Goal: Information Seeking & Learning: Learn about a topic

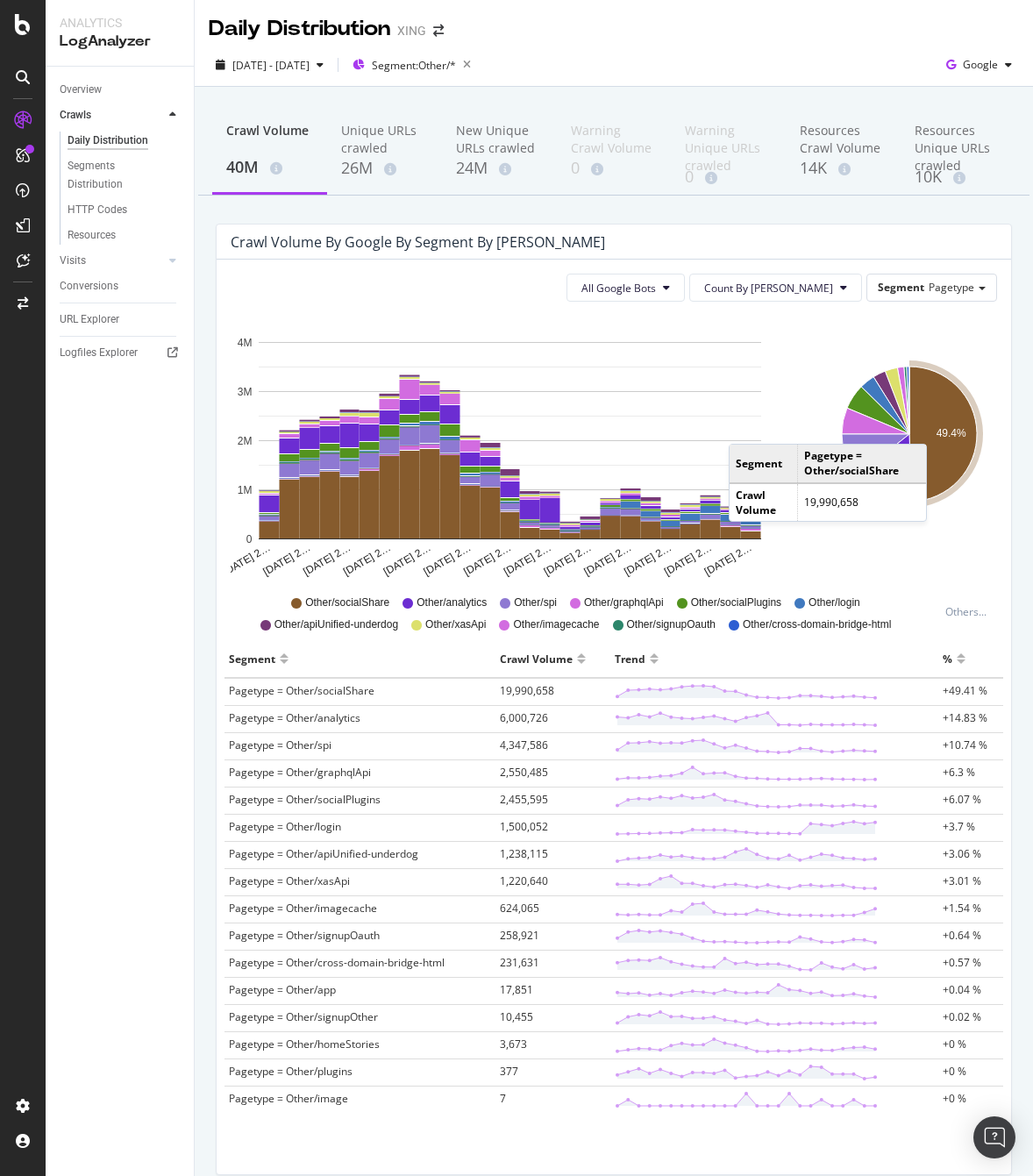
click at [931, 426] on icon "A chart." at bounding box center [942, 434] width 67 height 135
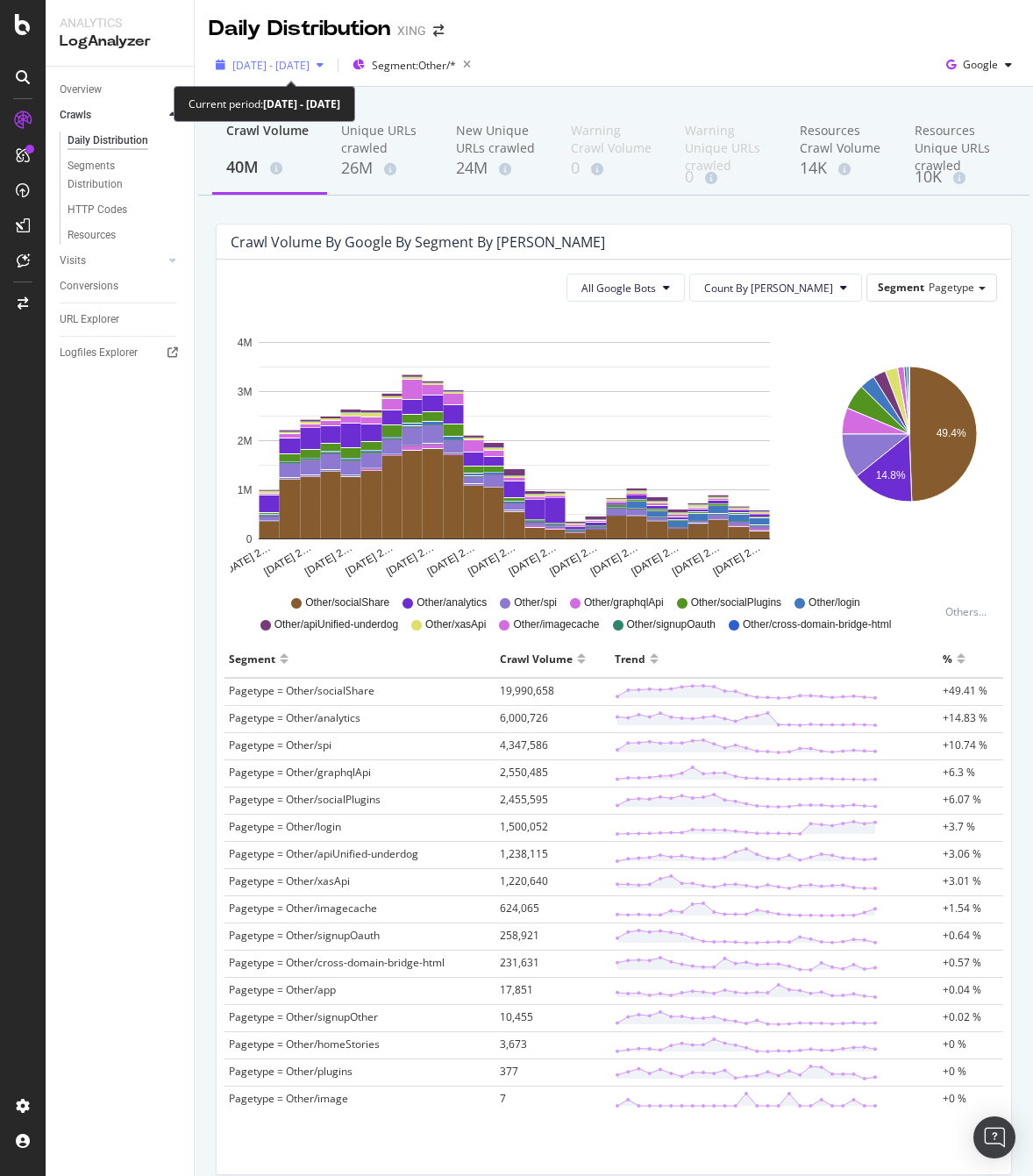
click at [310, 69] on span "[DATE] - [DATE]" at bounding box center [271, 65] width 77 height 15
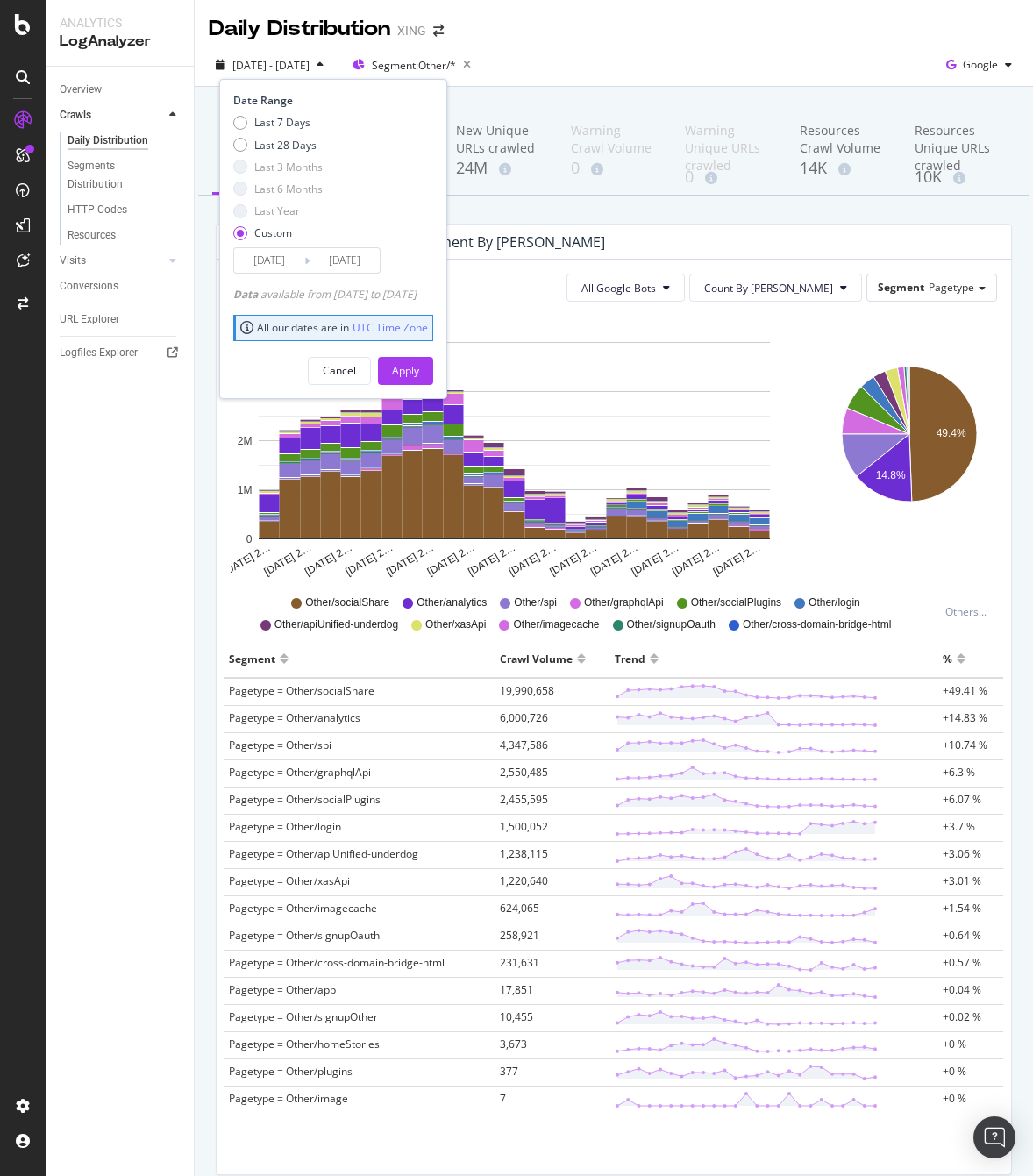
click at [294, 255] on input "[DATE]" at bounding box center [269, 261] width 70 height 25
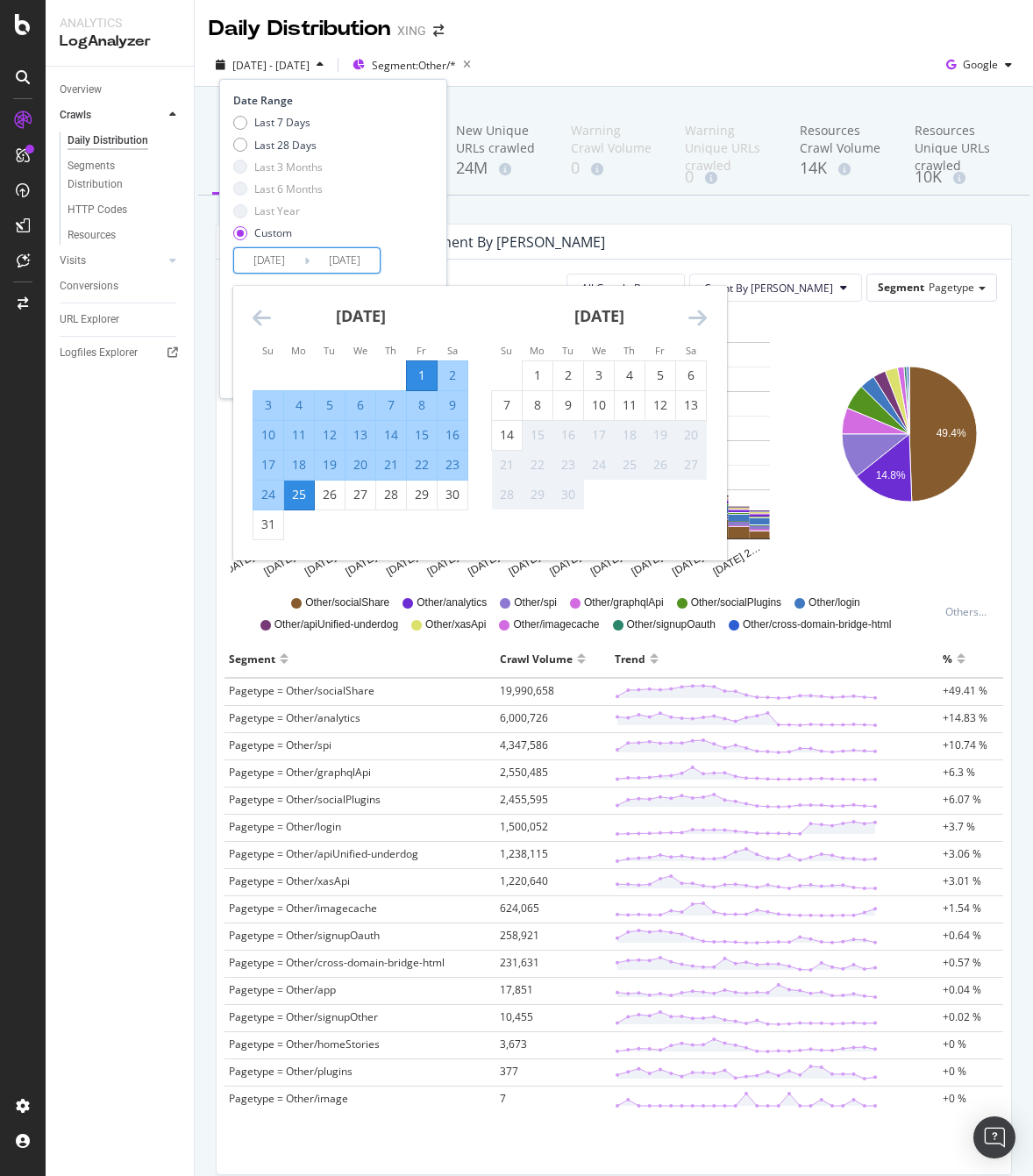
click at [419, 370] on div "1" at bounding box center [422, 375] width 30 height 18
click at [690, 406] on div "13" at bounding box center [691, 406] width 30 height 18
type input "2025/09/13"
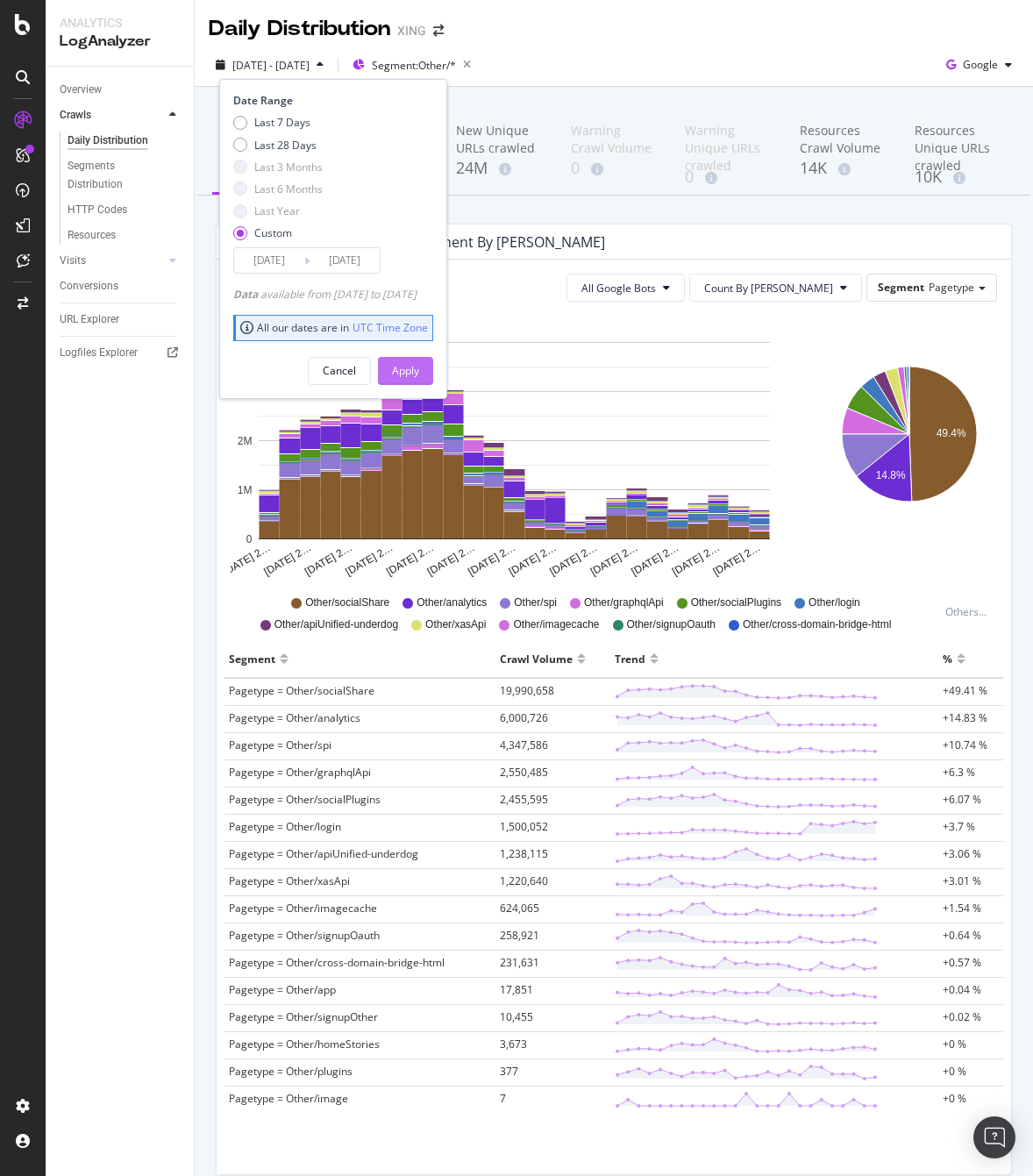
click at [419, 368] on div "Apply" at bounding box center [406, 370] width 28 height 15
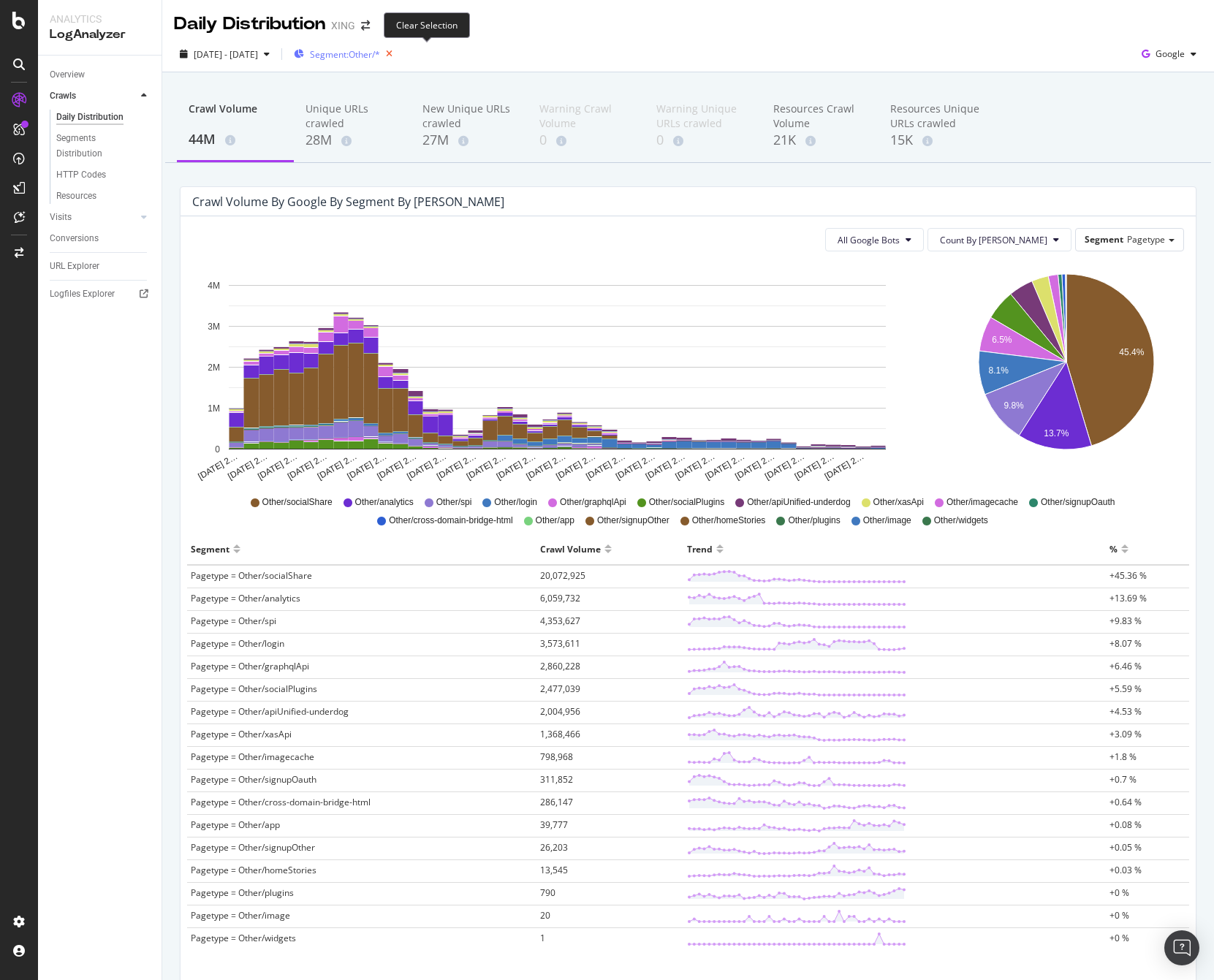
click at [398, 53] on icon "button" at bounding box center [389, 54] width 18 height 21
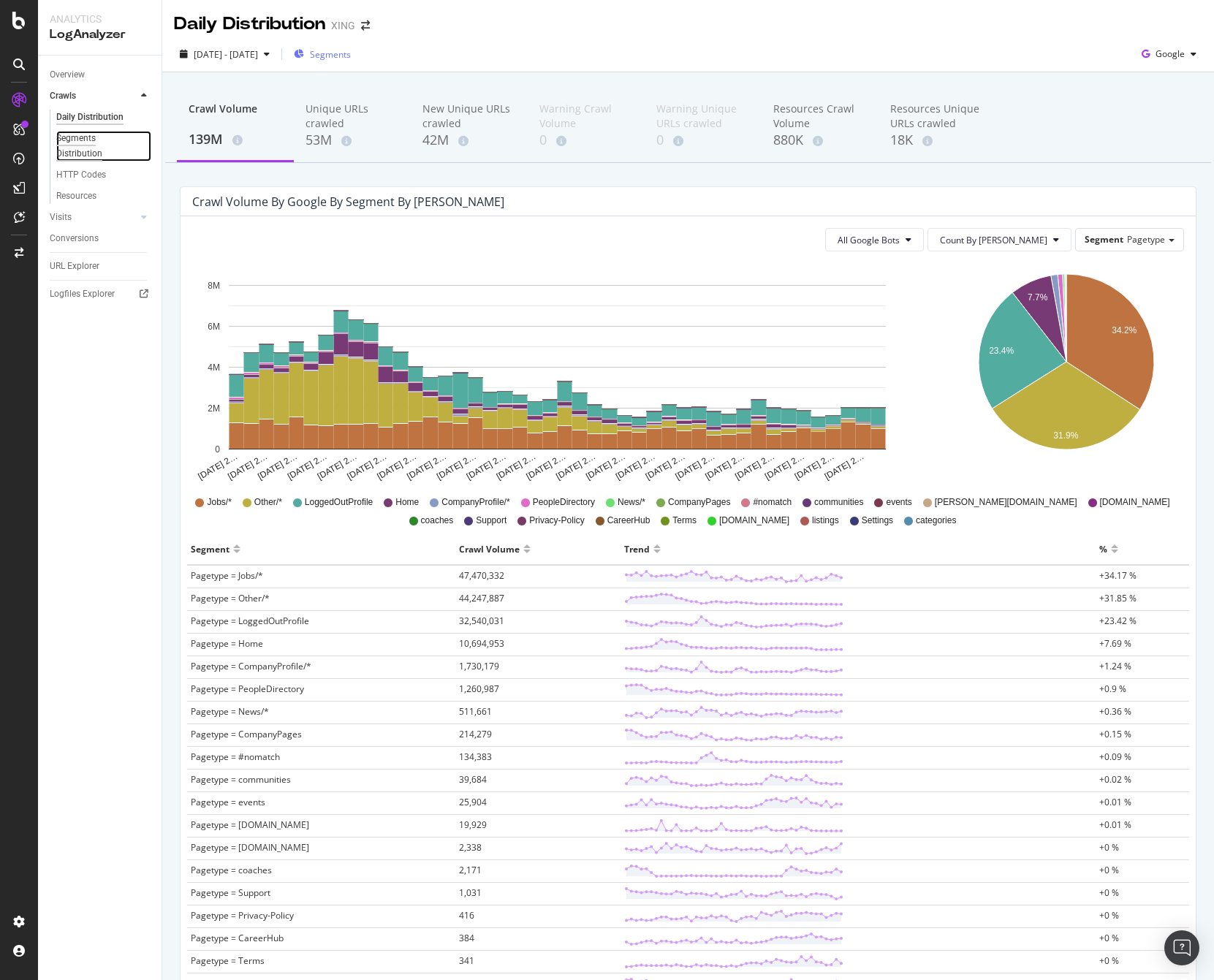
click at [86, 136] on div "Segments Distribution" at bounding box center [97, 146] width 81 height 30
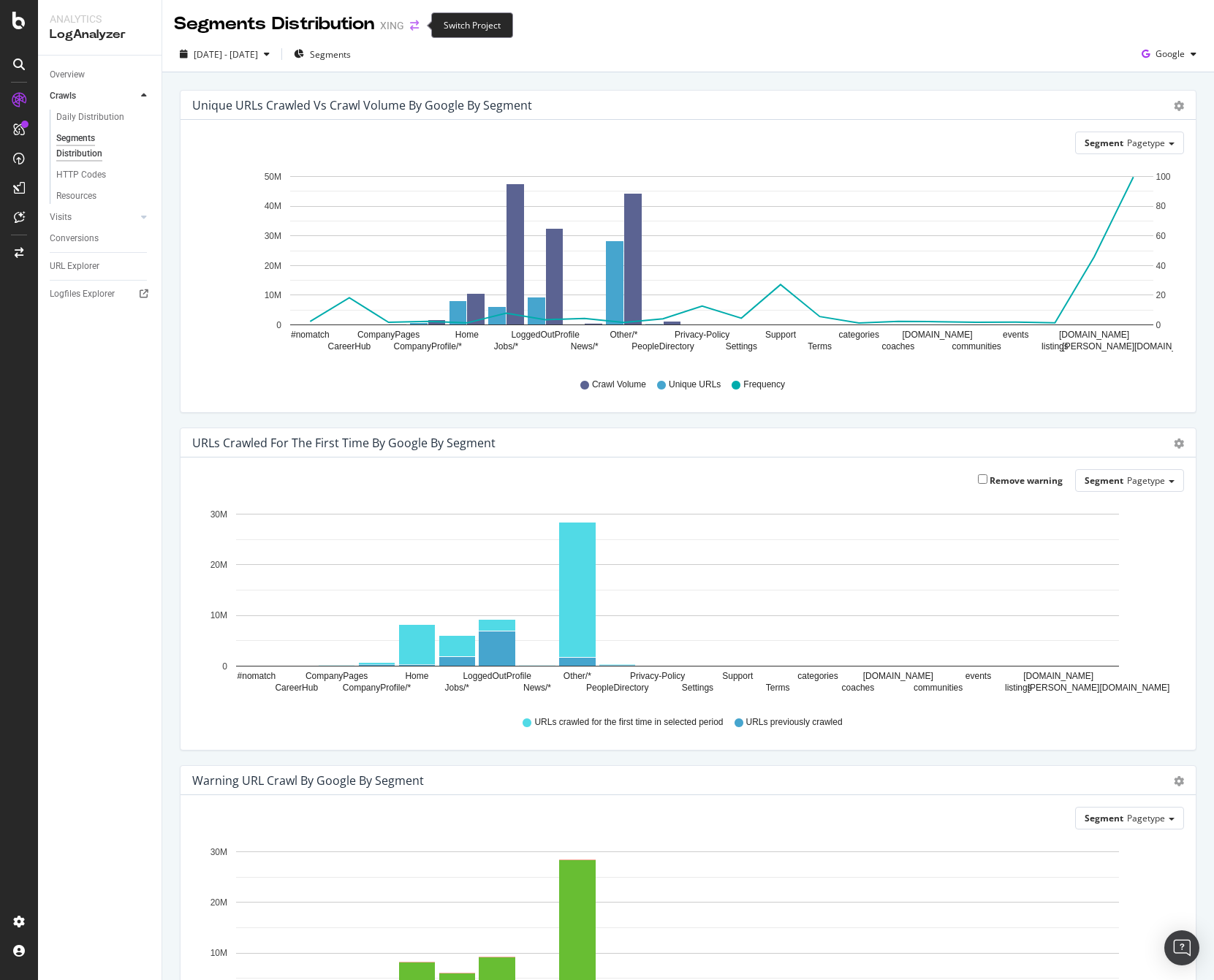
click at [416, 27] on icon "arrow-right-arrow-left" at bounding box center [414, 26] width 9 height 10
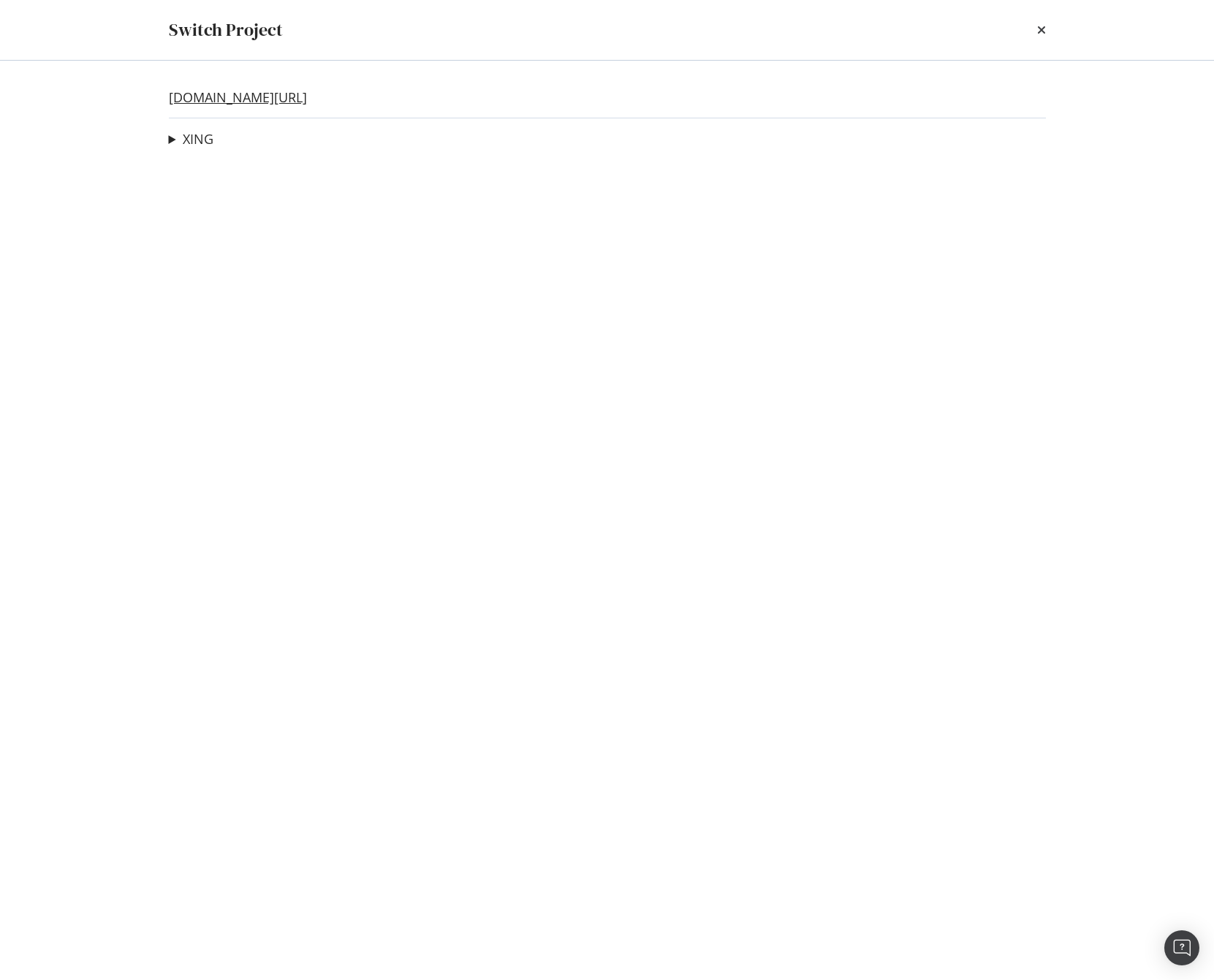
click at [223, 100] on link "[DOMAIN_NAME][URL]" at bounding box center [237, 98] width 138 height 16
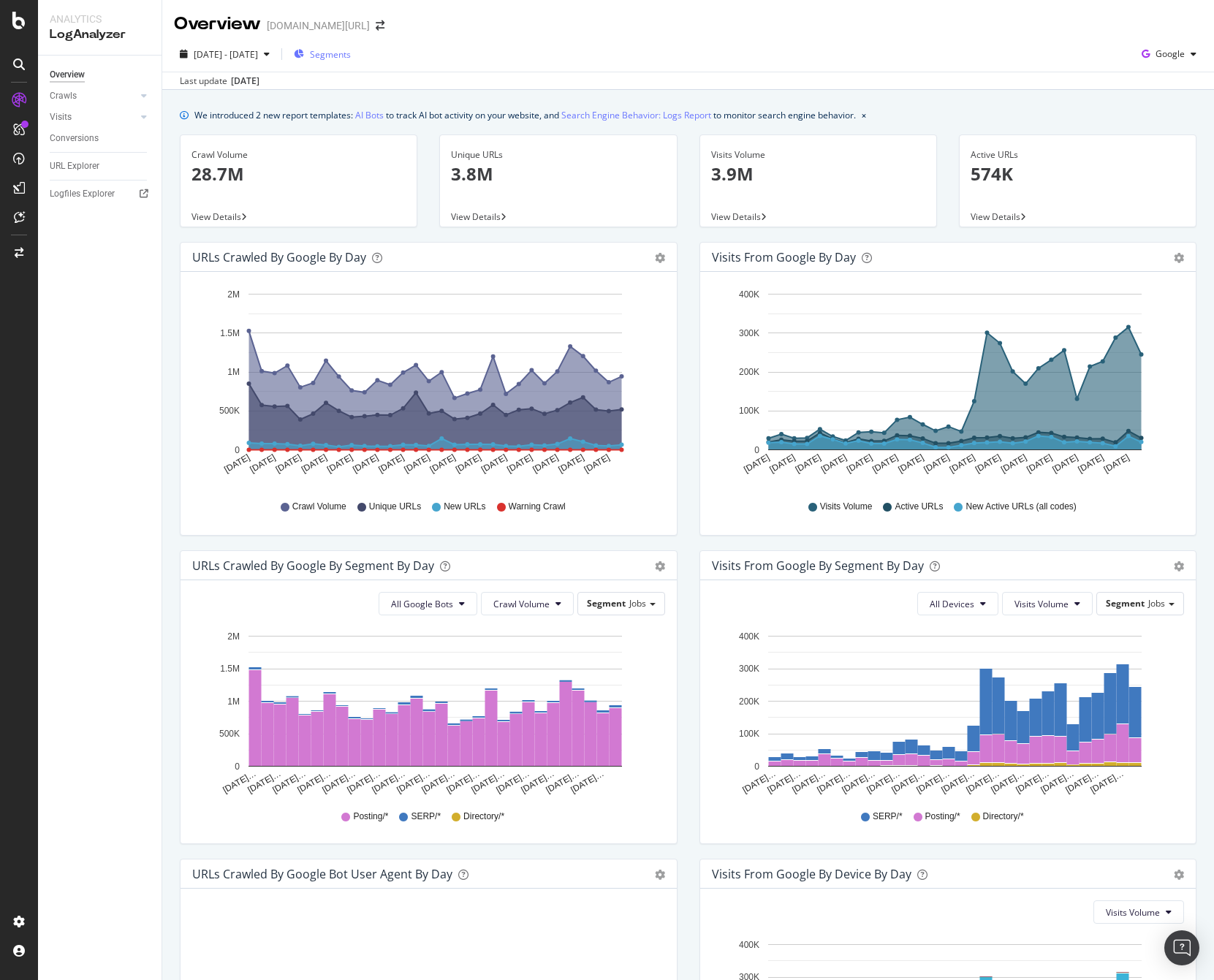
click at [351, 60] on span "Segments" at bounding box center [330, 54] width 41 height 13
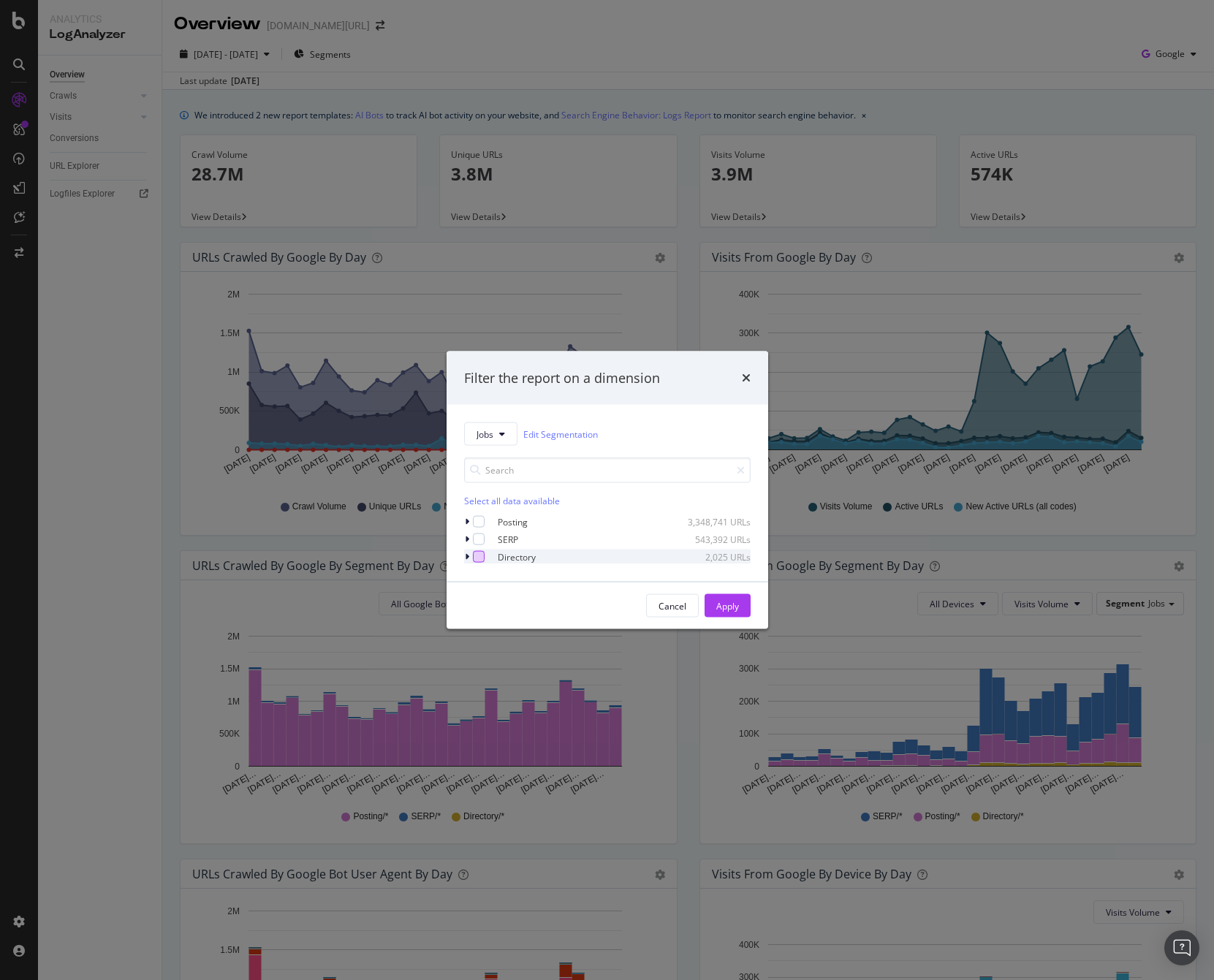
click at [479, 554] on div "modal" at bounding box center [479, 557] width 12 height 12
click at [728, 603] on div "Apply" at bounding box center [727, 605] width 23 height 13
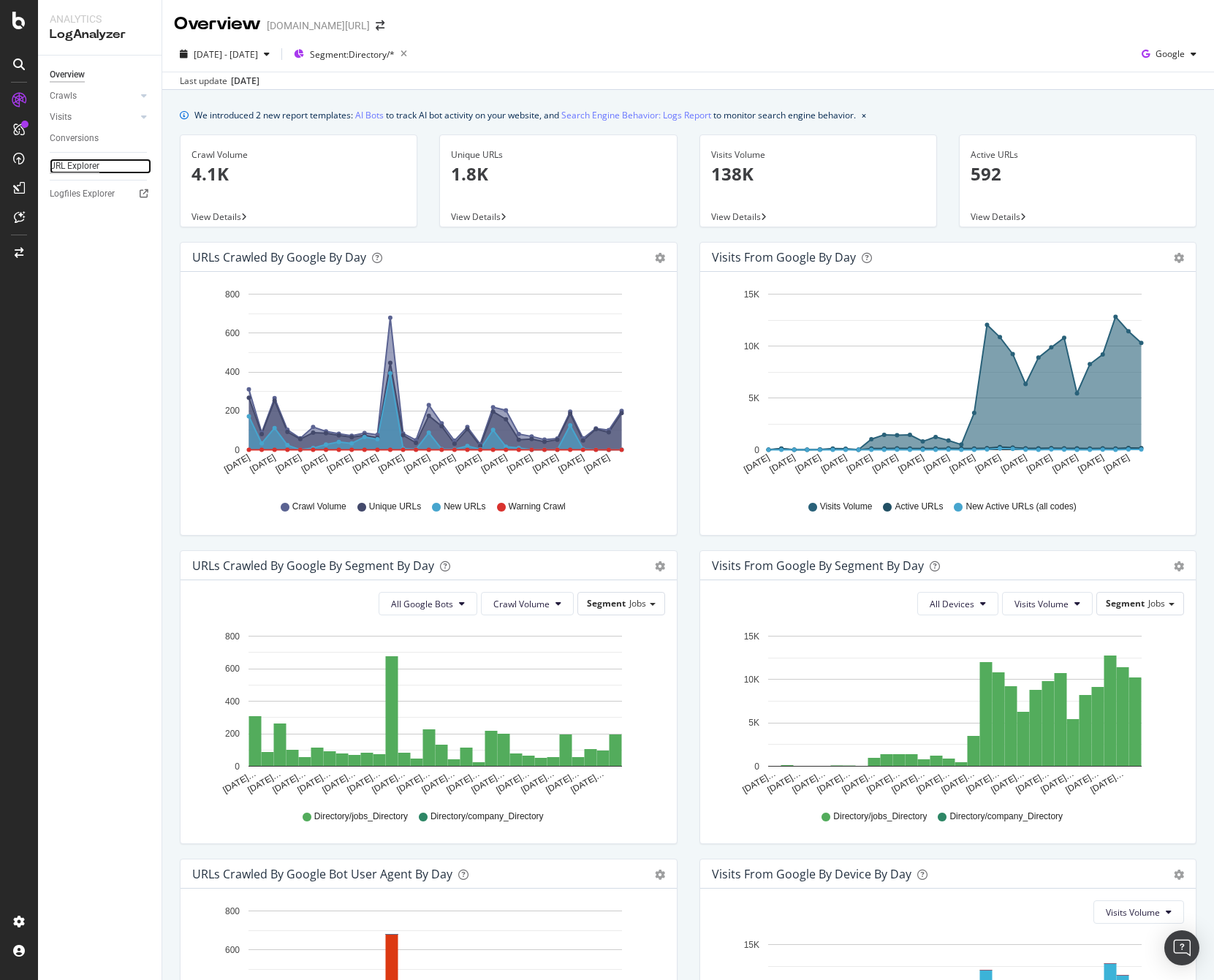
click at [84, 171] on div "URL Explorer" at bounding box center [74, 166] width 50 height 16
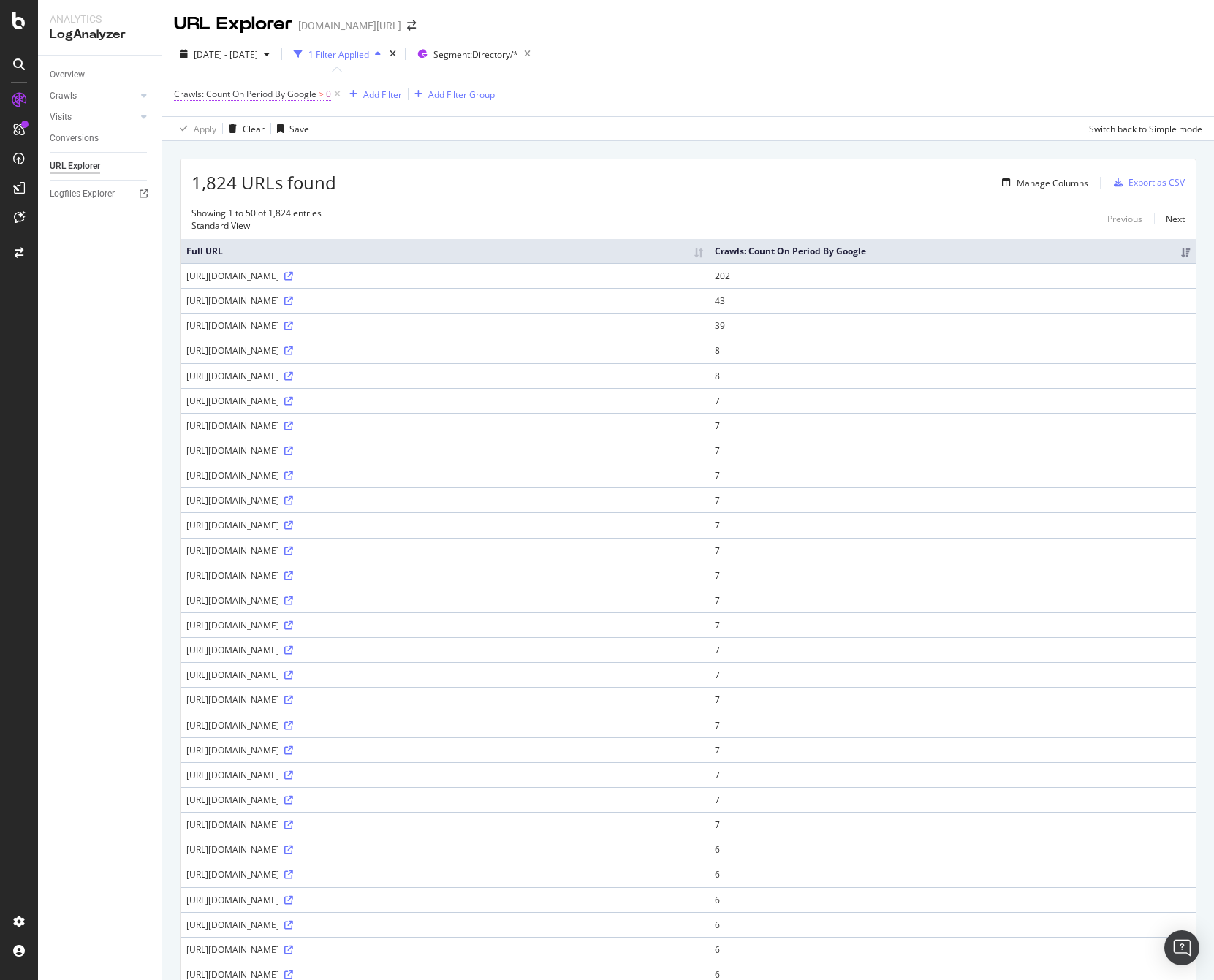
click at [314, 92] on span "Crawls: Count On Period By Google" at bounding box center [245, 94] width 143 height 13
click at [235, 135] on span "Greater than" at bounding box center [208, 128] width 53 height 13
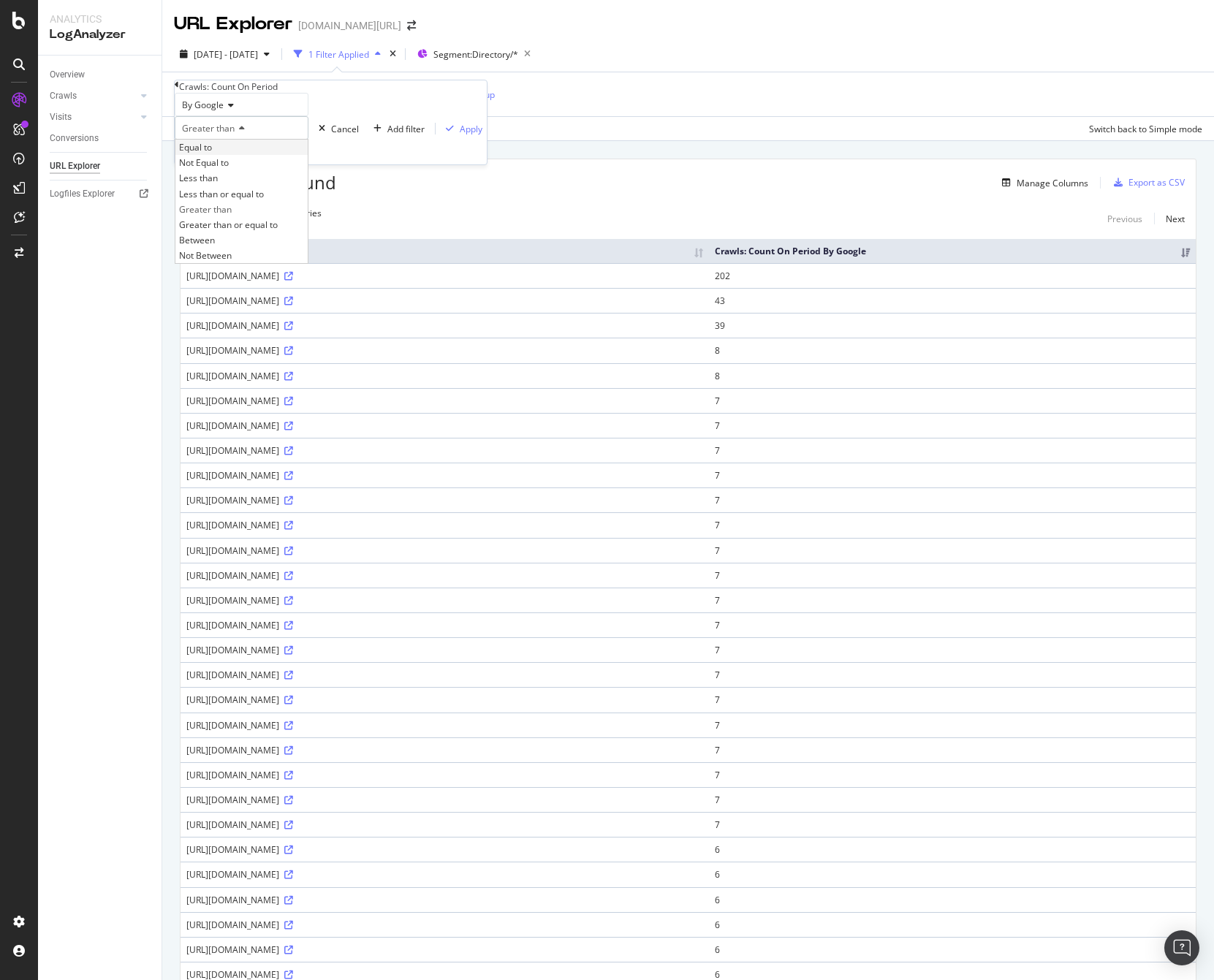
click at [212, 153] on span "Equal to" at bounding box center [195, 147] width 33 height 13
click at [459, 135] on div "Apply" at bounding box center [471, 129] width 23 height 13
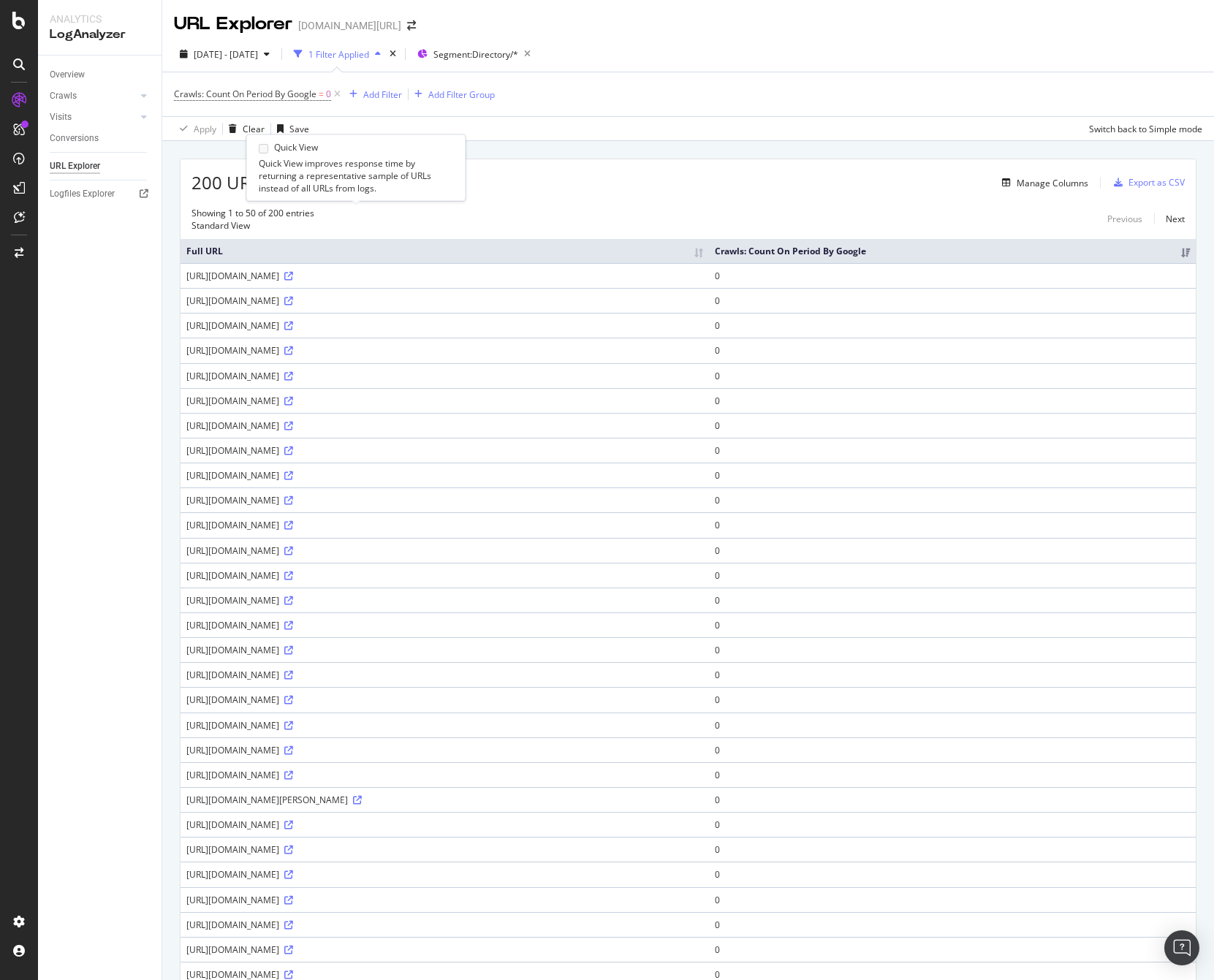
click at [250, 219] on span "Standard View" at bounding box center [220, 225] width 58 height 13
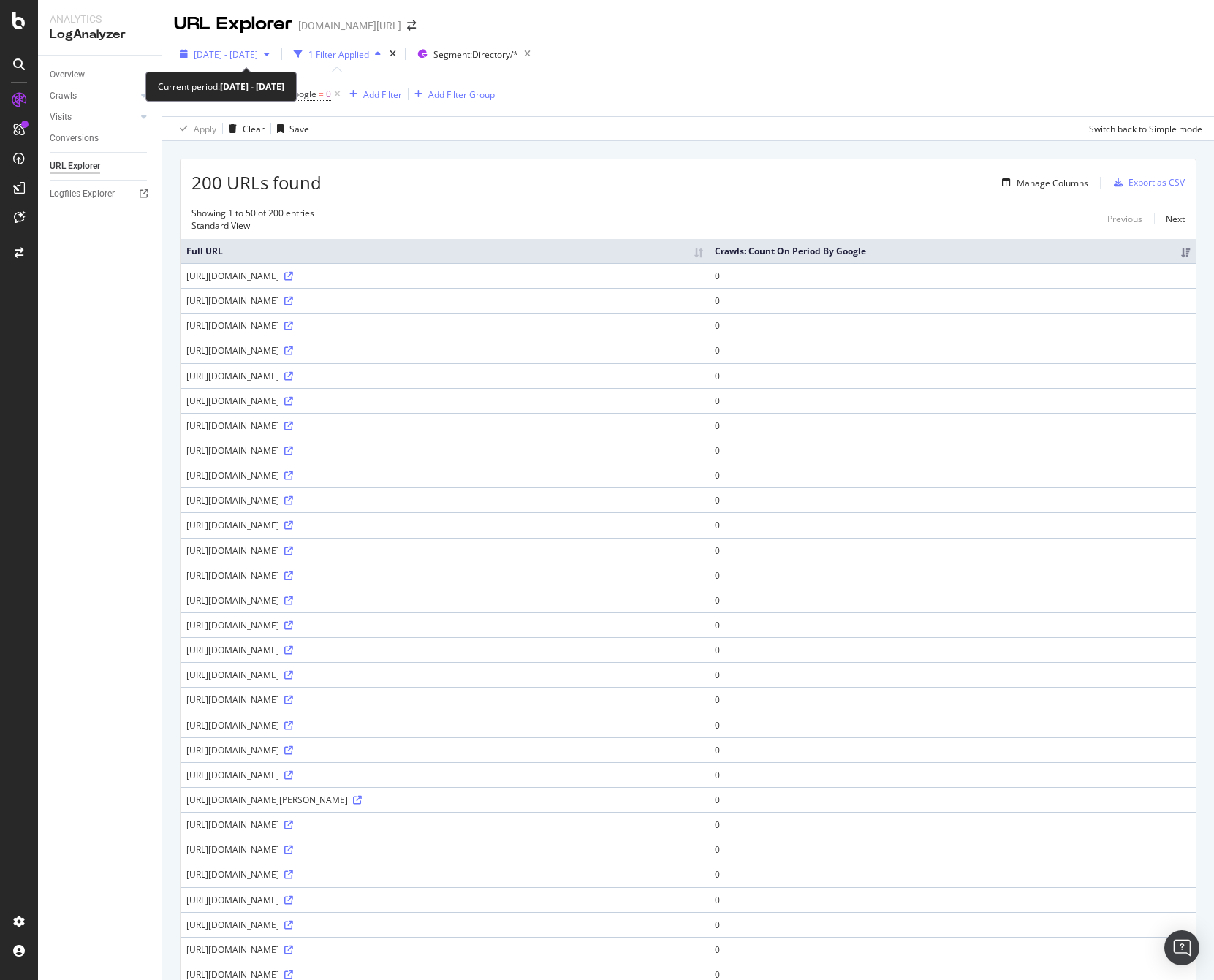
click at [248, 53] on span "2025 Aug. 17th - Sep. 15th" at bounding box center [226, 54] width 64 height 13
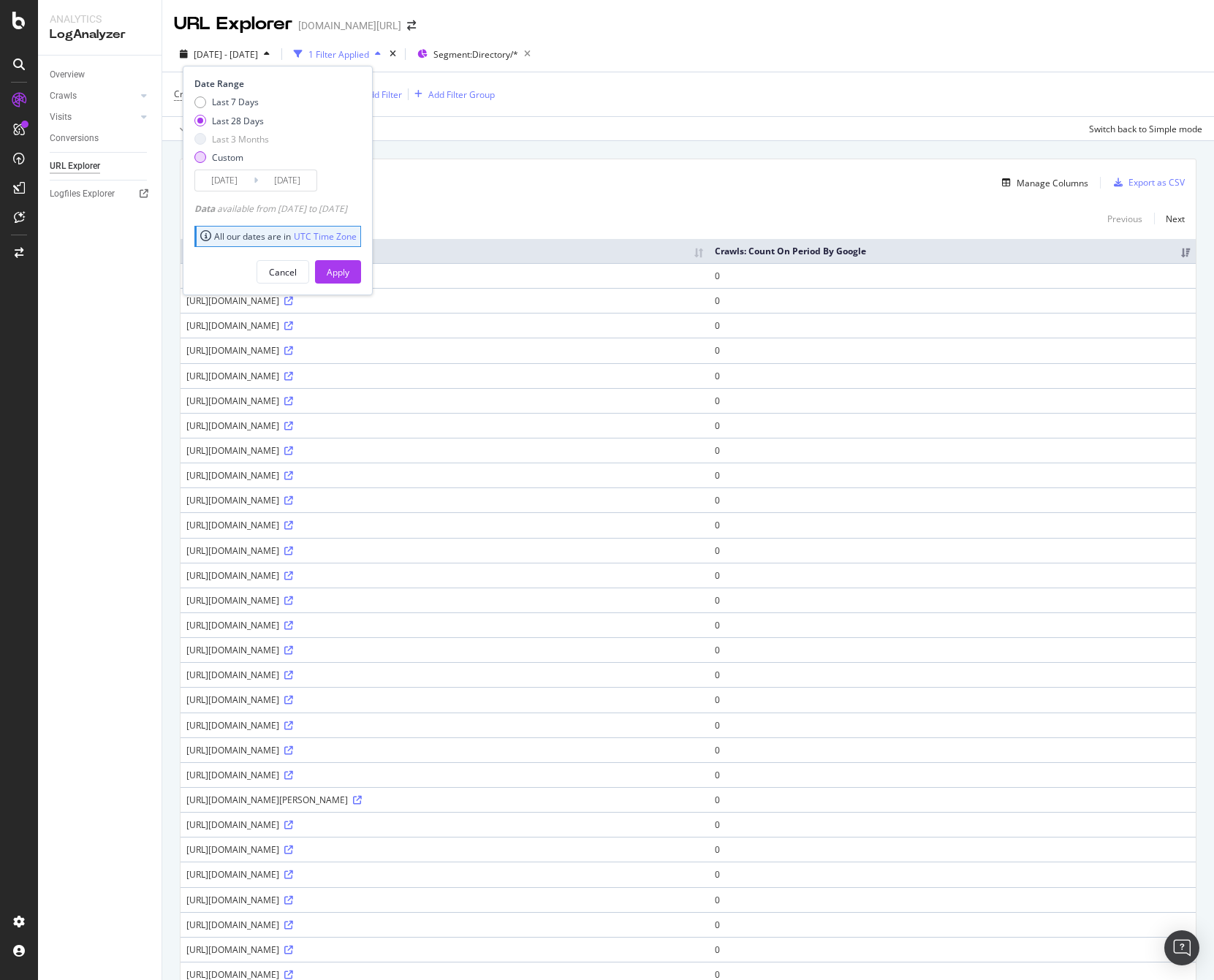
click at [217, 154] on div "Custom" at bounding box center [227, 157] width 31 height 13
click at [224, 180] on input "[DATE]" at bounding box center [224, 180] width 58 height 21
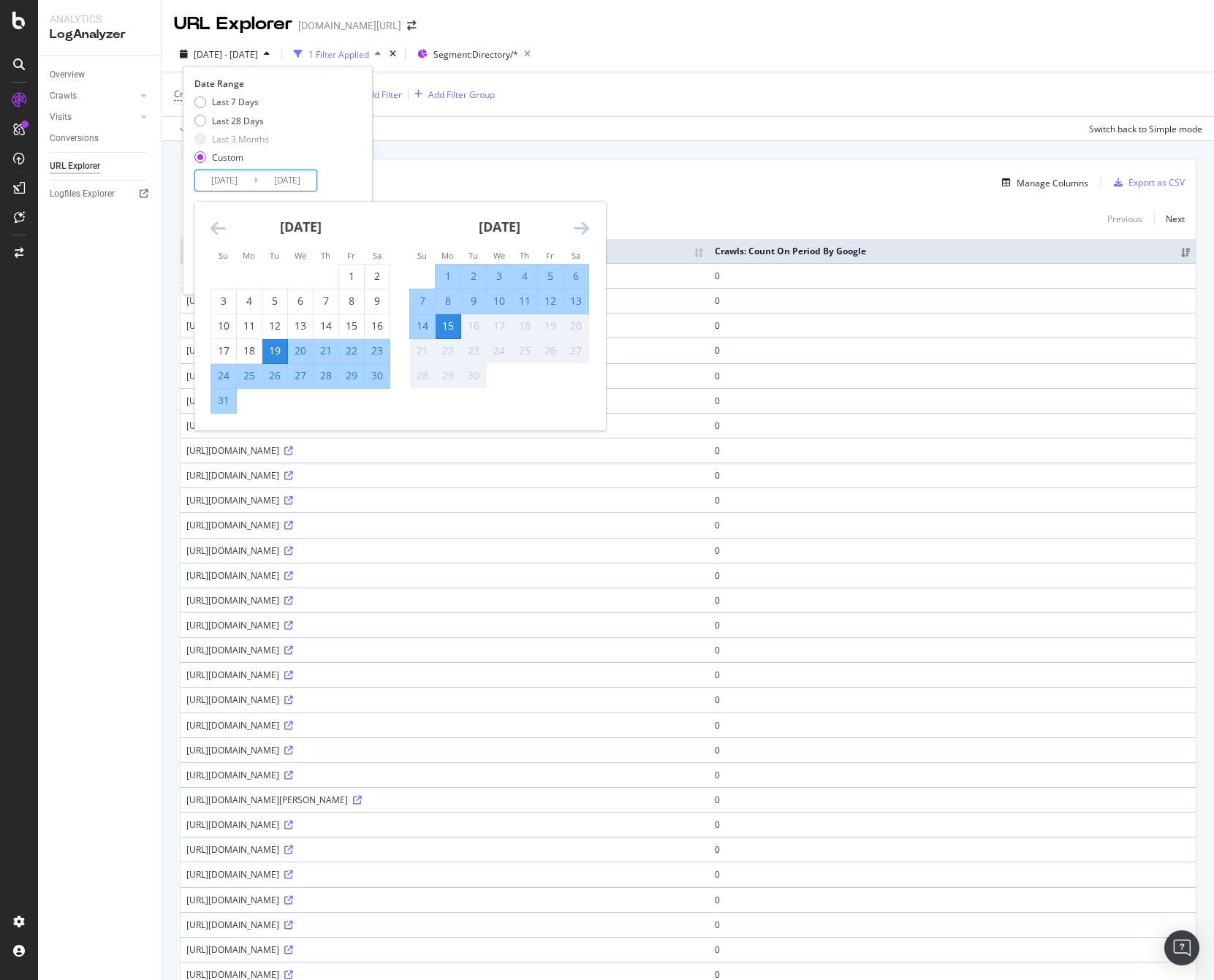
click at [217, 227] on icon "Move backward to switch to the previous month." at bounding box center [218, 228] width 16 height 18
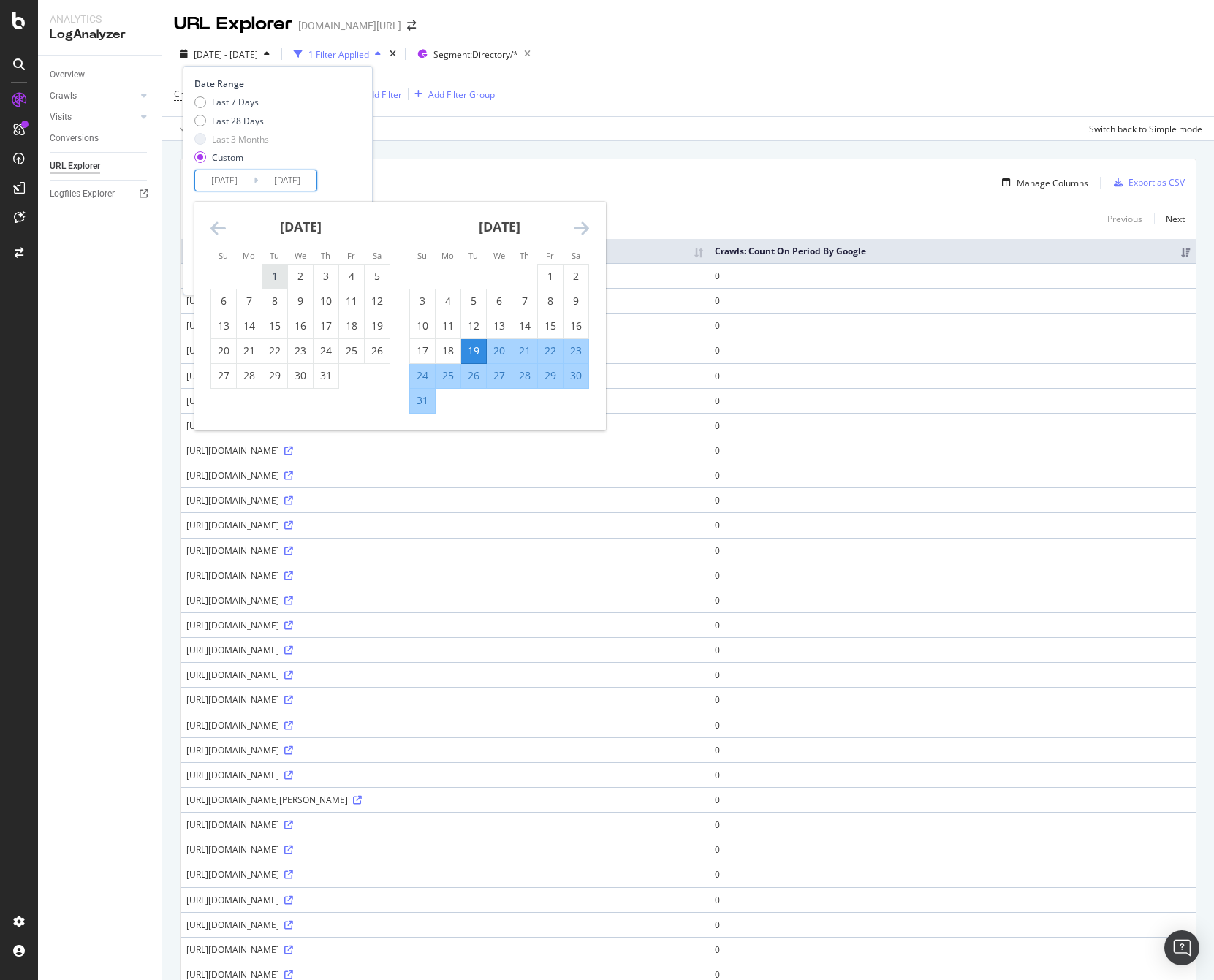
click at [271, 275] on div "1" at bounding box center [275, 277] width 25 height 15
type input "2025/07/01"
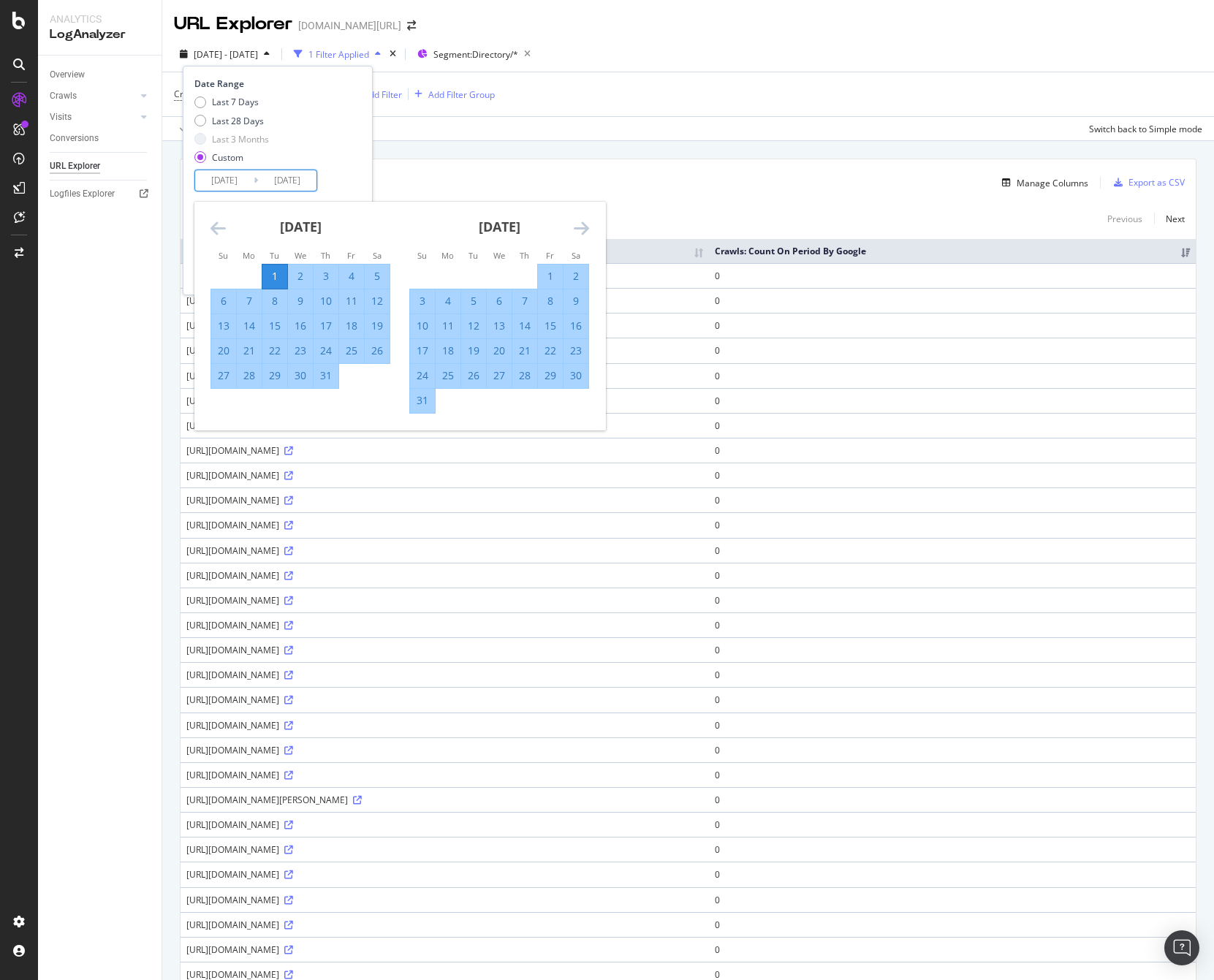
click at [584, 229] on icon "Move forward to switch to the next month." at bounding box center [581, 228] width 16 height 18
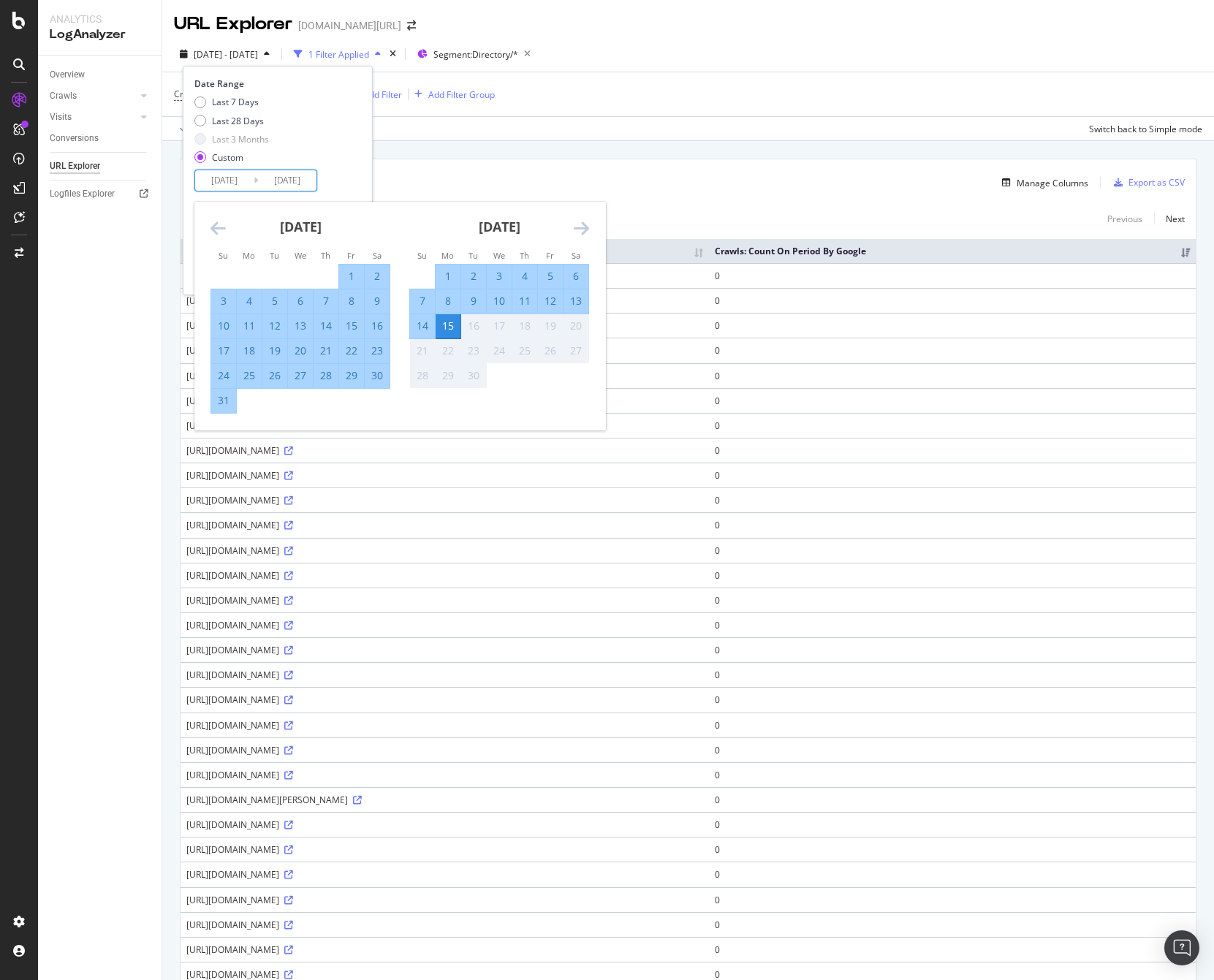
click at [621, 170] on div "200 URLs found Manage Columns Export as CSV" at bounding box center [688, 177] width 1015 height 36
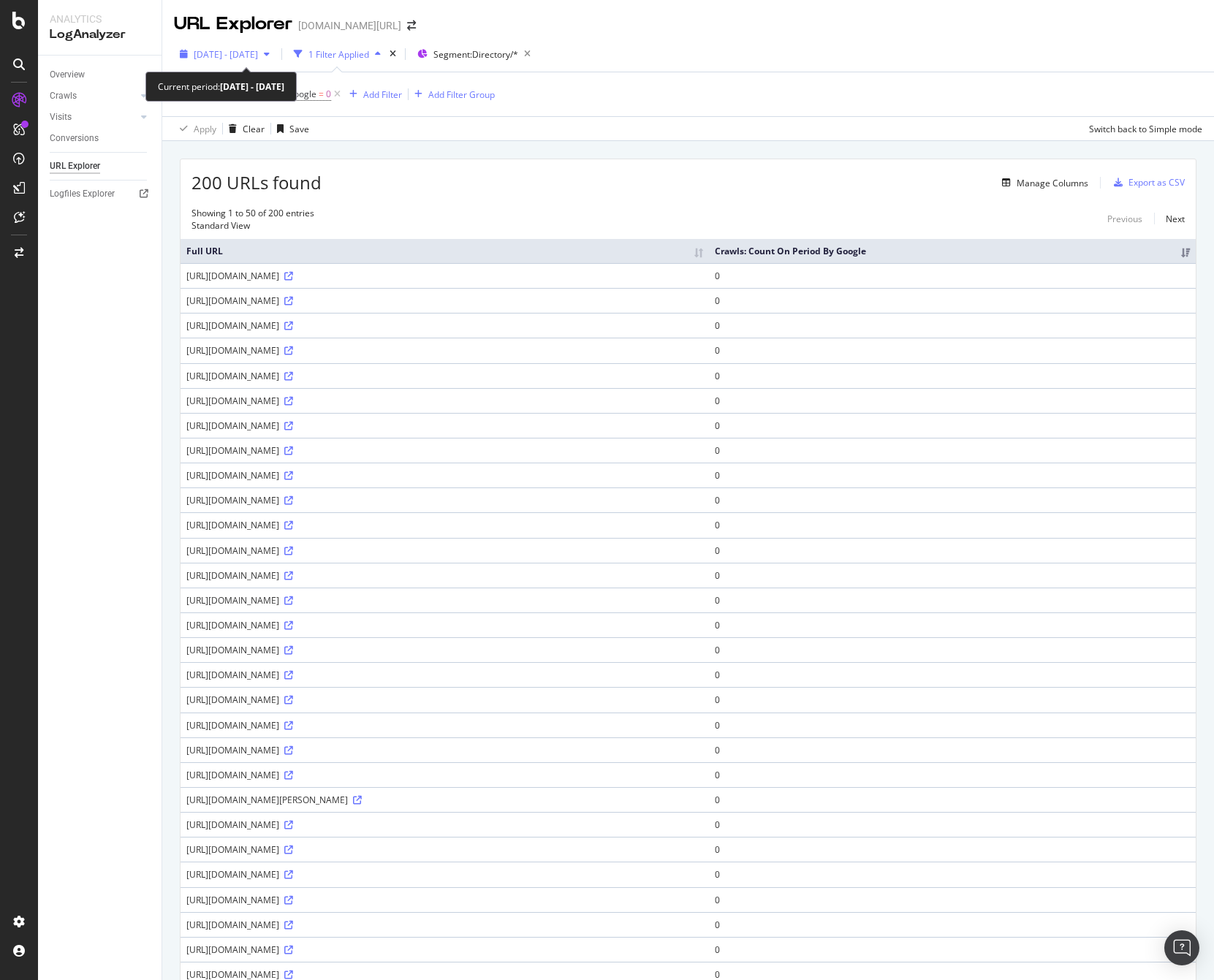
click at [258, 50] on span "2025 Aug. 17th - Sep. 15th" at bounding box center [226, 54] width 64 height 13
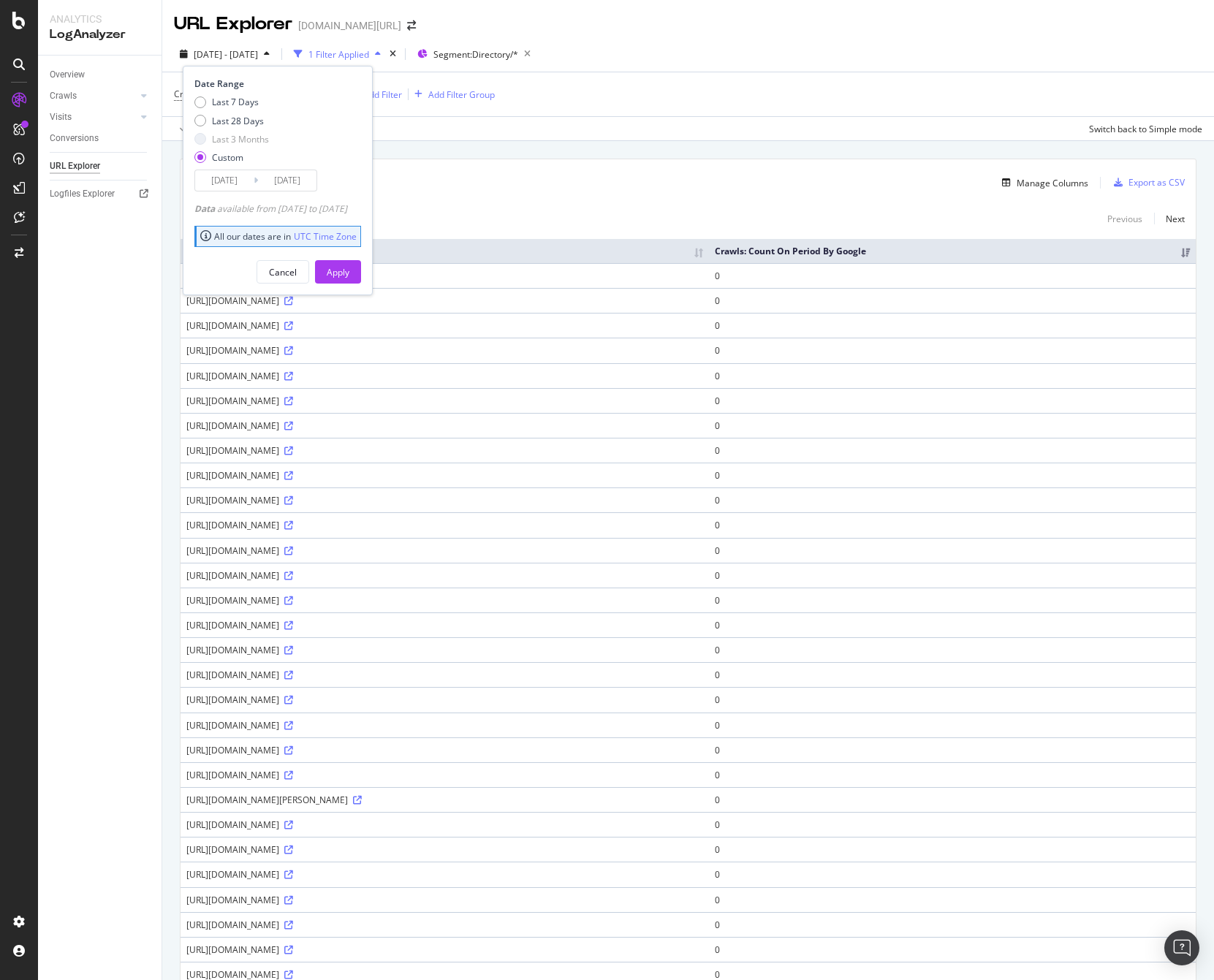
click at [234, 186] on input "2025/07/01" at bounding box center [224, 180] width 58 height 21
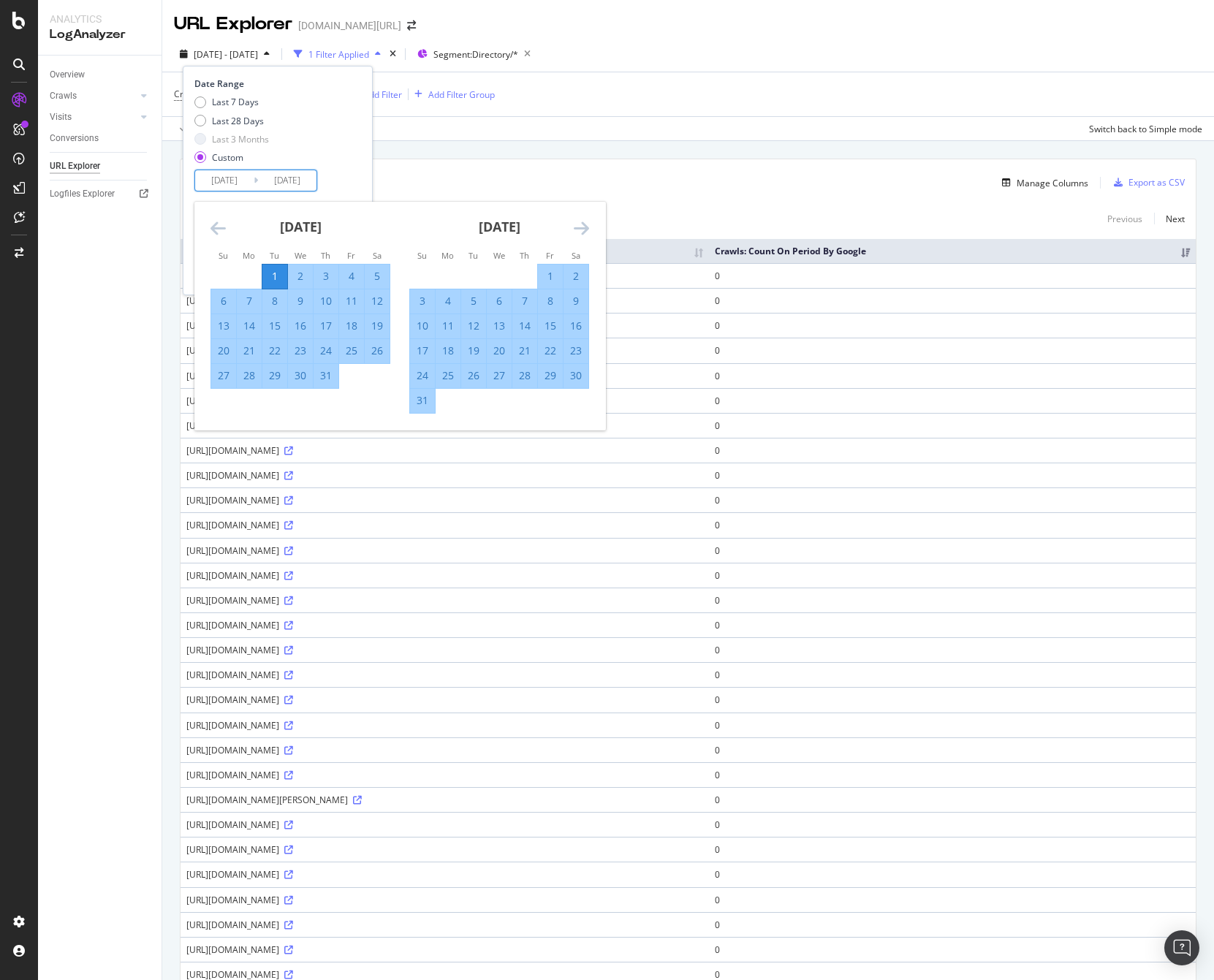
click at [212, 229] on icon "Move backward to switch to the previous month." at bounding box center [218, 228] width 16 height 18
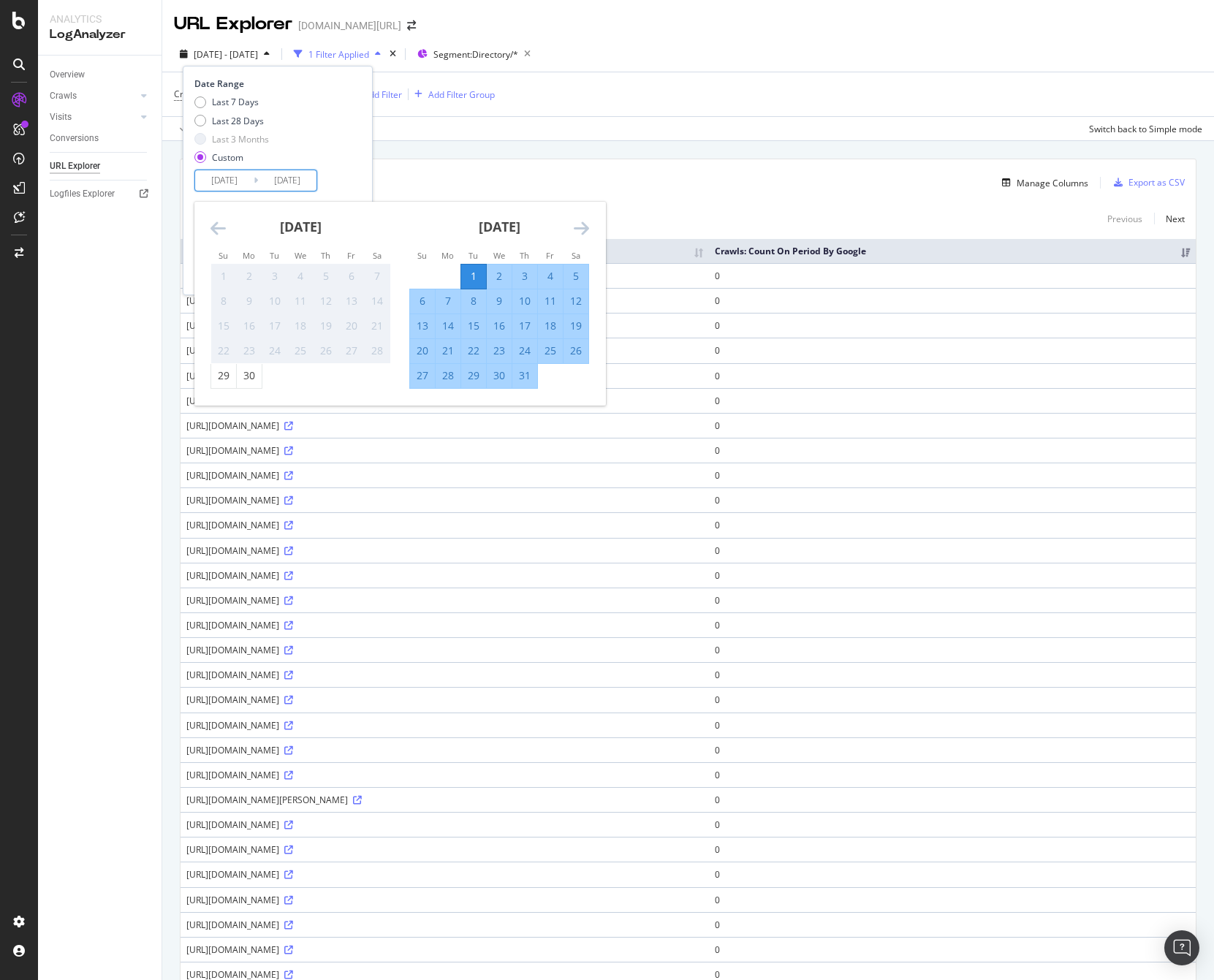
click at [578, 223] on icon "Move forward to switch to the next month." at bounding box center [581, 228] width 16 height 18
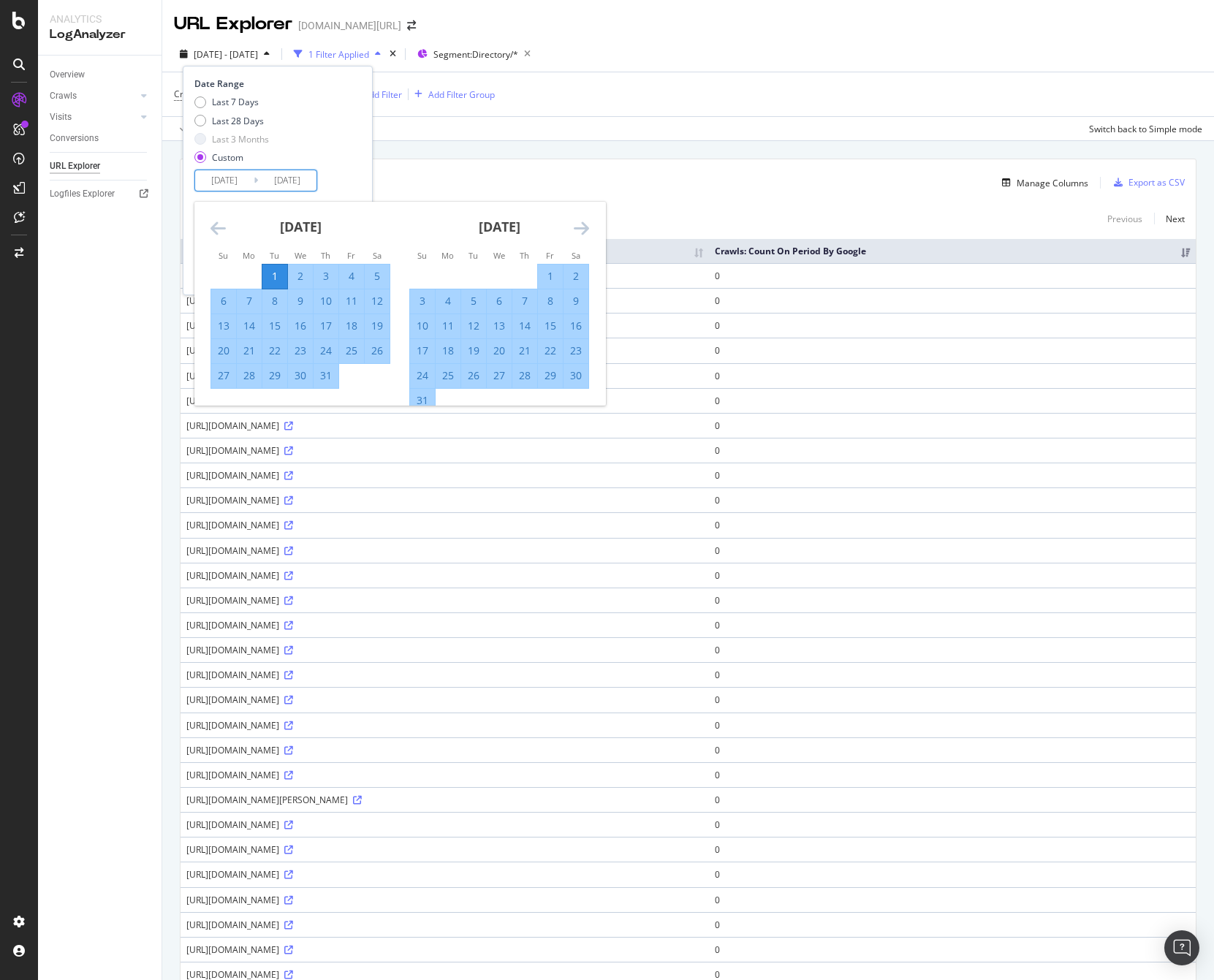
click at [578, 223] on icon "Move forward to switch to the next month." at bounding box center [581, 228] width 16 height 18
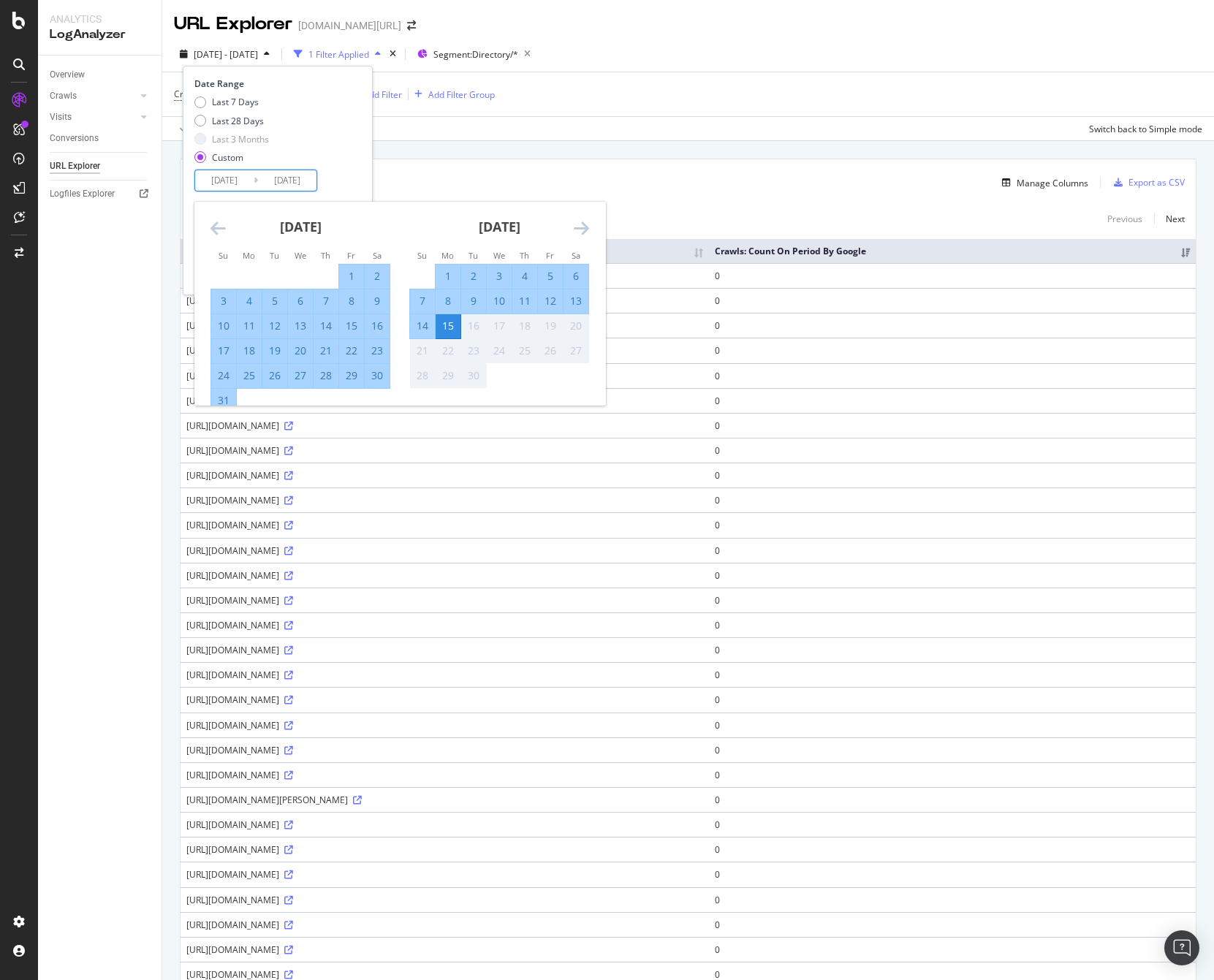
click at [331, 149] on div "Last 7 Days Last 28 Days Last 3 Months Custom" at bounding box center [276, 132] width 163 height 74
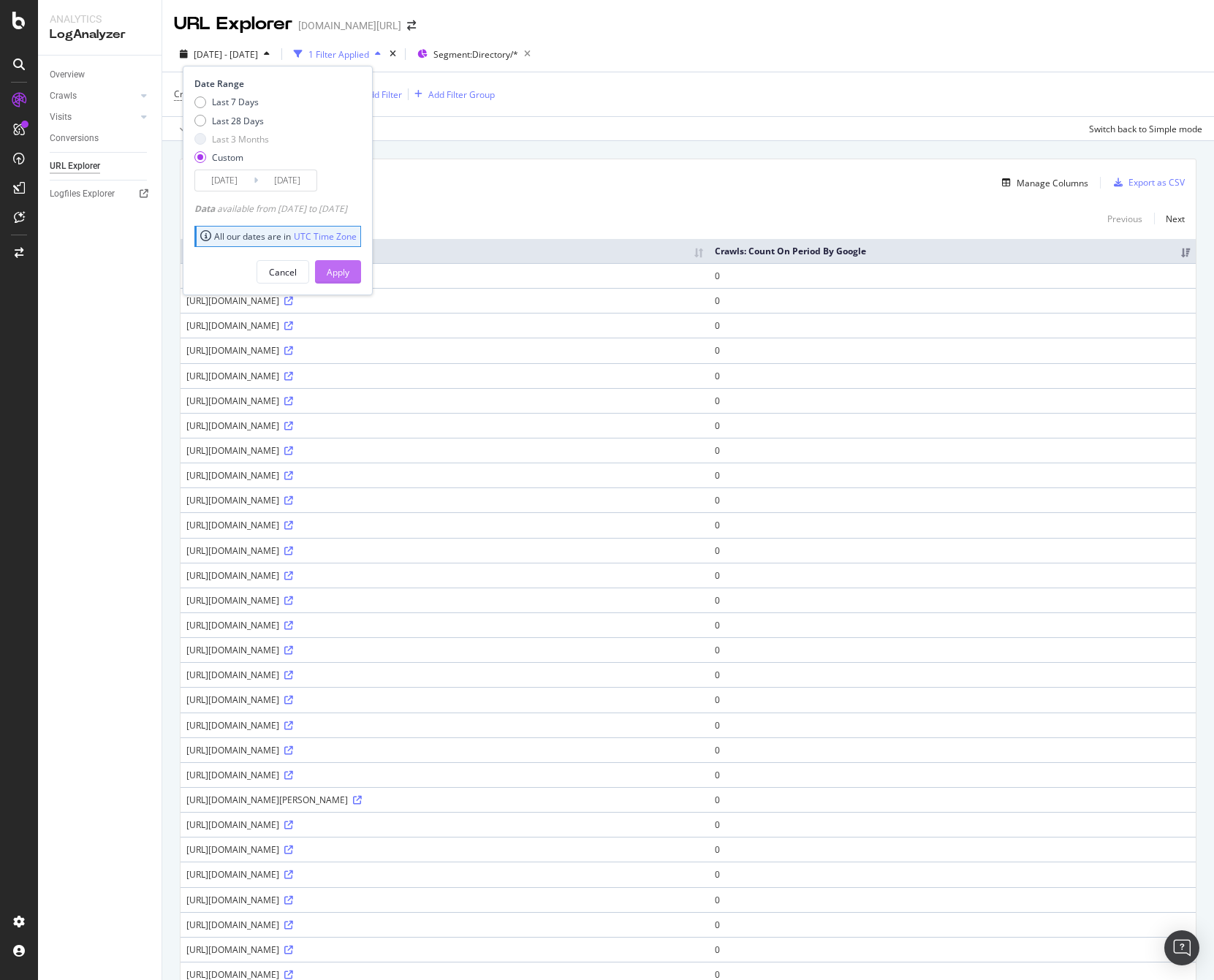
click at [349, 271] on div "Apply" at bounding box center [338, 272] width 23 height 13
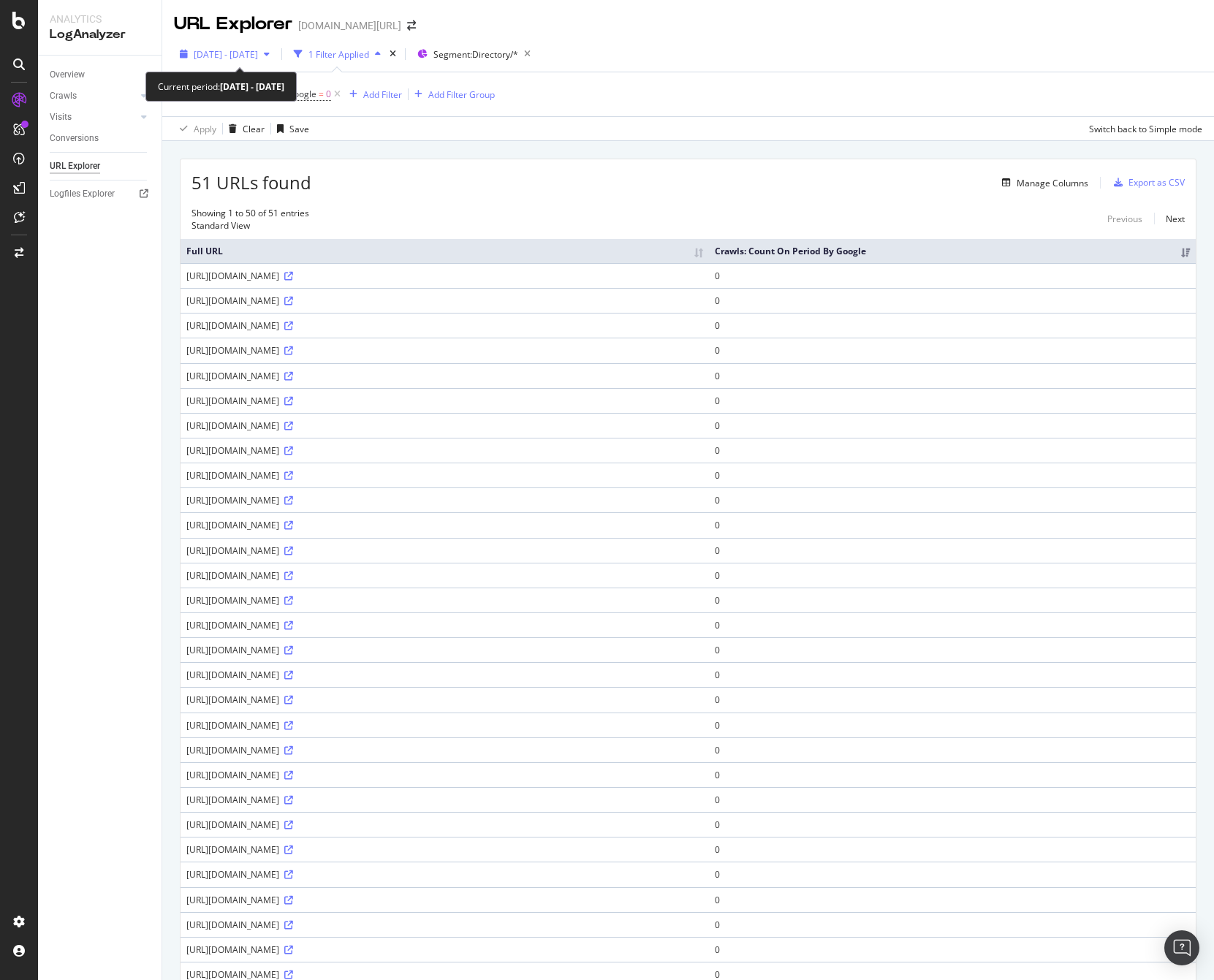
click at [257, 55] on span "2025 Jul. 1st - Sep. 15th" at bounding box center [226, 54] width 64 height 13
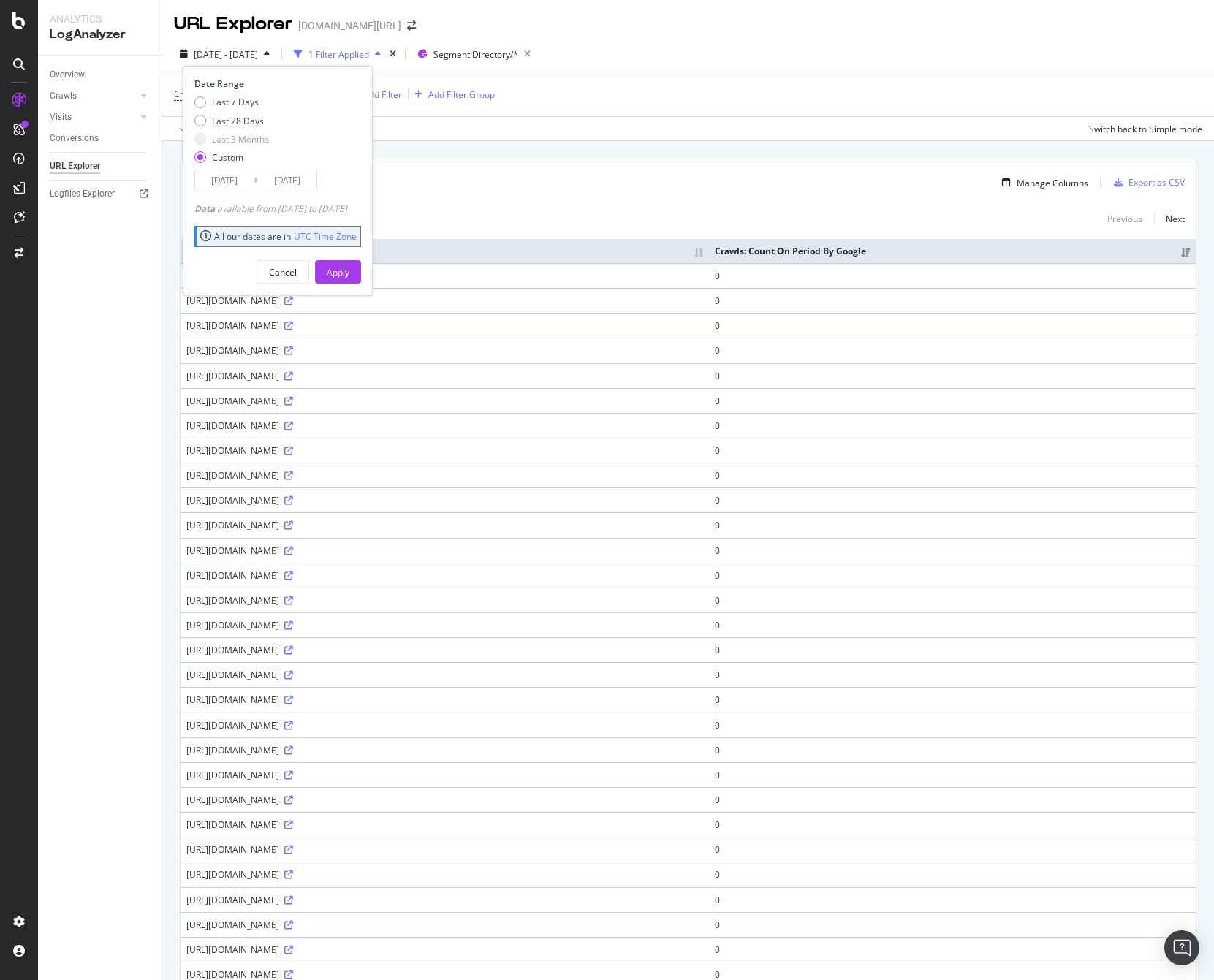
click at [249, 176] on input "2025/07/01" at bounding box center [224, 180] width 58 height 21
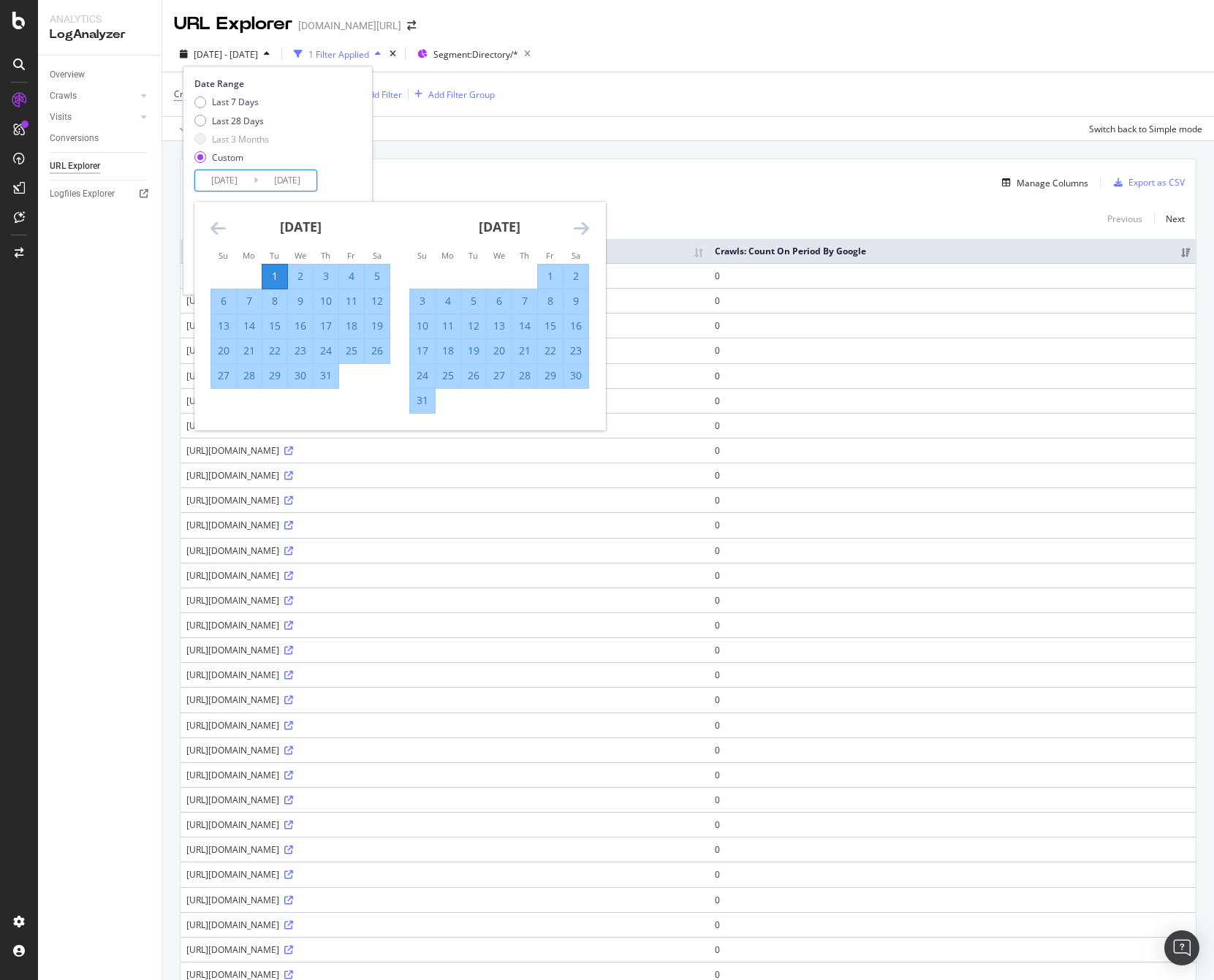
click at [272, 271] on div "1" at bounding box center [275, 277] width 25 height 15
click at [275, 327] on div "15" at bounding box center [275, 326] width 25 height 15
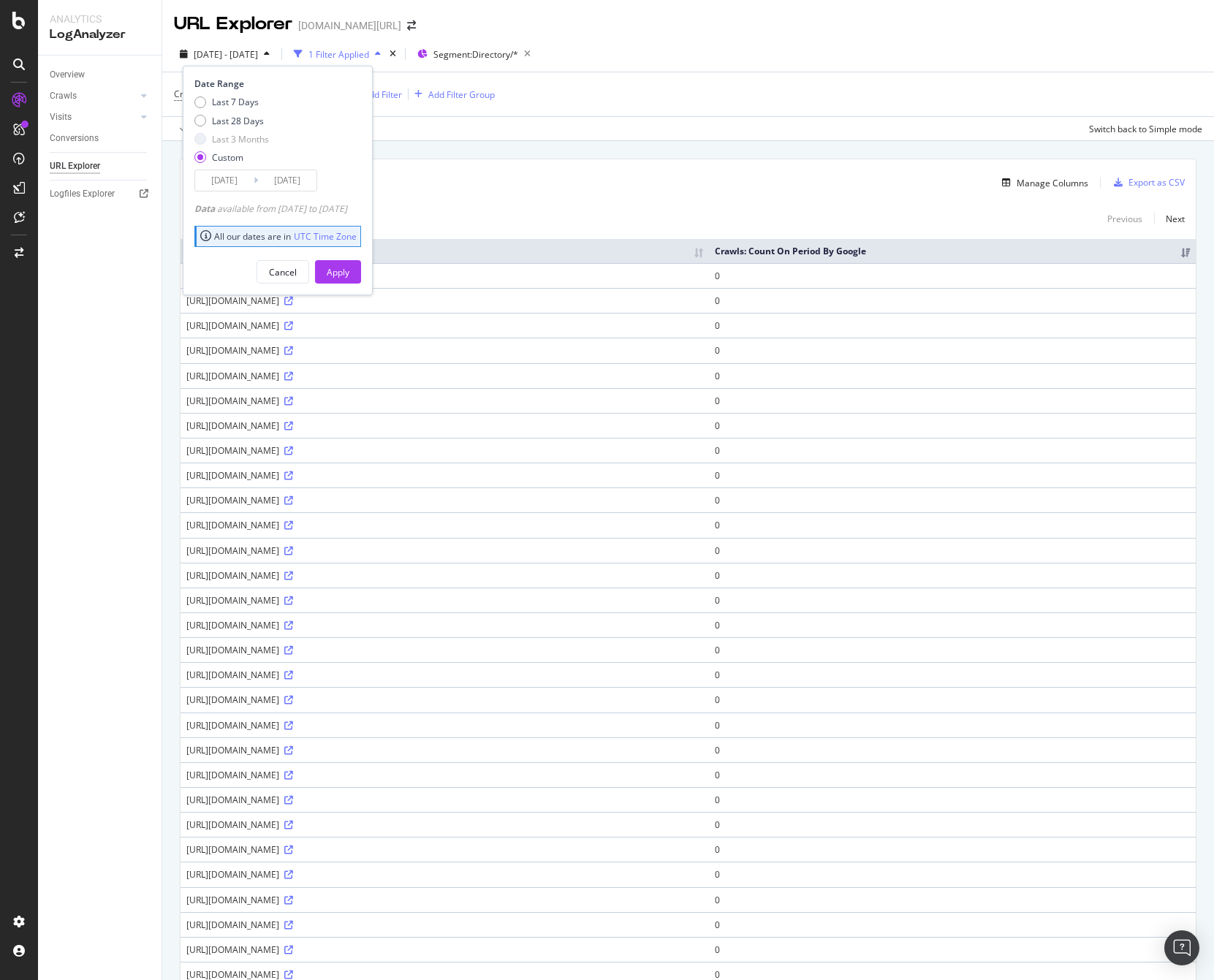
type input "2025/07/15"
click at [349, 274] on div "Apply" at bounding box center [338, 272] width 23 height 13
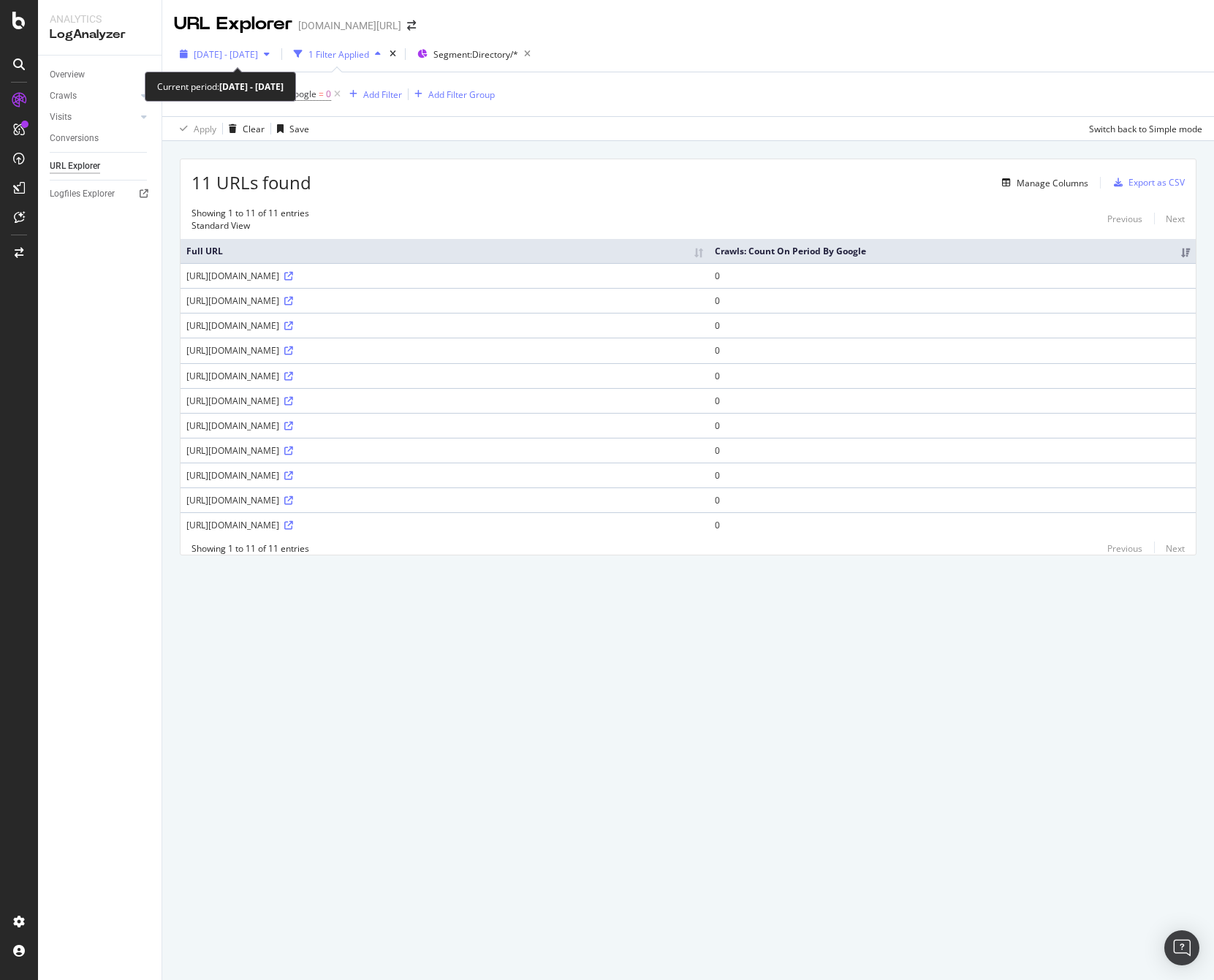
click at [258, 53] on span "2025 Jul. 1st - Jul. 15th" at bounding box center [226, 54] width 64 height 13
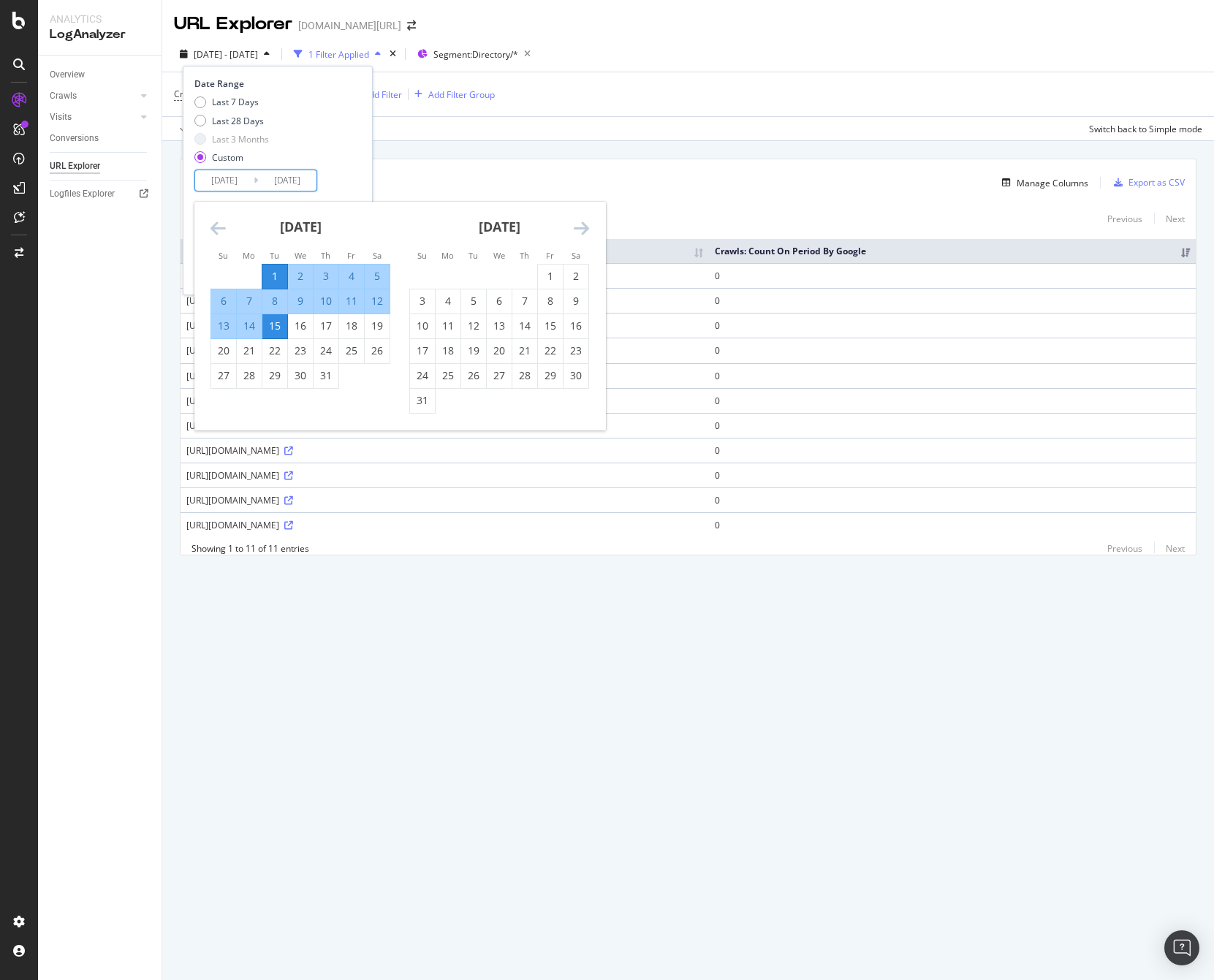
click at [229, 173] on input "2025/07/01" at bounding box center [224, 180] width 58 height 21
click at [302, 327] on div "16" at bounding box center [300, 326] width 25 height 15
type input "2025/07/16"
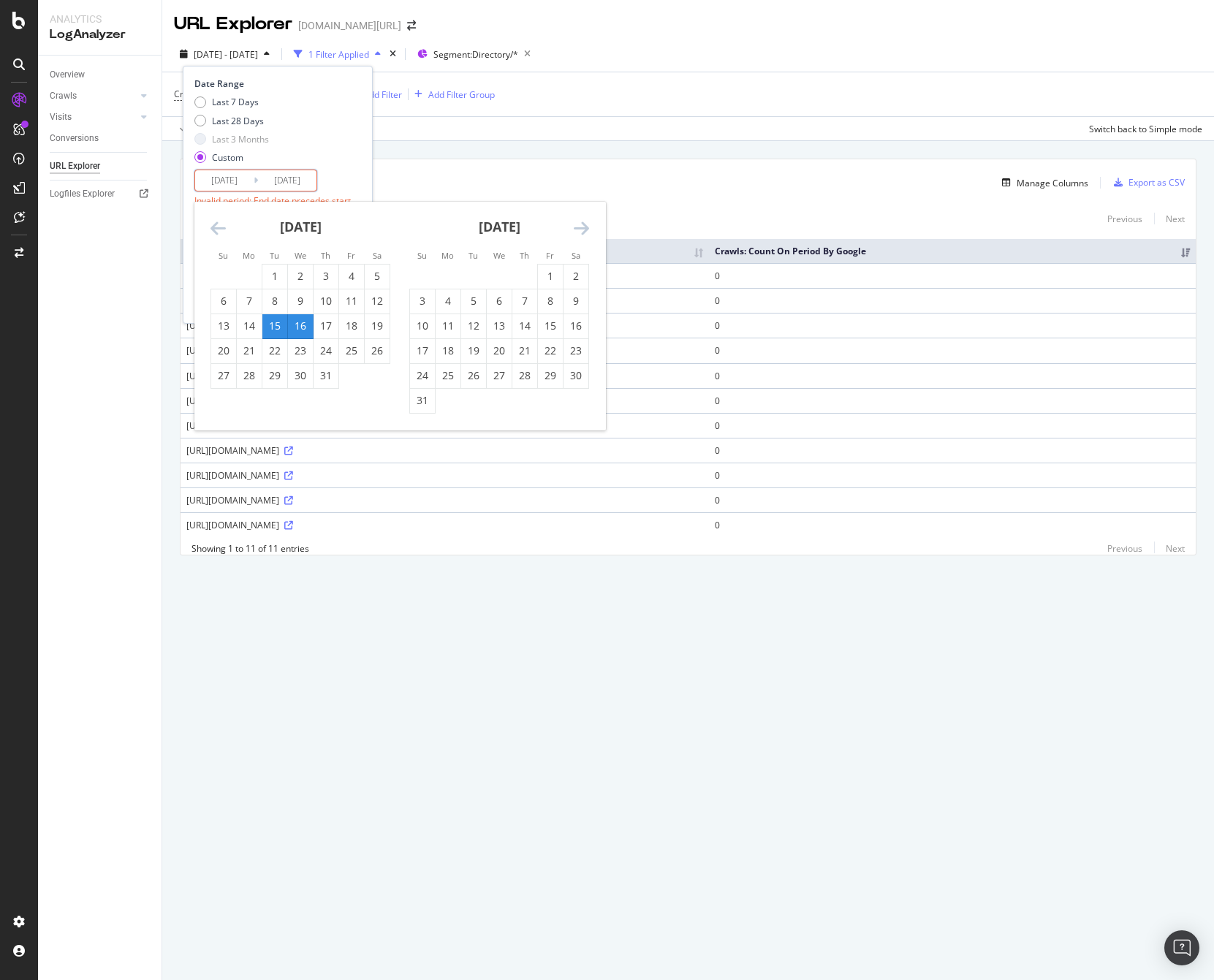
click at [298, 325] on div "16" at bounding box center [300, 326] width 25 height 15
click at [266, 173] on input "2025/07/16" at bounding box center [287, 180] width 58 height 21
click at [305, 324] on div "16" at bounding box center [300, 326] width 25 height 15
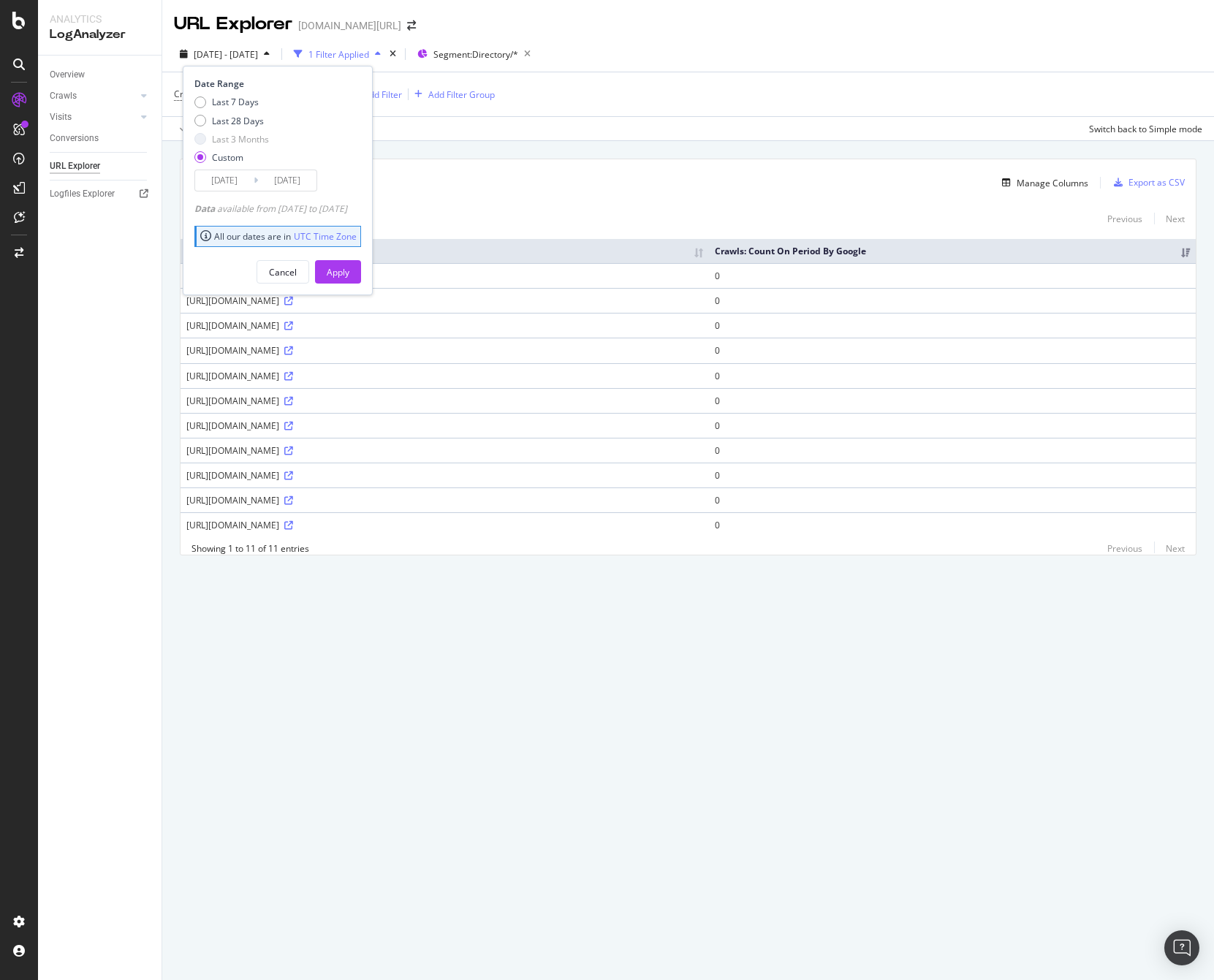
click at [287, 191] on div "2025/07/16 Navigate forward to interact with the calendar and select a date. Pr…" at bounding box center [256, 180] width 123 height 22
click at [289, 184] on input "2025/07/16" at bounding box center [287, 180] width 58 height 21
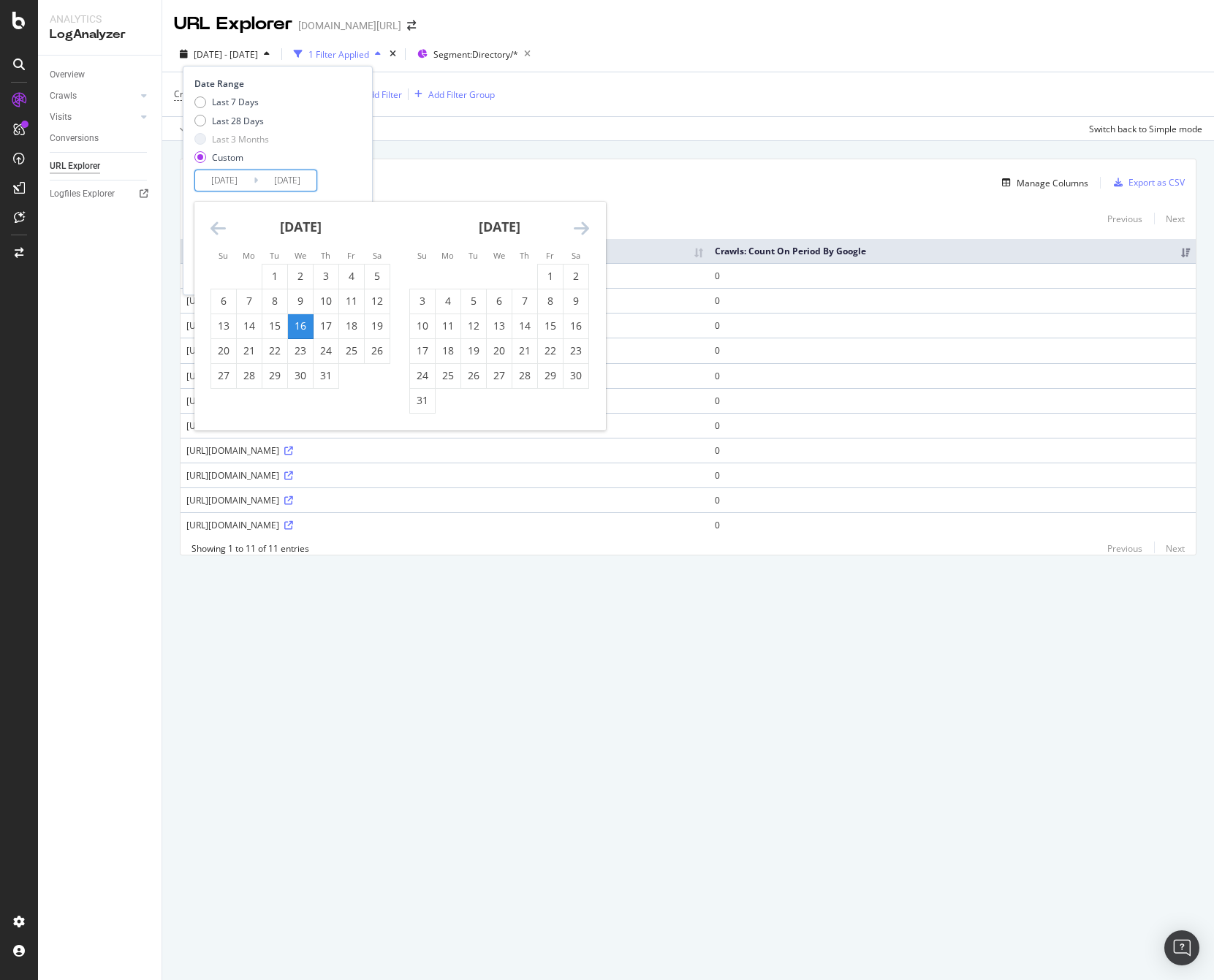
click at [582, 228] on icon "Move forward to switch to the next month." at bounding box center [581, 228] width 16 height 18
click at [448, 328] on div "15" at bounding box center [448, 326] width 25 height 15
type input "[DATE]"
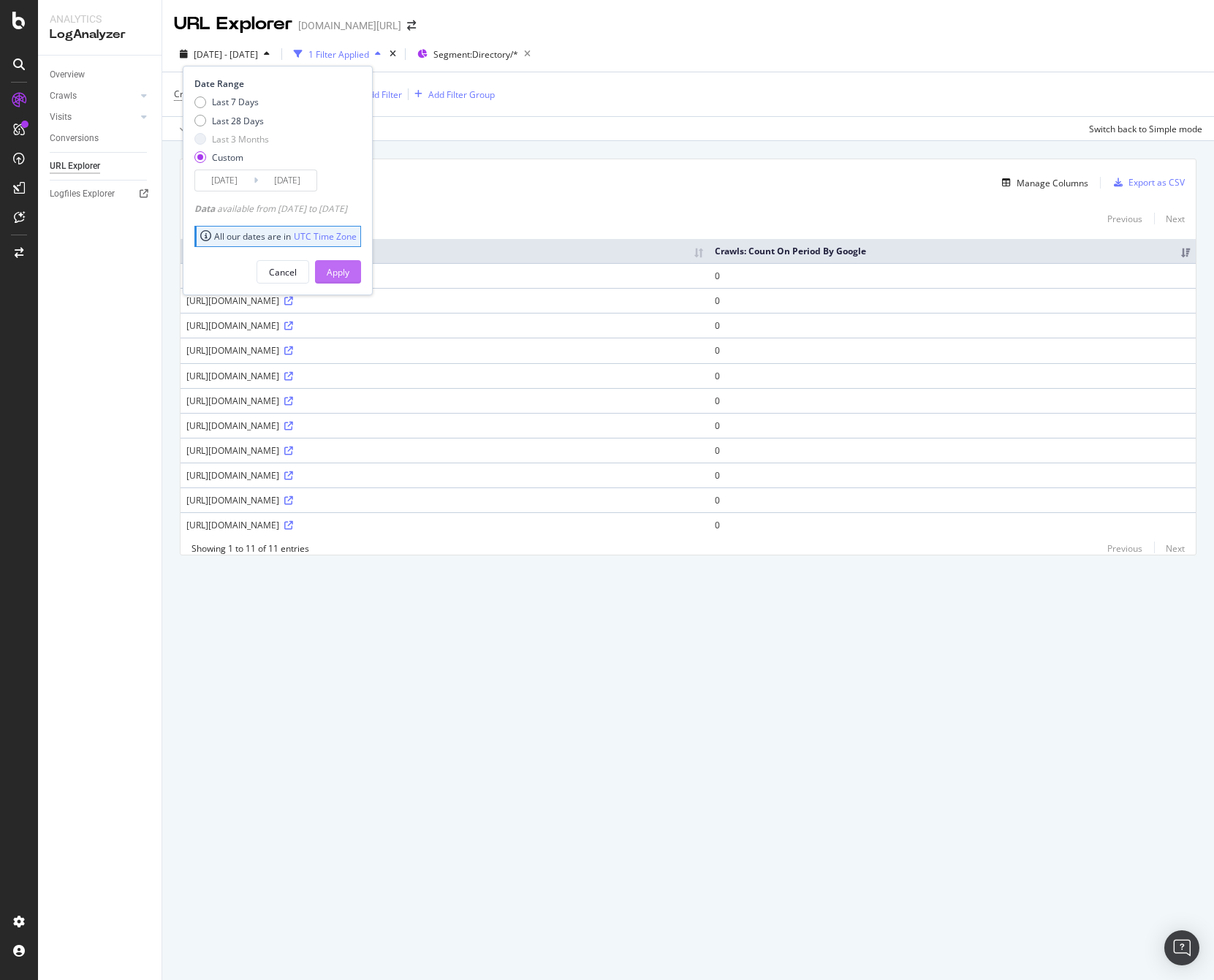
click at [349, 268] on div "Apply" at bounding box center [338, 272] width 23 height 13
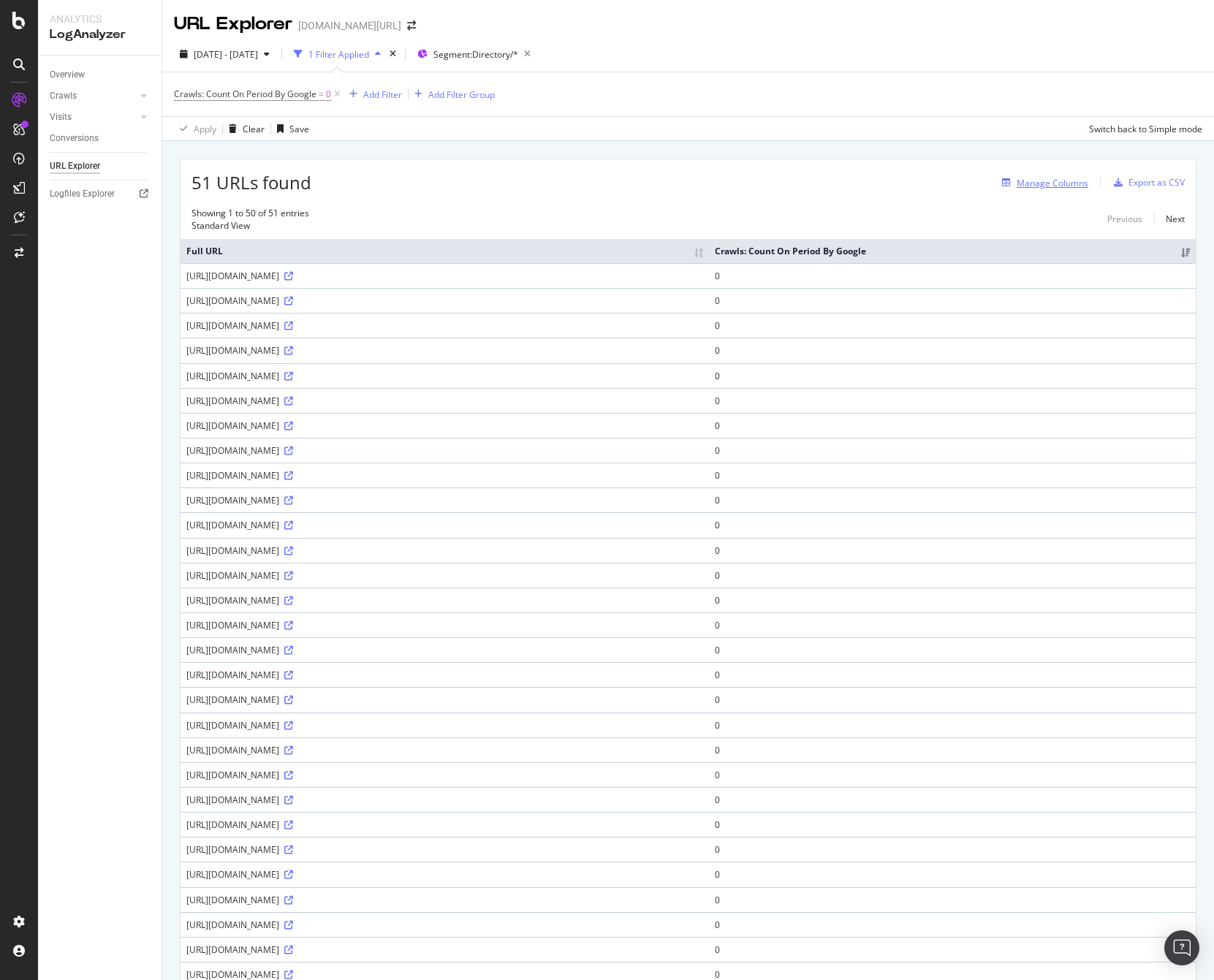
click at [860, 186] on div "Manage Columns" at bounding box center [1052, 183] width 72 height 13
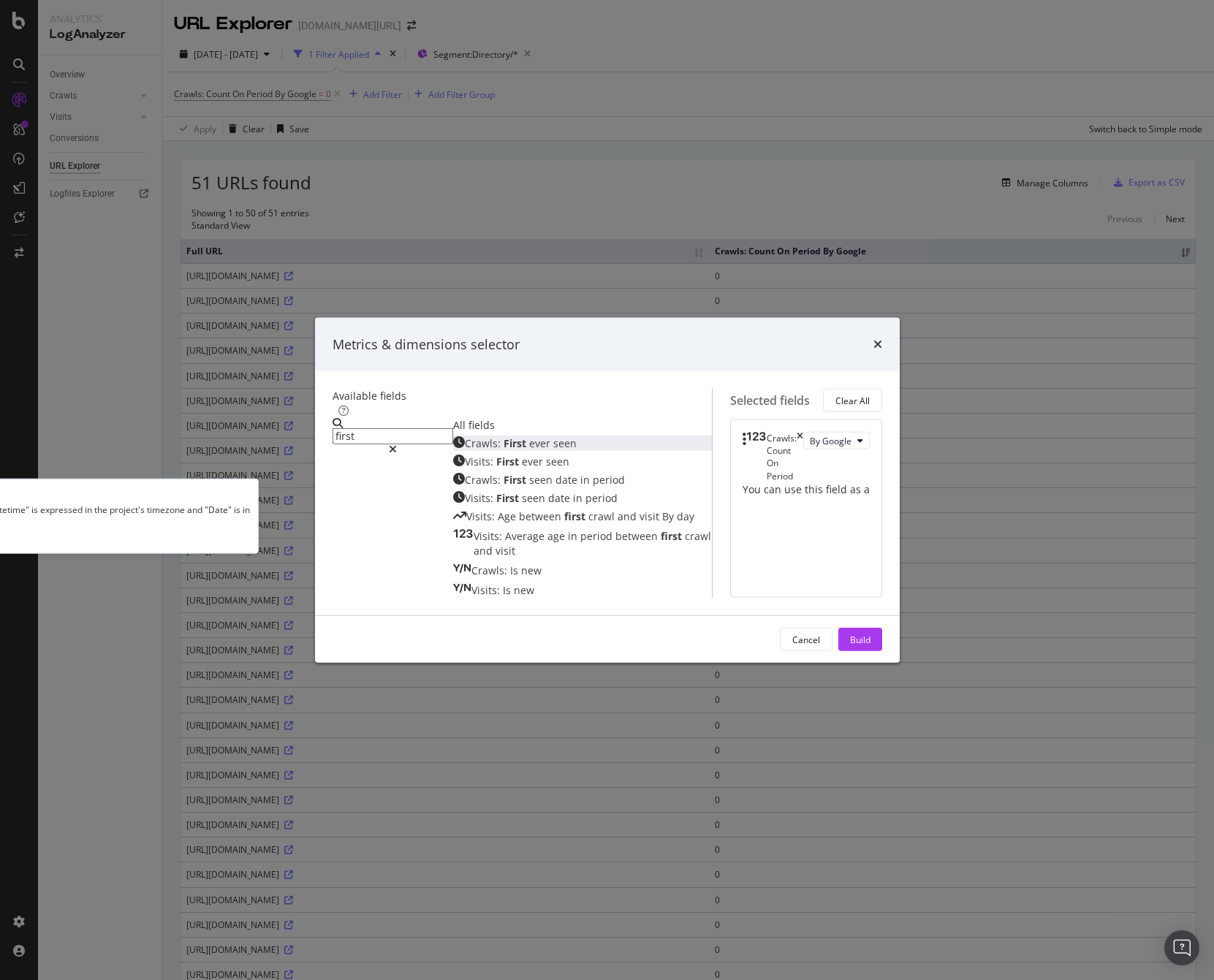
type input "first"
click at [465, 436] on span "Crawls:" at bounding box center [484, 443] width 38 height 14
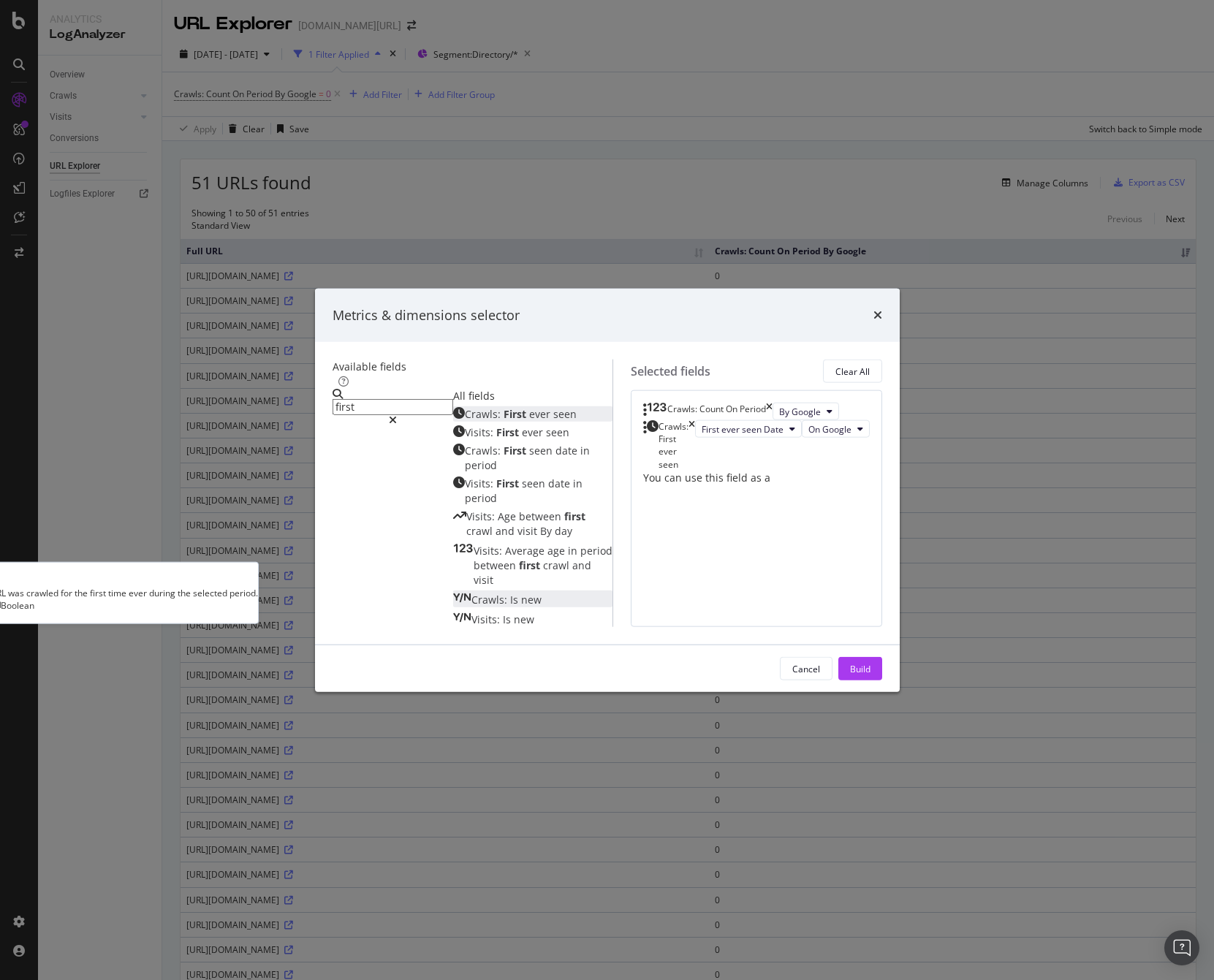
click at [471, 592] on span "Crawls:" at bounding box center [490, 599] width 38 height 14
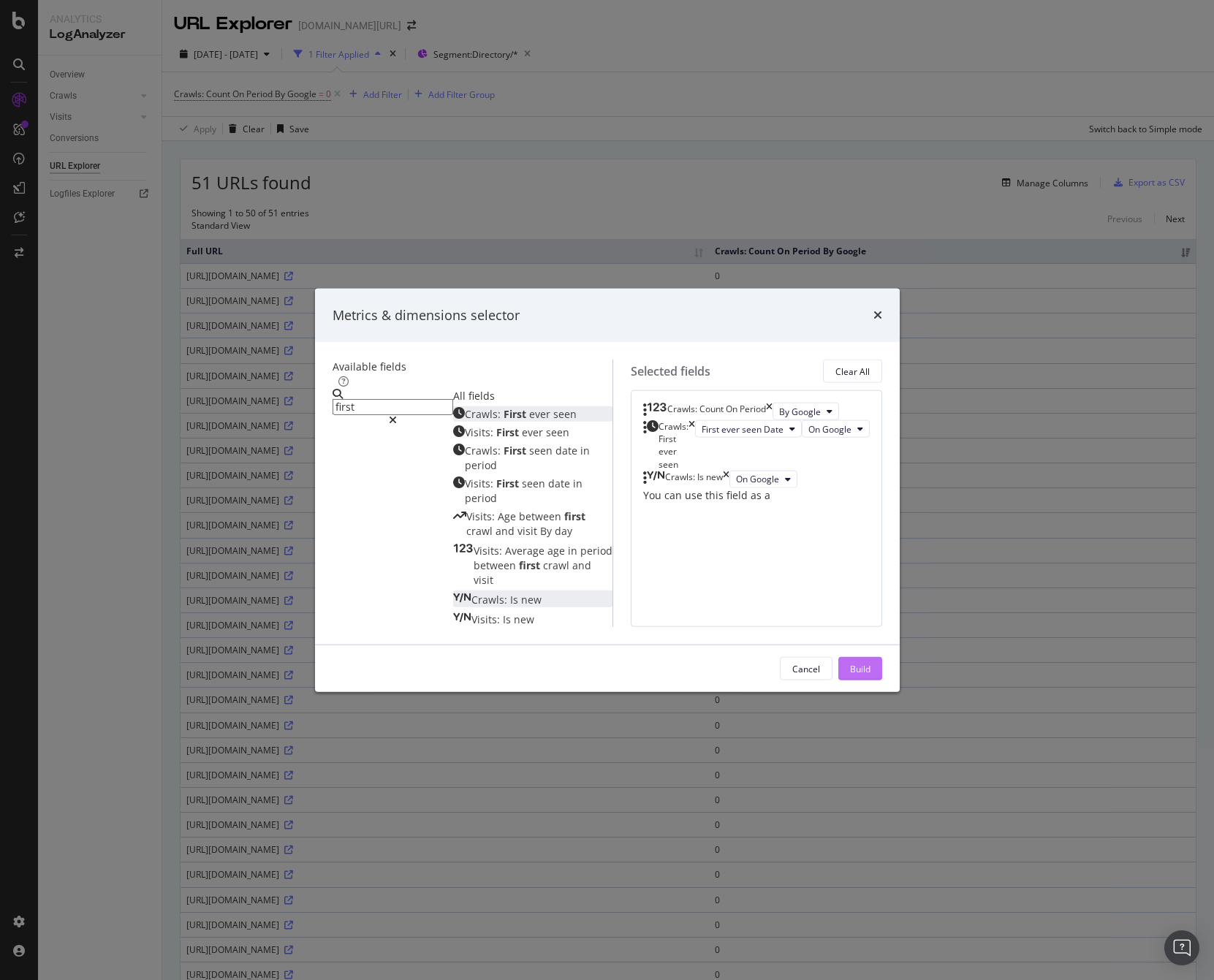
click at [860, 680] on button "Build" at bounding box center [860, 669] width 44 height 24
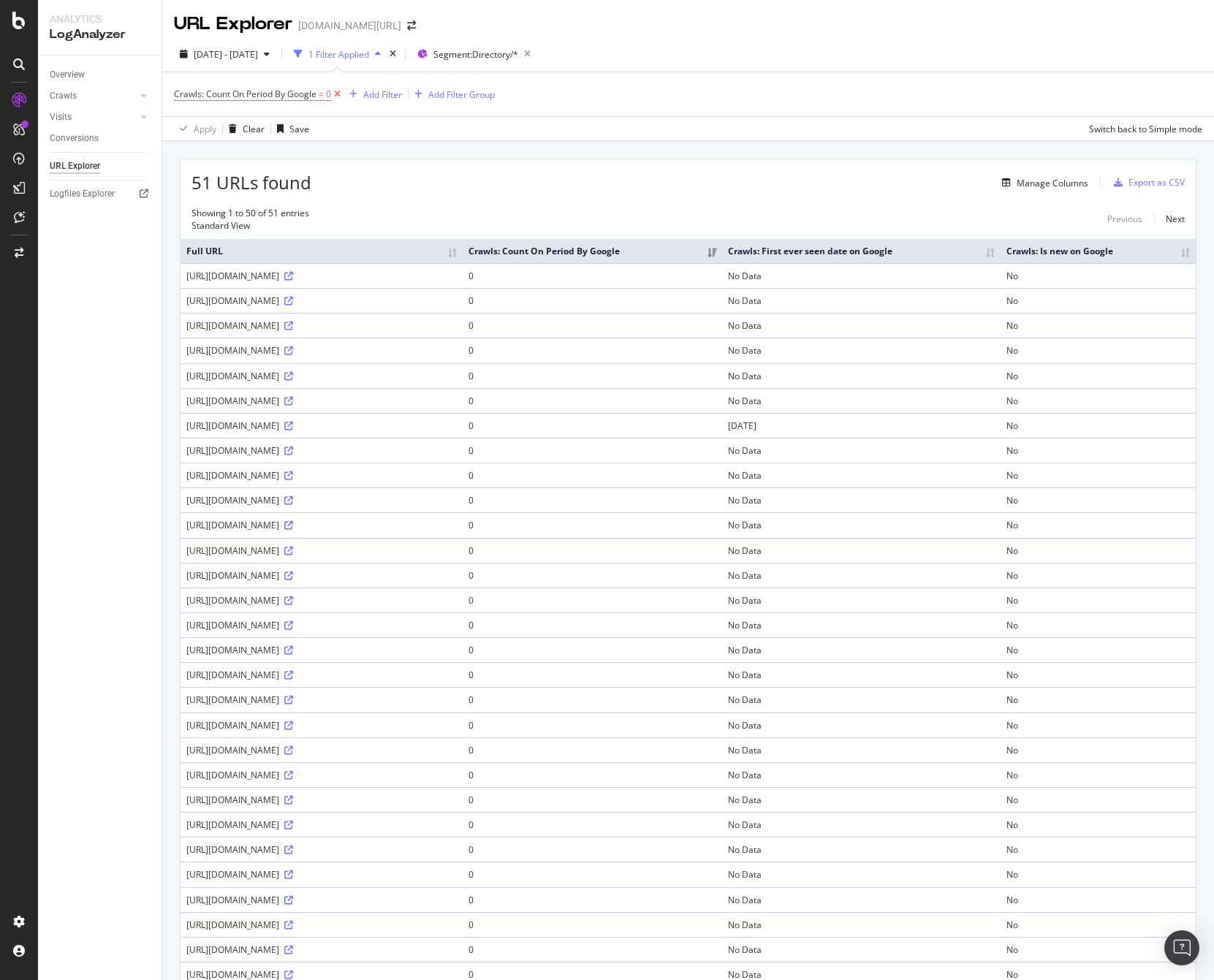
click at [339, 93] on icon at bounding box center [337, 95] width 13 height 15
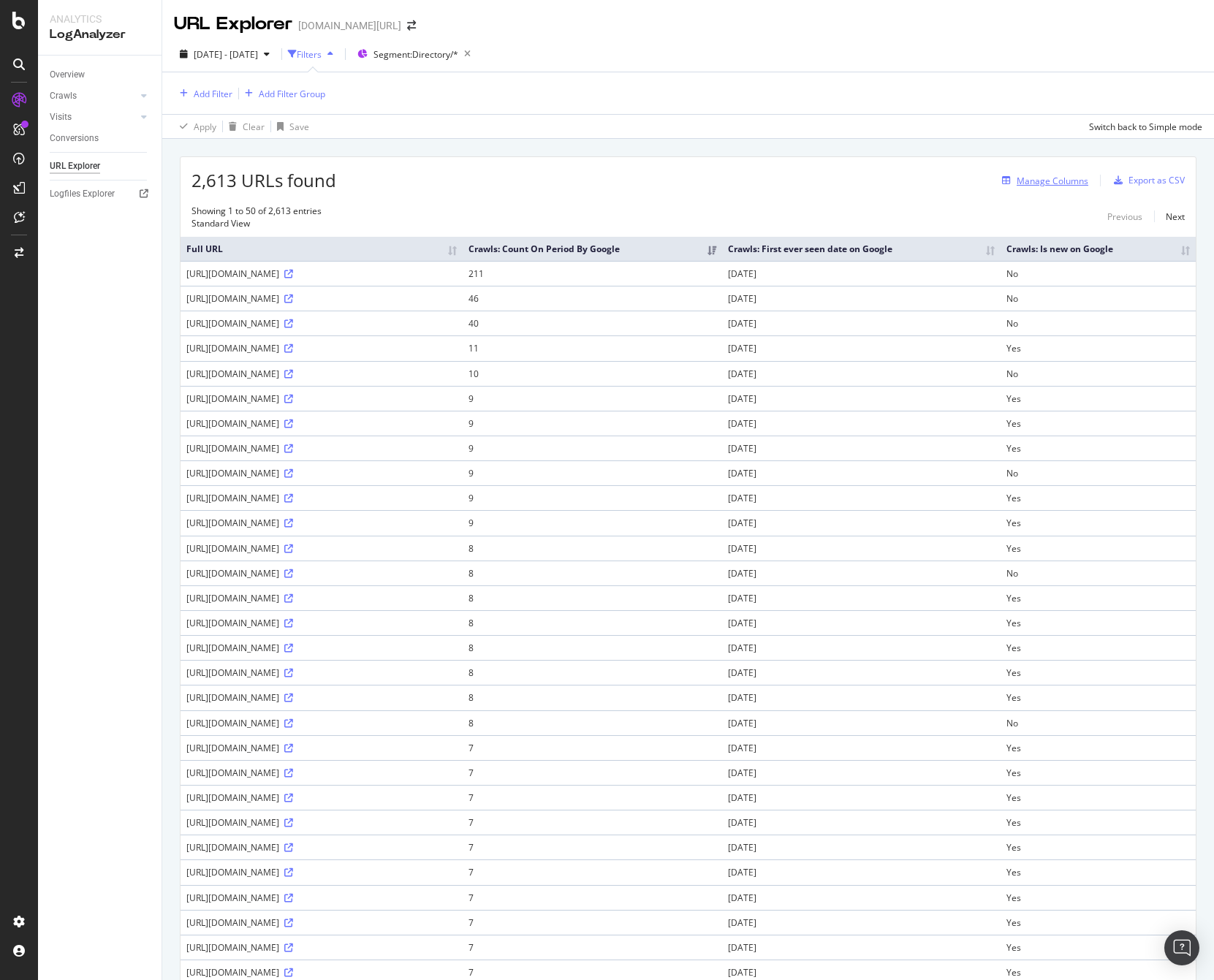
click at [860, 181] on div "Manage Columns" at bounding box center [1052, 180] width 72 height 13
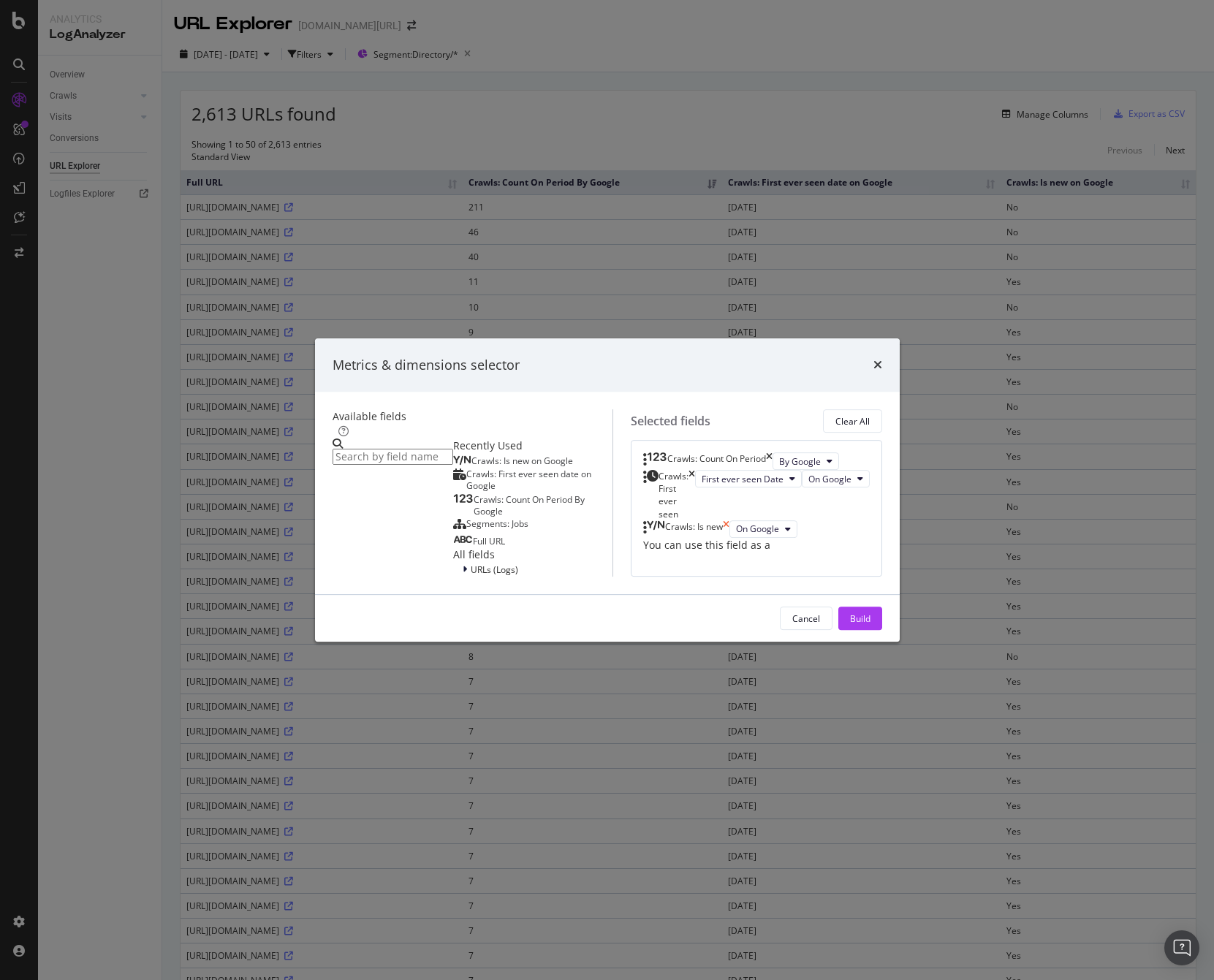
click at [729, 520] on icon "times" at bounding box center [726, 529] width 7 height 18
click at [471, 564] on span "URLs (Logs)" at bounding box center [494, 570] width 47 height 13
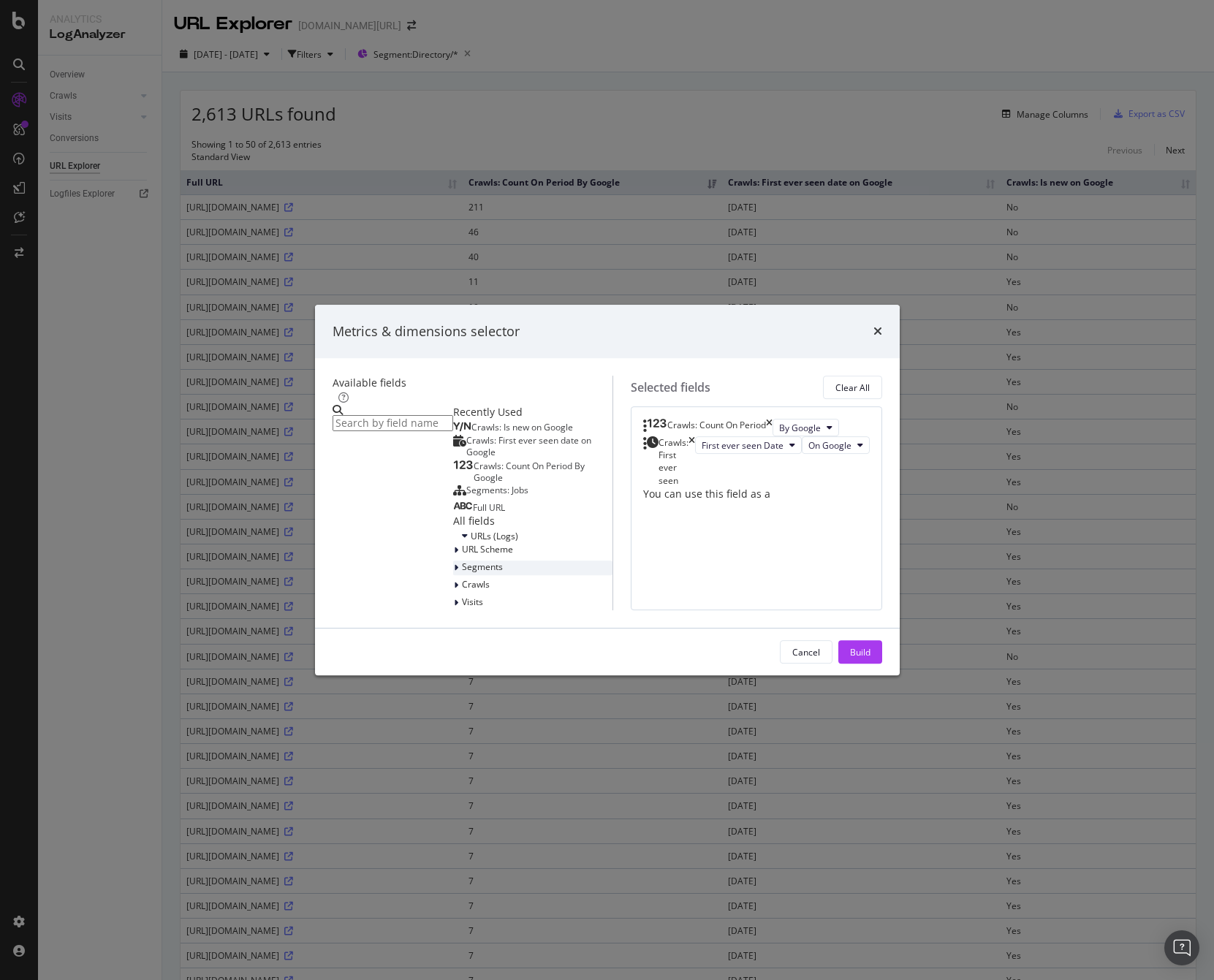
click at [462, 561] on span "Segments" at bounding box center [482, 567] width 41 height 13
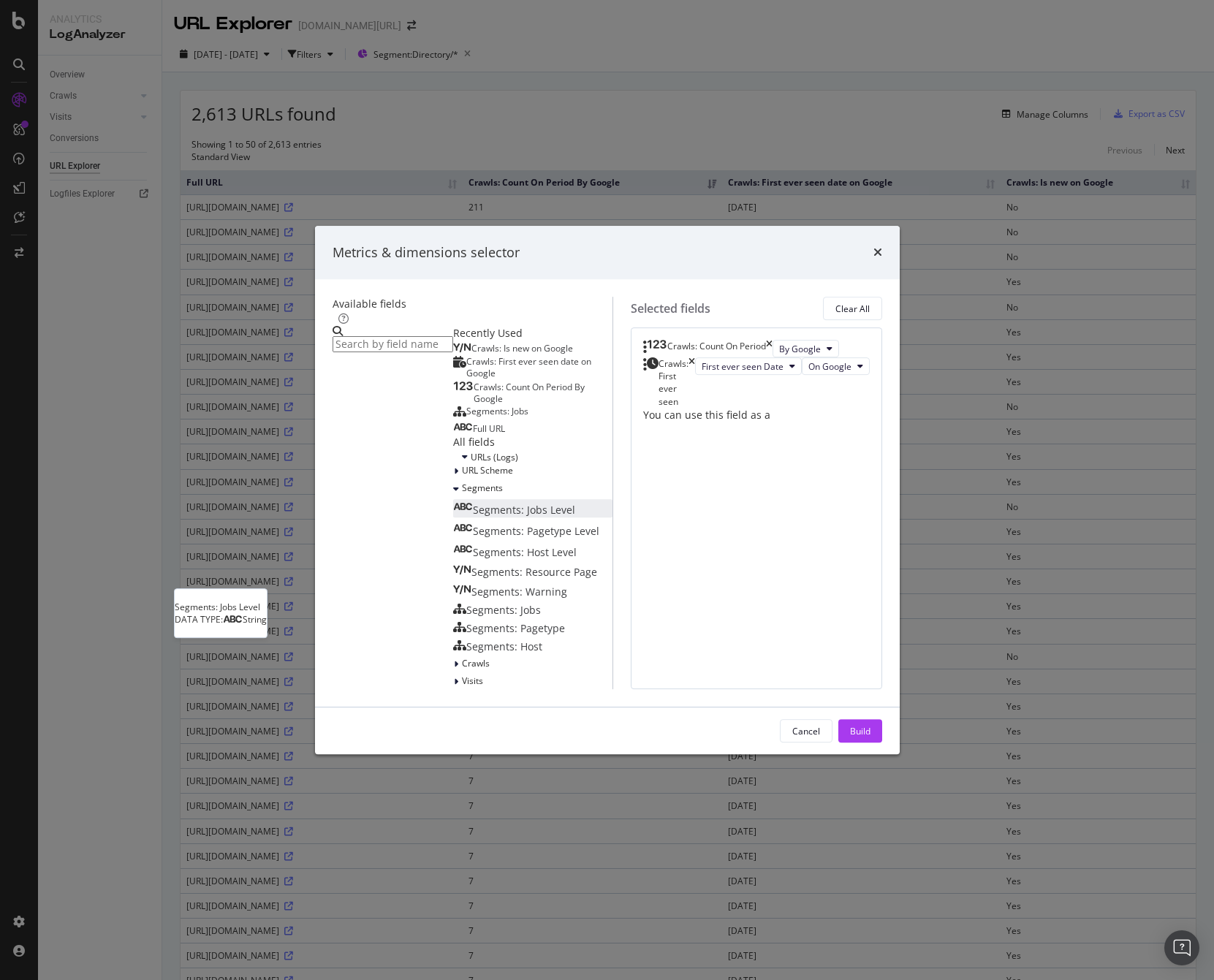
click at [453, 517] on div "Segments: Jobs Level" at bounding box center [513, 510] width 122 height 15
click at [860, 742] on div "Build" at bounding box center [860, 731] width 21 height 22
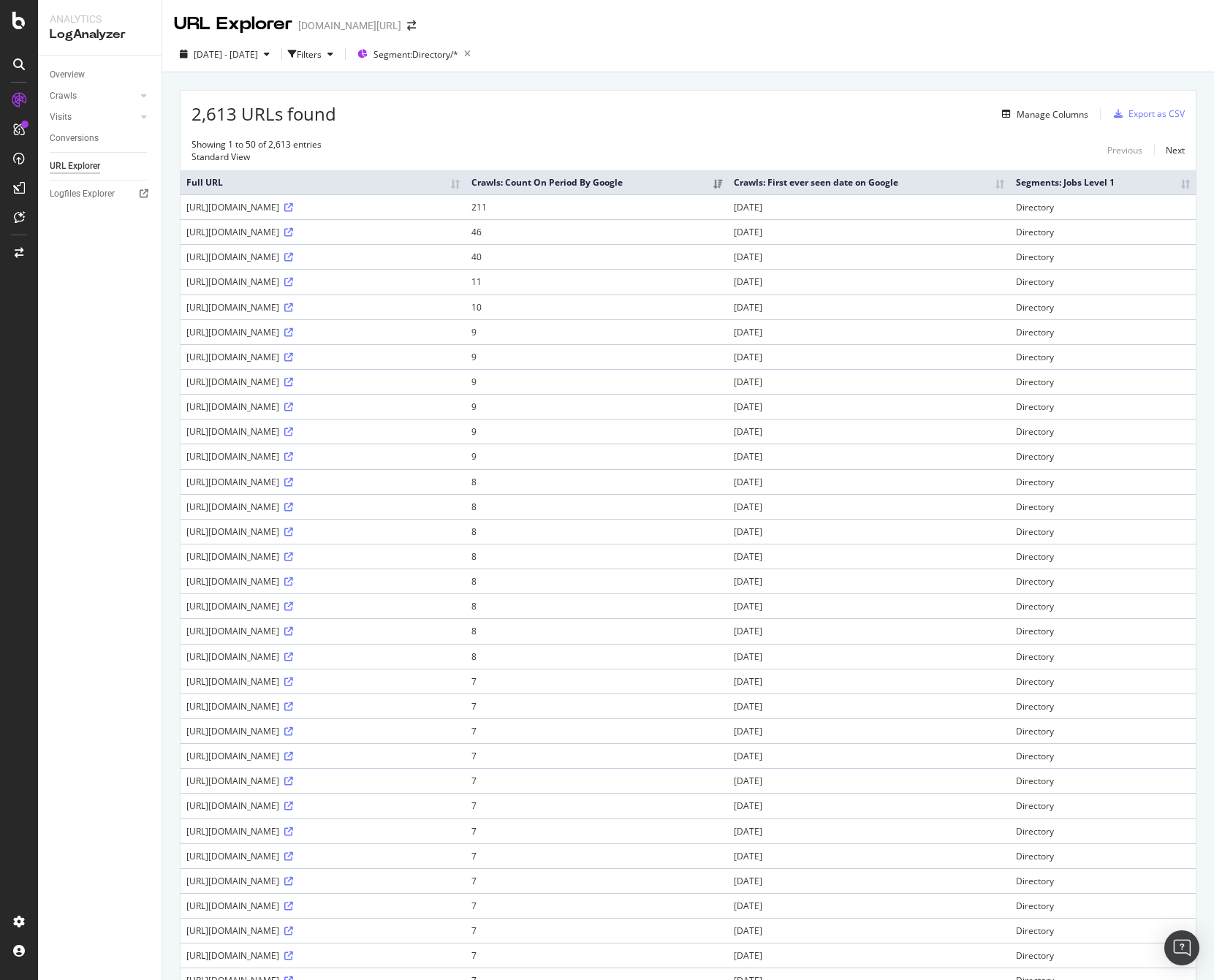
click at [860, 174] on th "Crawls: First ever seen date on Google" at bounding box center [869, 182] width 282 height 24
click at [322, 56] on div "Filters" at bounding box center [309, 54] width 25 height 13
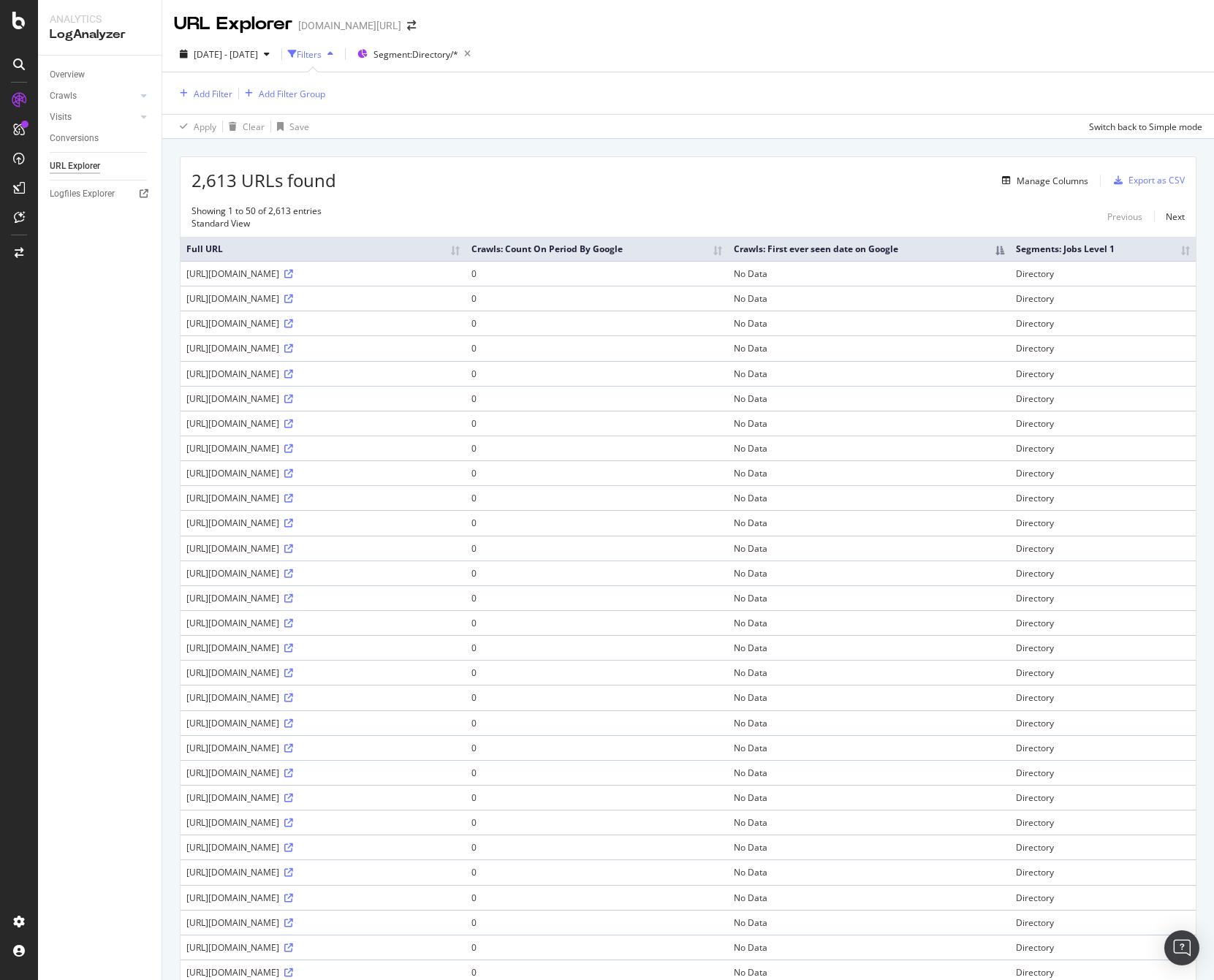
click at [339, 50] on div "button" at bounding box center [331, 54] width 18 height 9
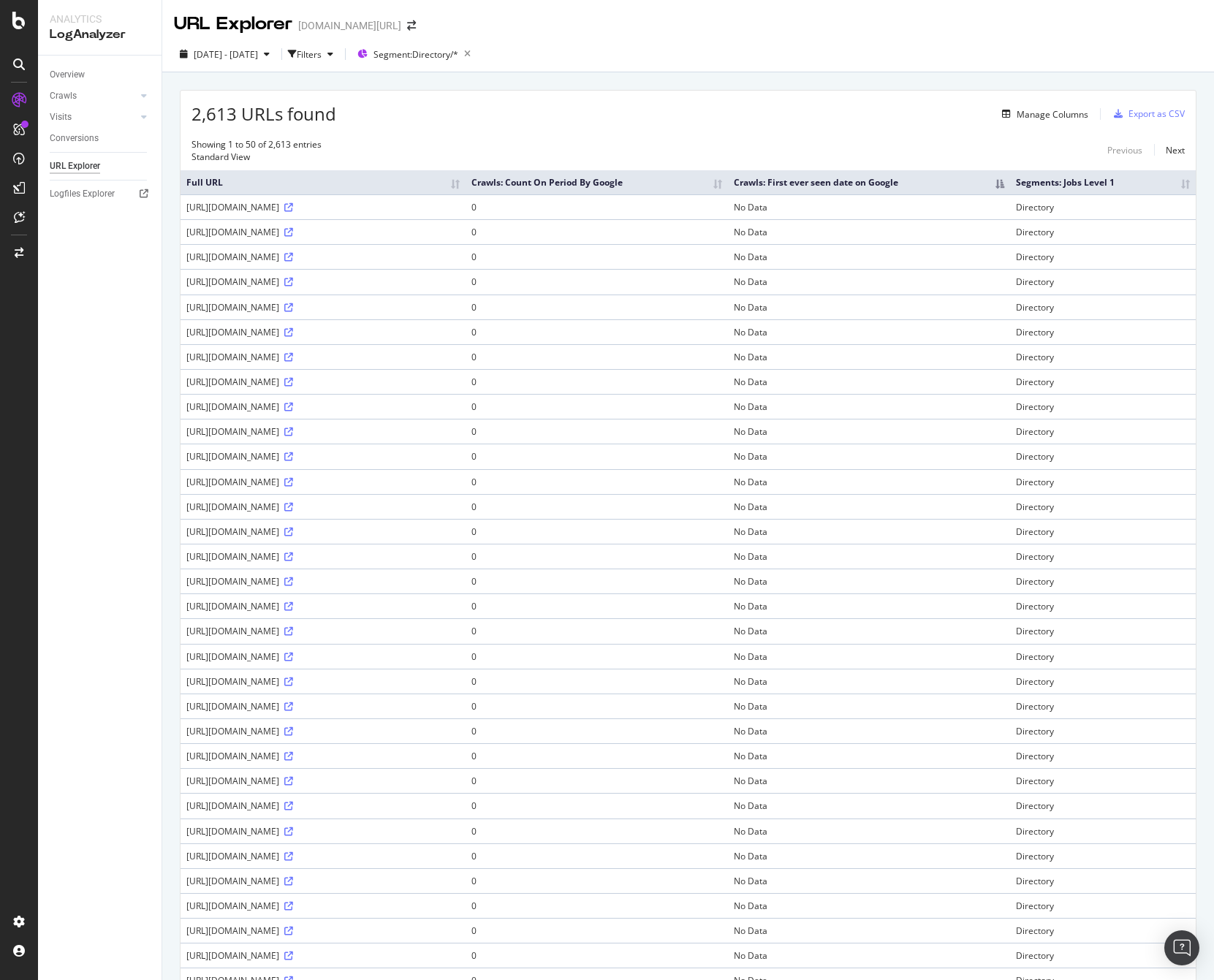
click at [678, 177] on th "Crawls: Count On Period By Google" at bounding box center [596, 182] width 263 height 24
click at [728, 180] on th "Crawls: Count On Period By Google" at bounding box center [596, 182] width 263 height 24
click at [140, 94] on div at bounding box center [144, 96] width 15 height 15
click at [138, 215] on div at bounding box center [144, 217] width 15 height 15
click at [92, 187] on div "LogAnalyzer" at bounding box center [82, 191] width 57 height 15
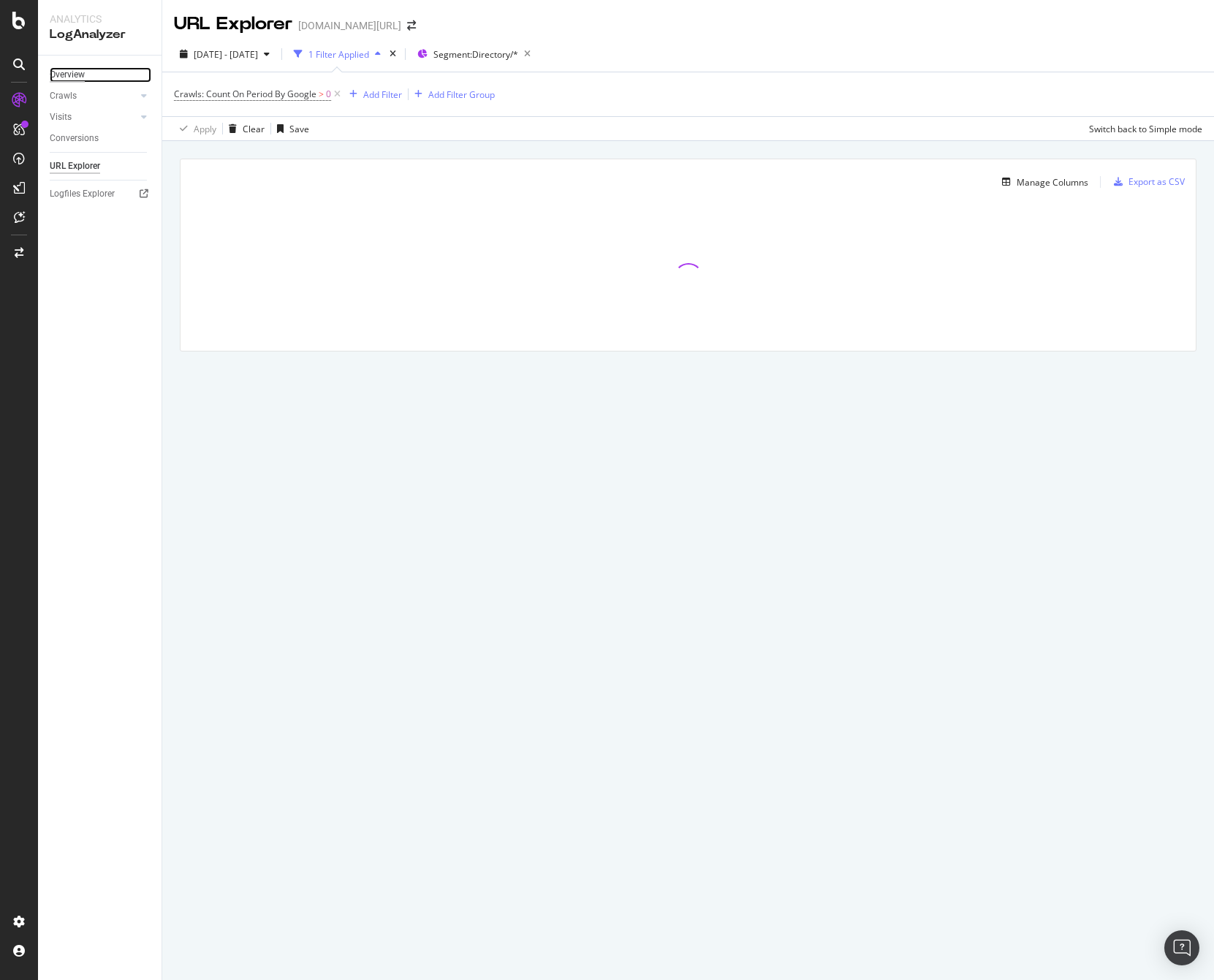
click at [70, 75] on div "Overview" at bounding box center [67, 75] width 35 height 16
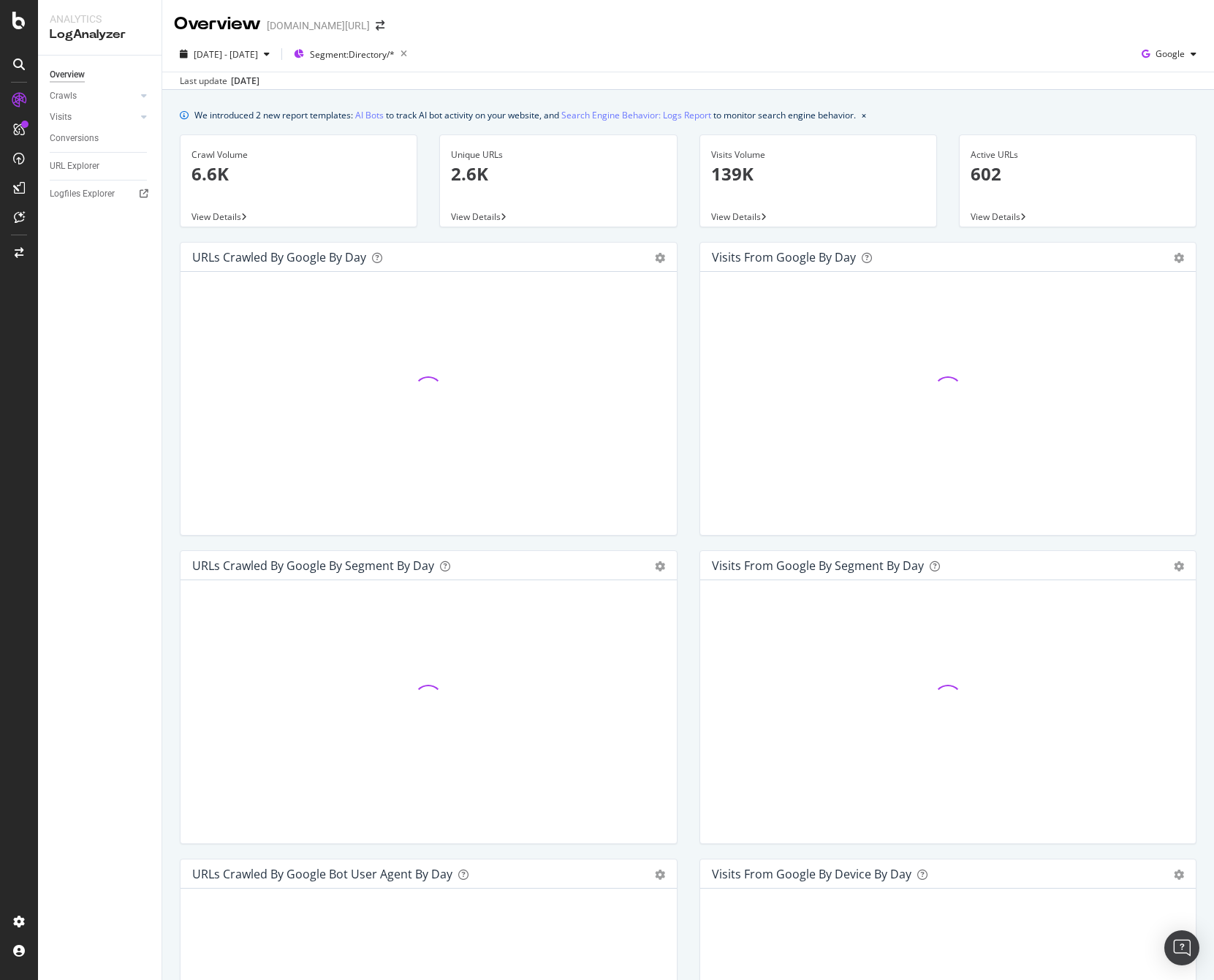
click at [313, 26] on div "[DOMAIN_NAME][URL]" at bounding box center [318, 26] width 103 height 15
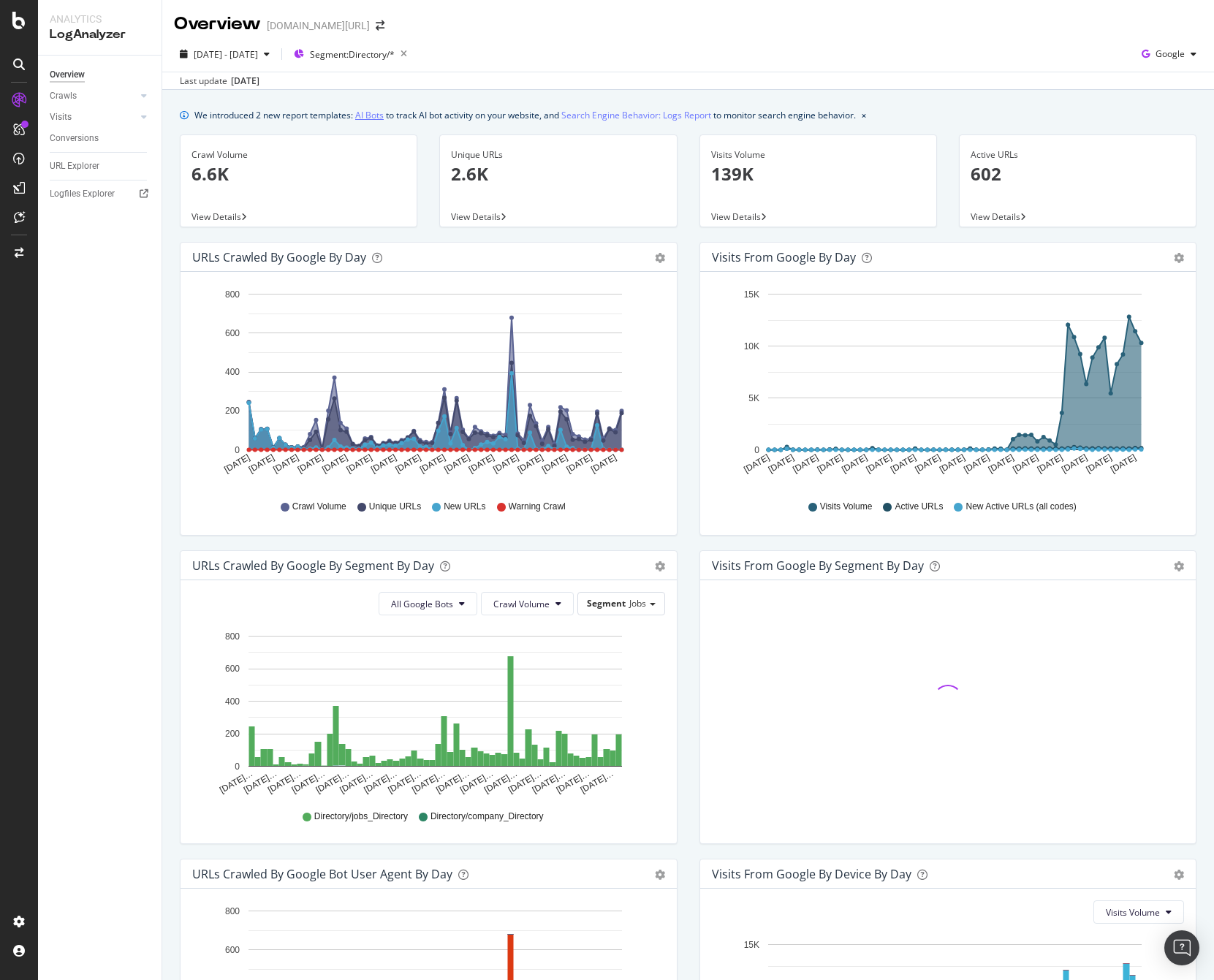
click at [375, 117] on link "AI Bots" at bounding box center [369, 115] width 29 height 16
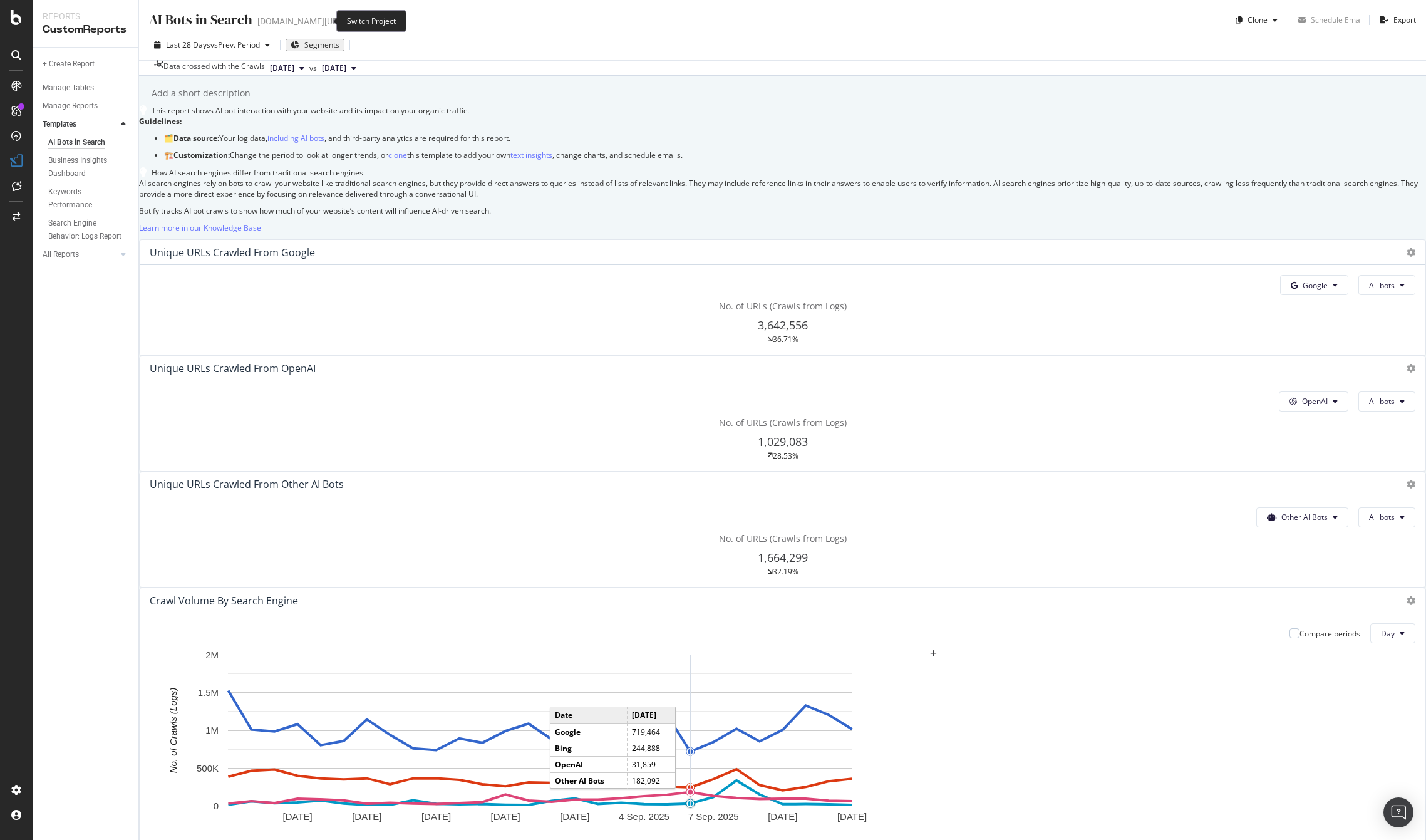
click at [351, 22] on icon "arrow-right-arrow-left" at bounding box center [354, 22] width 8 height 9
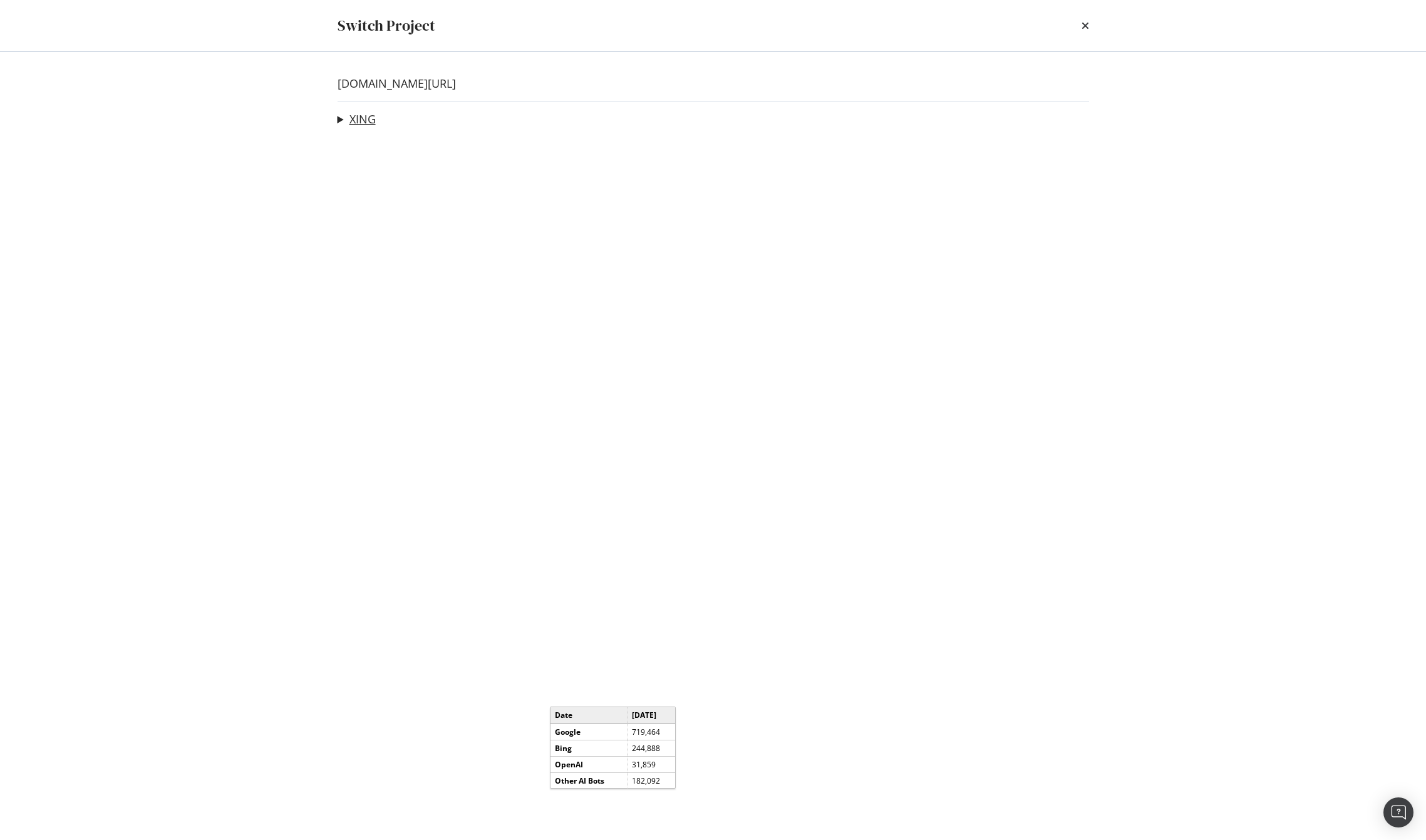
click at [363, 124] on link "XING" at bounding box center [362, 119] width 26 height 13
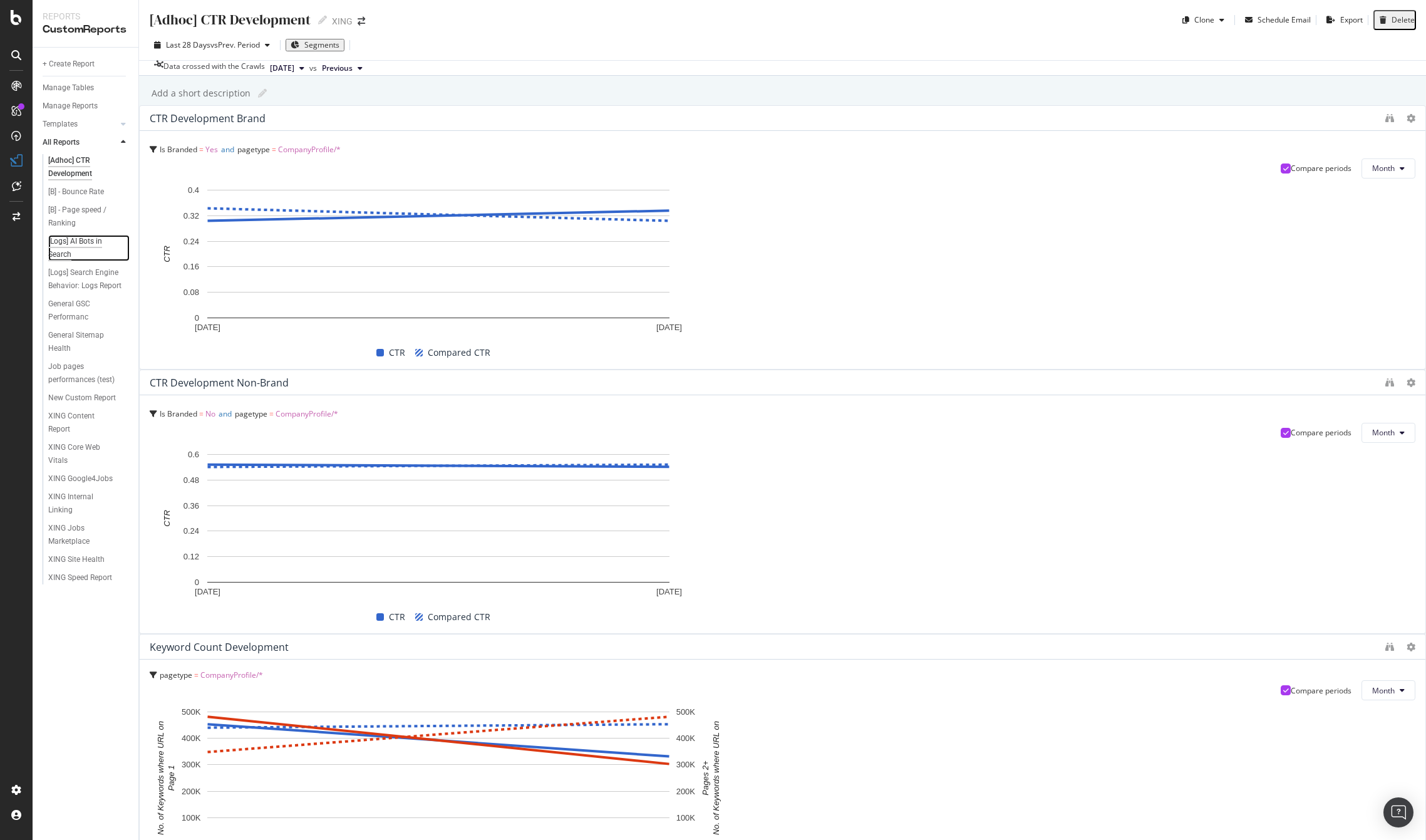
click at [77, 239] on div "[Logs] AI Bots in Search" at bounding box center [83, 247] width 70 height 26
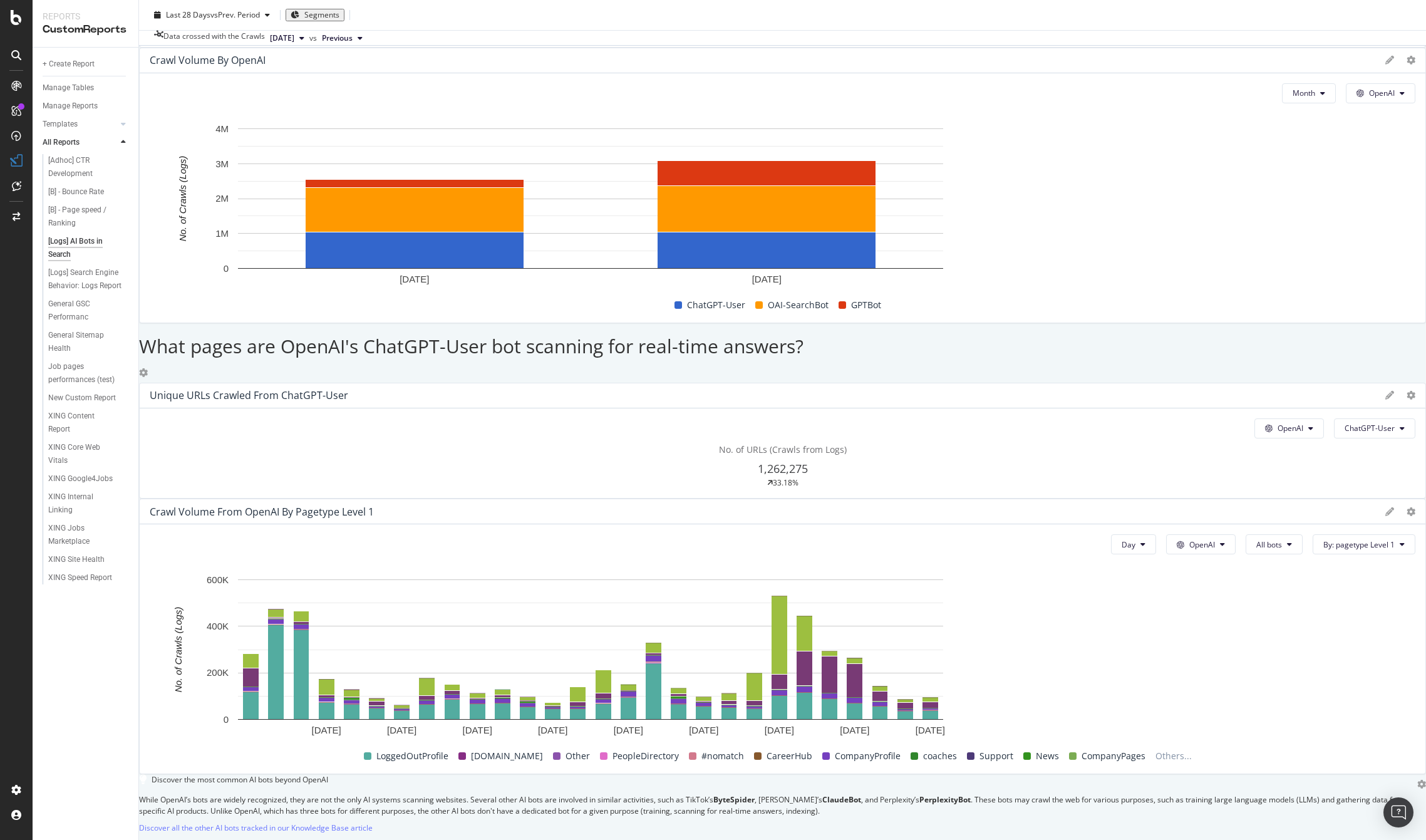
scroll to position [1582, 0]
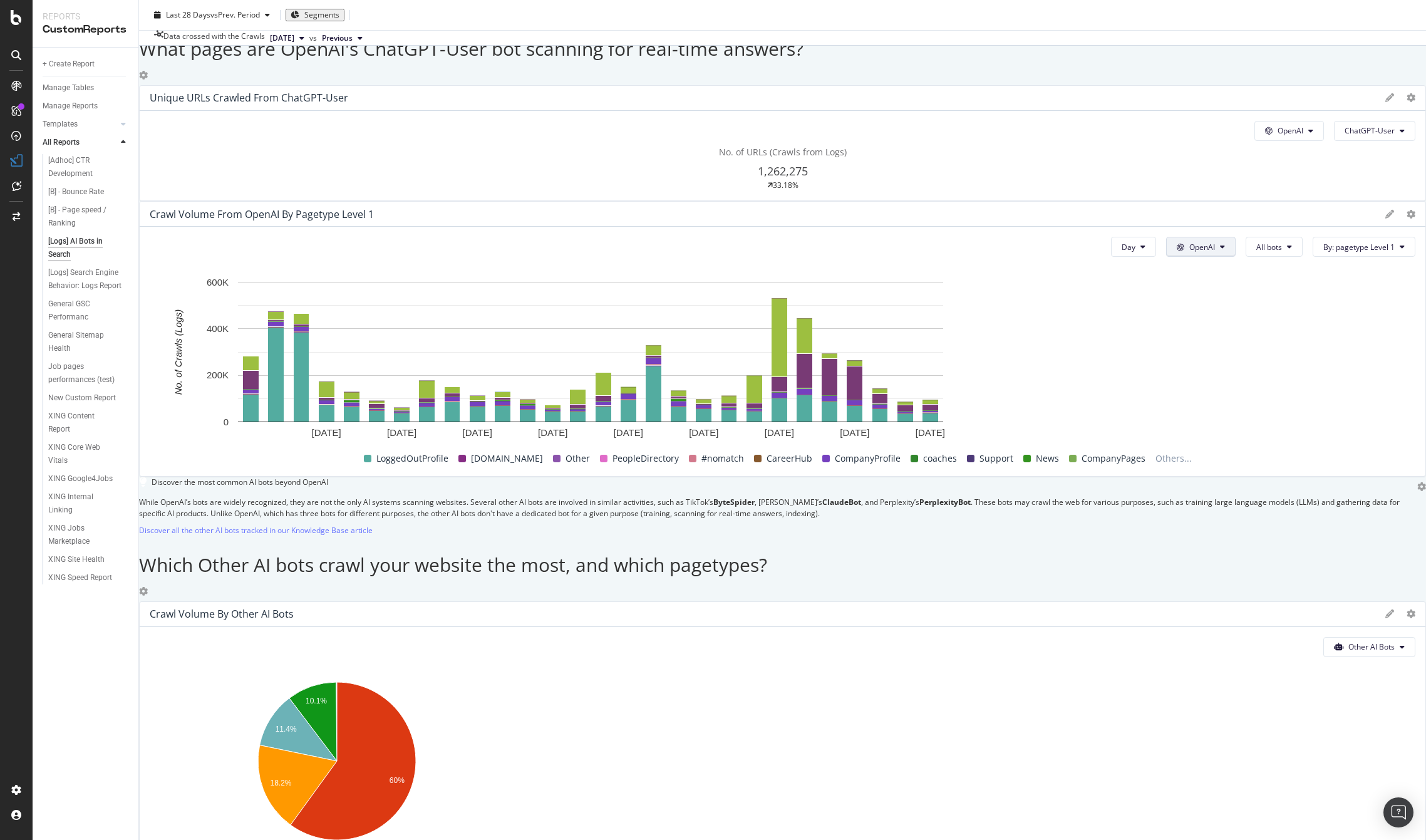
click at [737, 252] on span "OpenAI" at bounding box center [1202, 247] width 26 height 11
click at [704, 221] on div "Crawl Volume from OpenAI by pagetype Level 1" at bounding box center [764, 214] width 1229 height 13
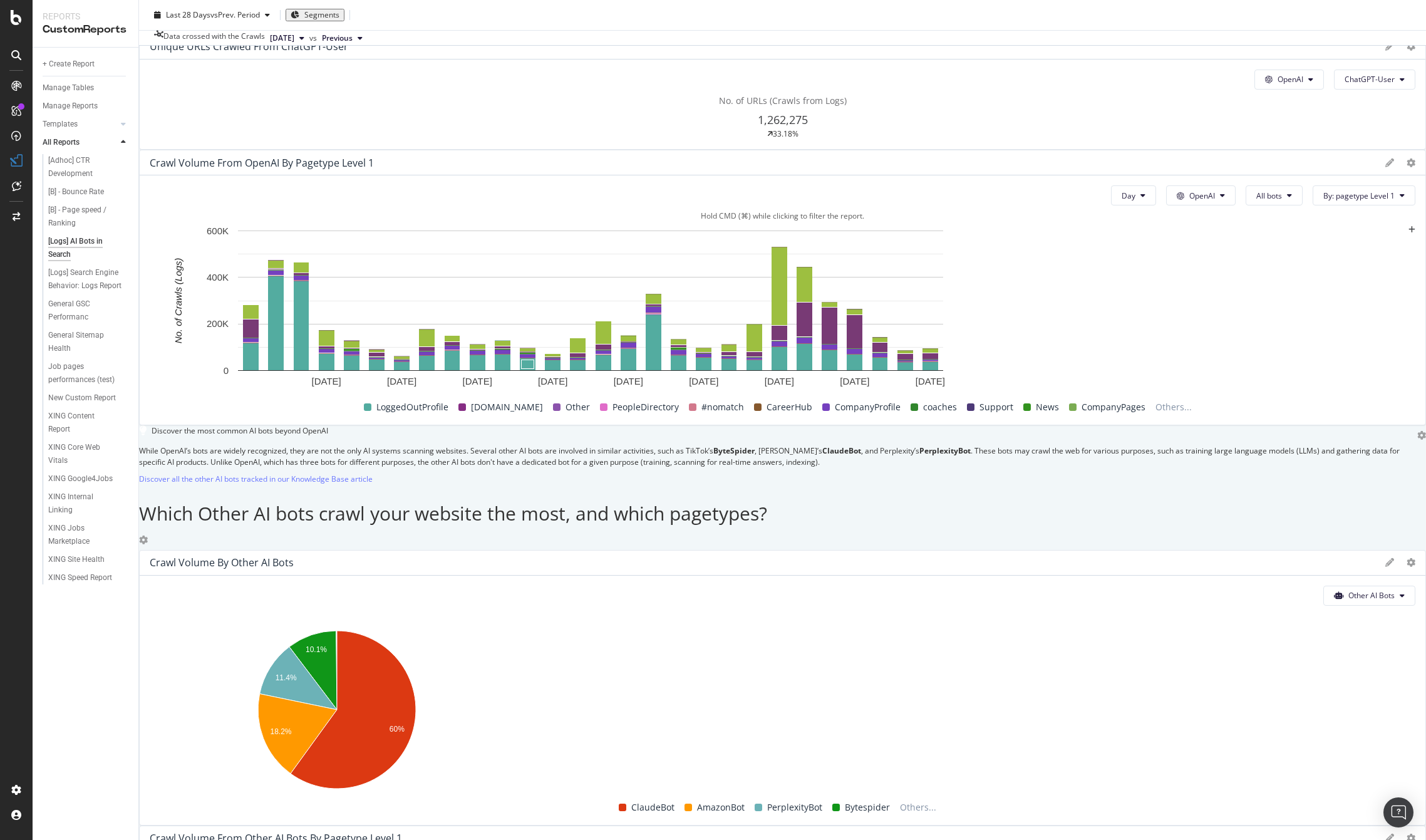
scroll to position [1675, 0]
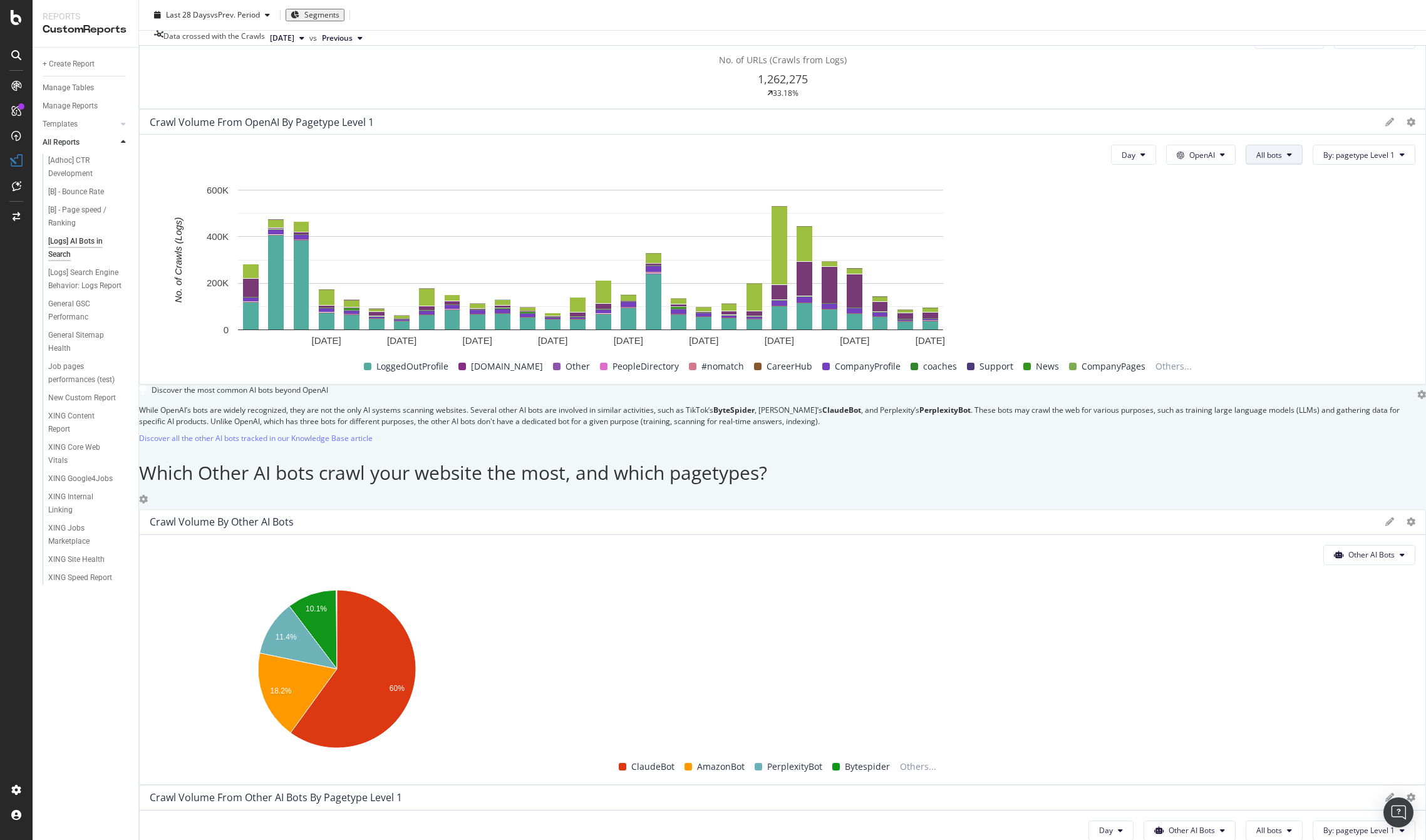
click at [737, 158] on icon at bounding box center [1290, 155] width 5 height 8
click at [737, 570] on span "ChatGPT-User" at bounding box center [940, 568] width 63 height 11
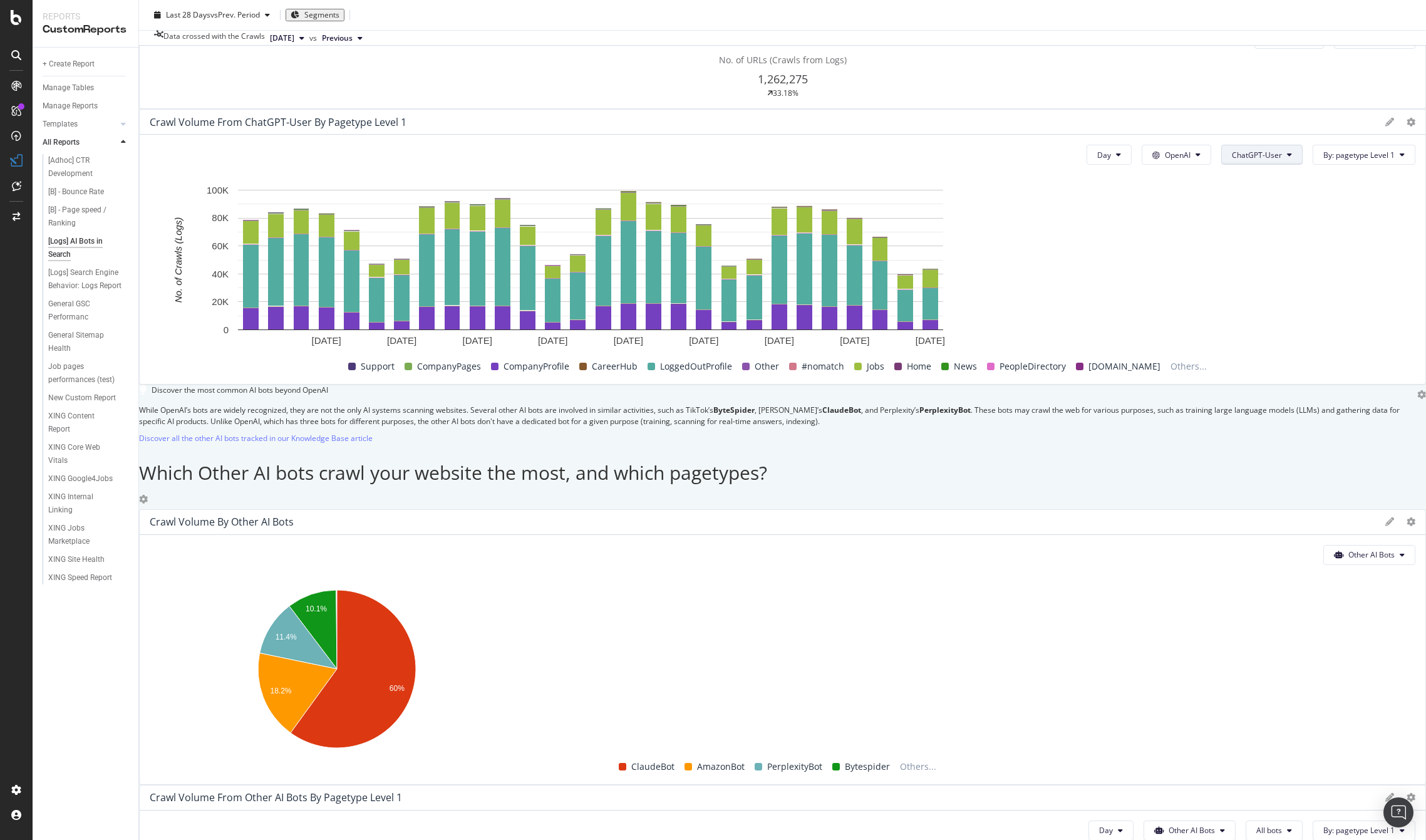
click at [737, 160] on span "ChatGPT-User" at bounding box center [1257, 155] width 50 height 11
click at [737, 544] on span "GPTBot" at bounding box center [917, 545] width 63 height 11
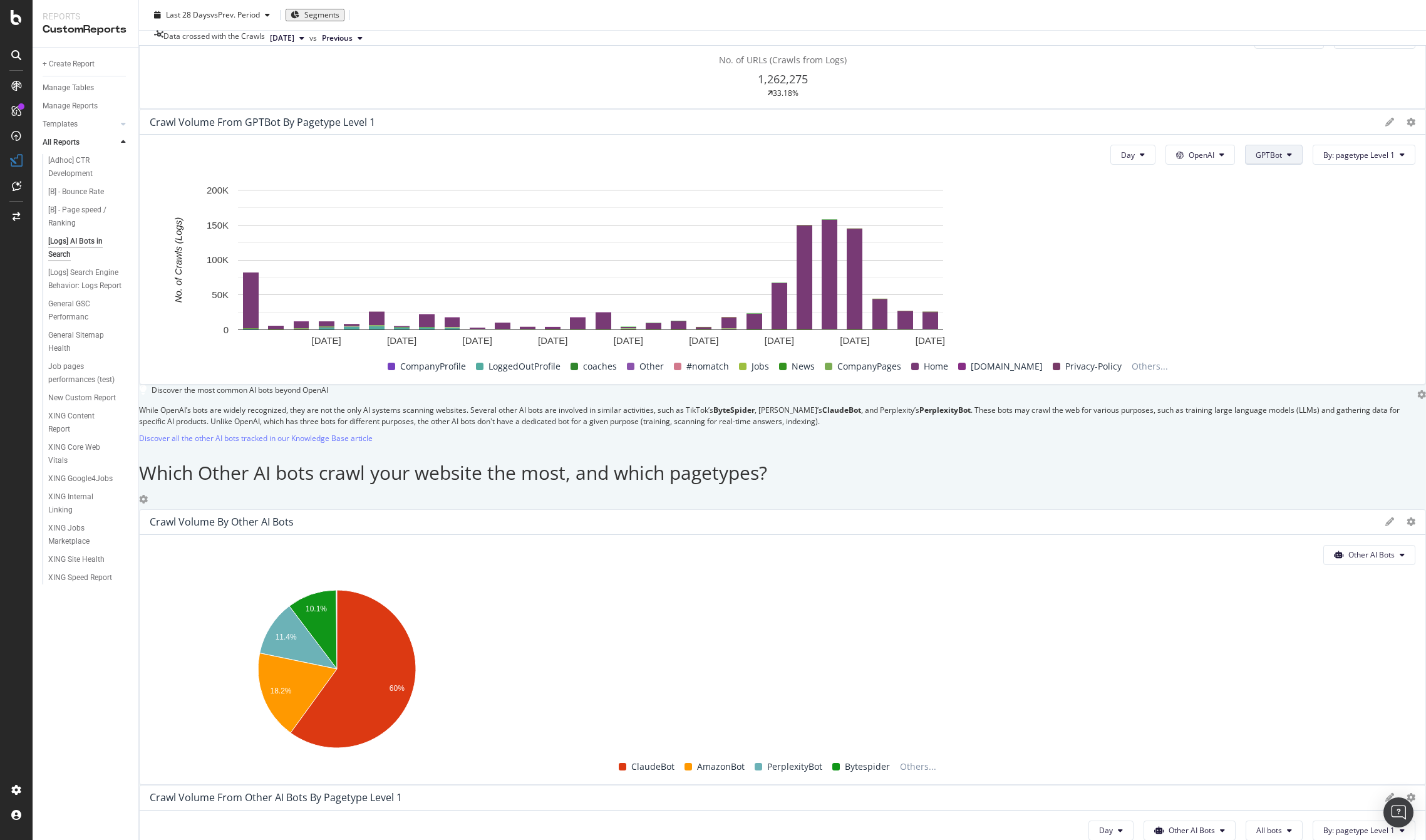
click at [737, 158] on icon at bounding box center [1290, 155] width 5 height 8
click at [737, 496] on span "OAI-SearchBot" at bounding box center [940, 498] width 63 height 11
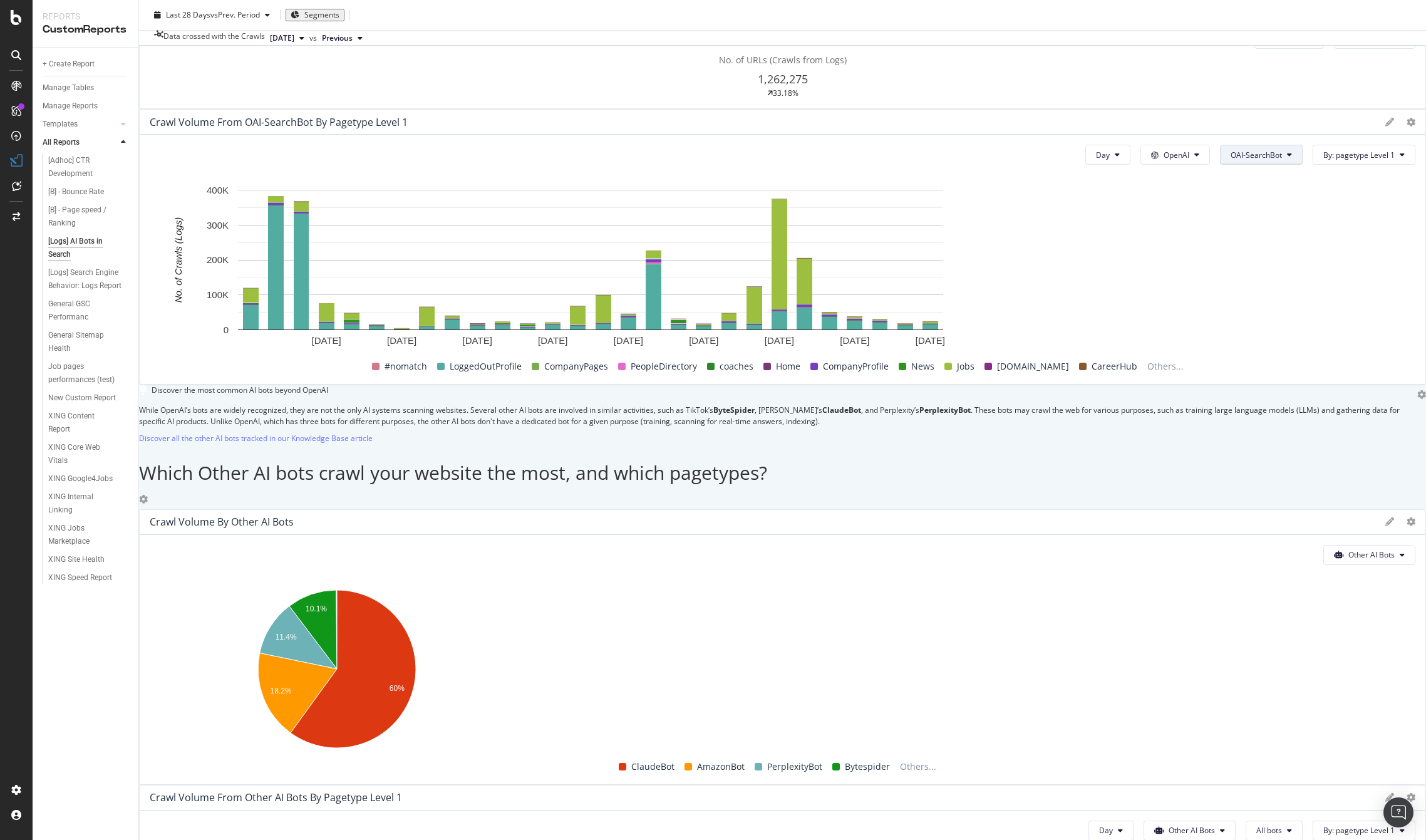
click at [737, 160] on span "OAI-SearchBot" at bounding box center [1256, 155] width 51 height 11
click at [737, 573] on div "ChatGPT-User" at bounding box center [914, 567] width 83 height 18
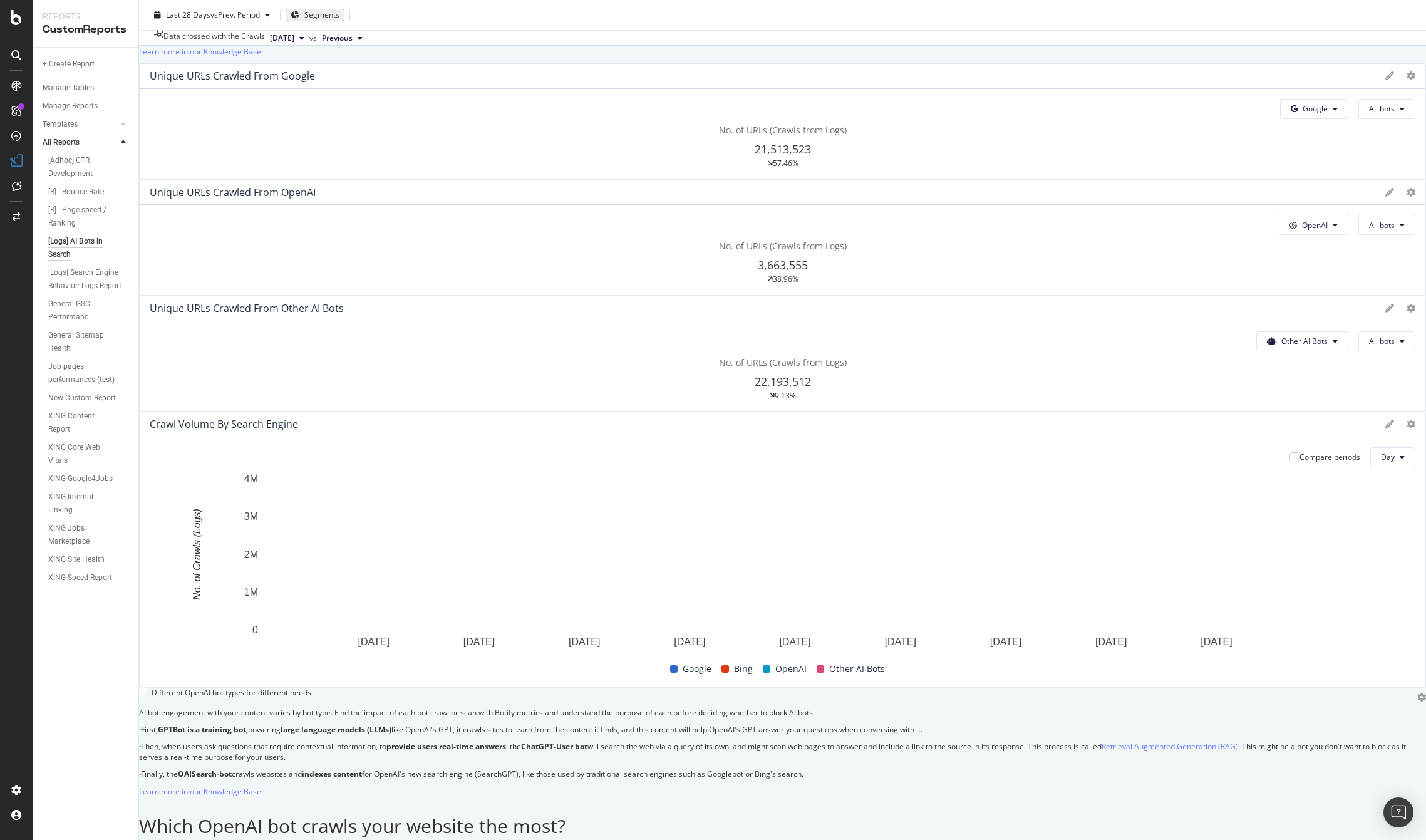
scroll to position [0, 0]
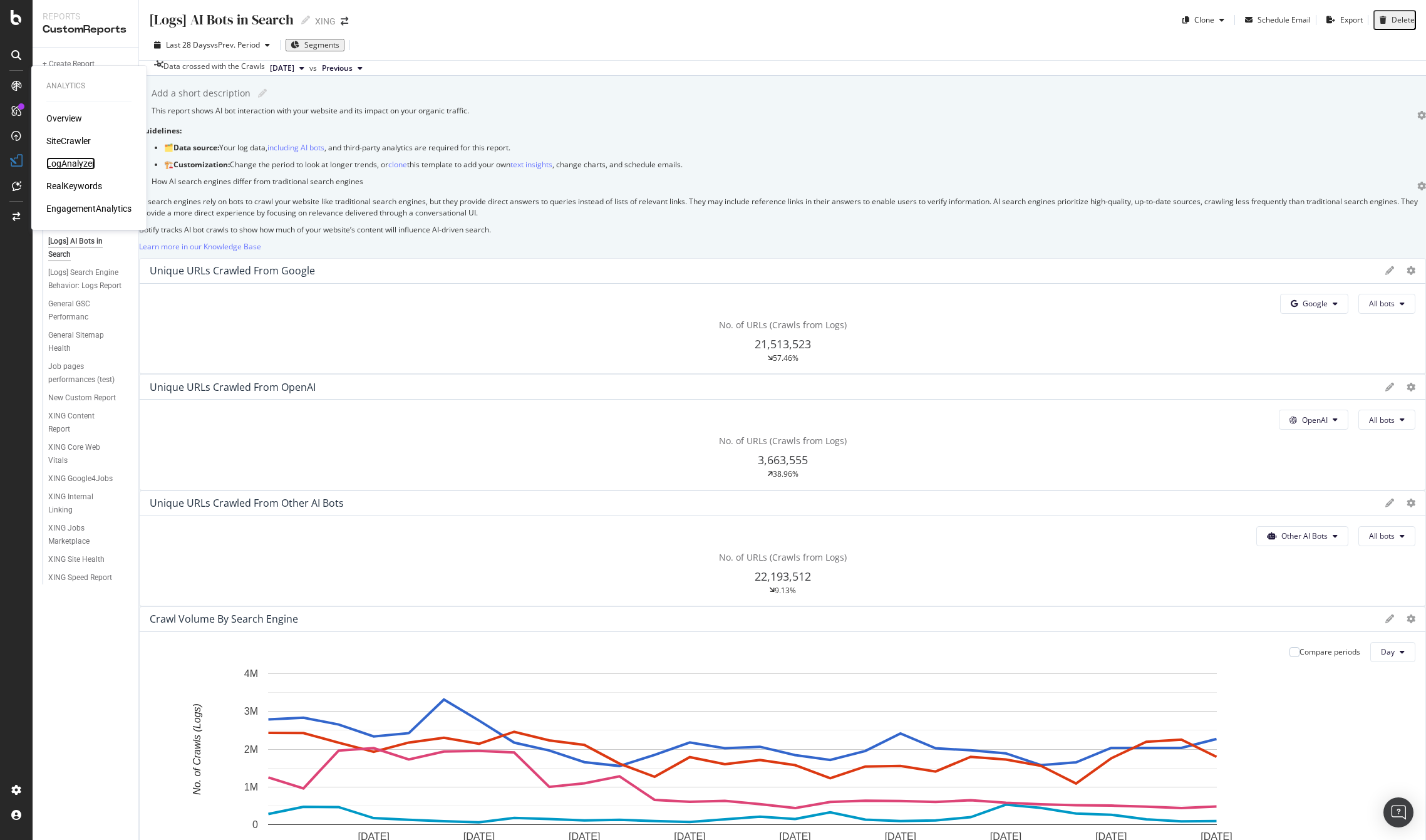
click at [75, 162] on div "LogAnalyzer" at bounding box center [70, 164] width 49 height 13
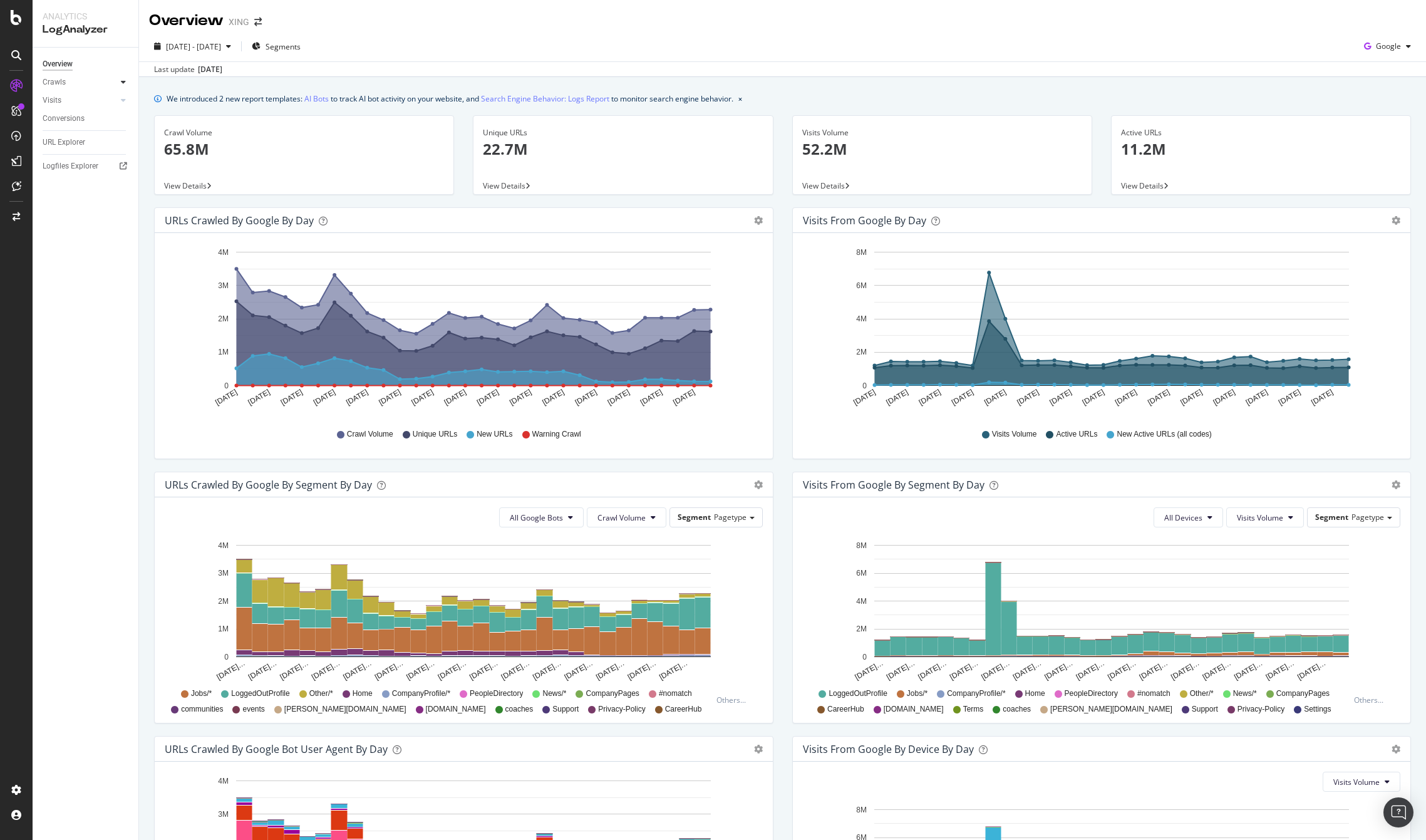
click at [122, 82] on icon at bounding box center [124, 82] width 5 height 8
click at [65, 124] on div "Segments Distribution" at bounding box center [83, 125] width 70 height 26
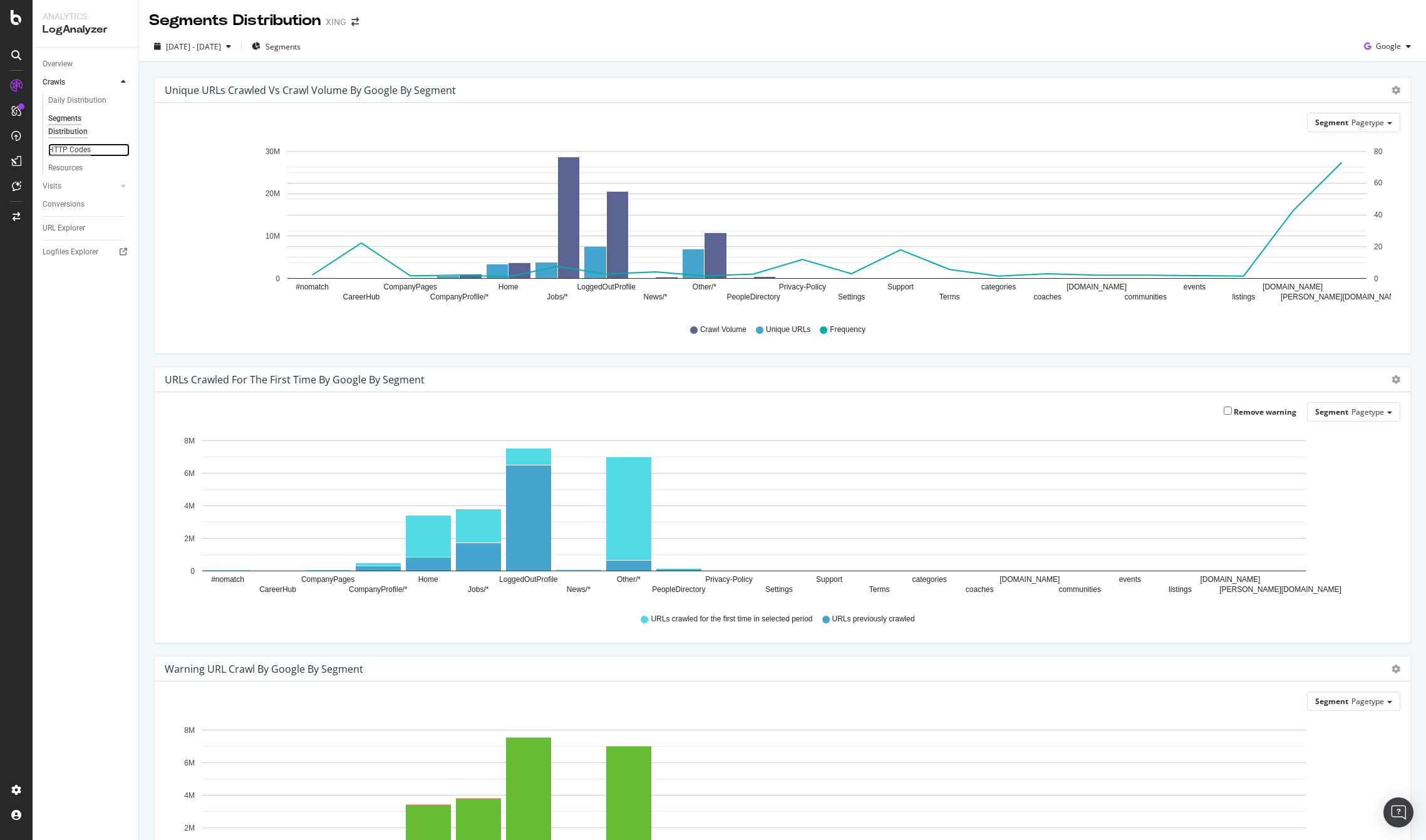
click at [74, 144] on div "HTTP Codes" at bounding box center [69, 150] width 42 height 13
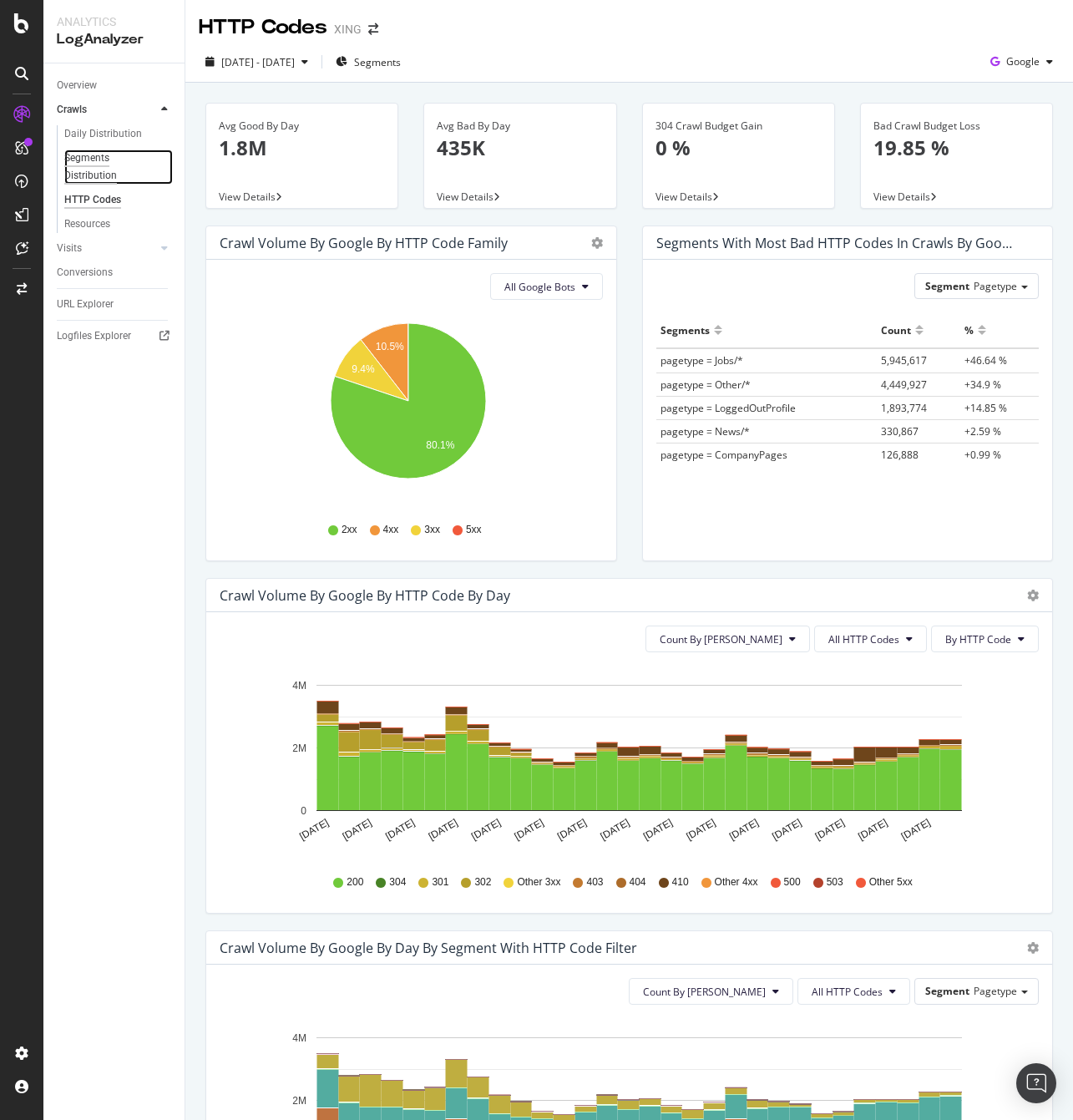
click at [90, 173] on div "Segments Distribution" at bounding box center [111, 167] width 93 height 35
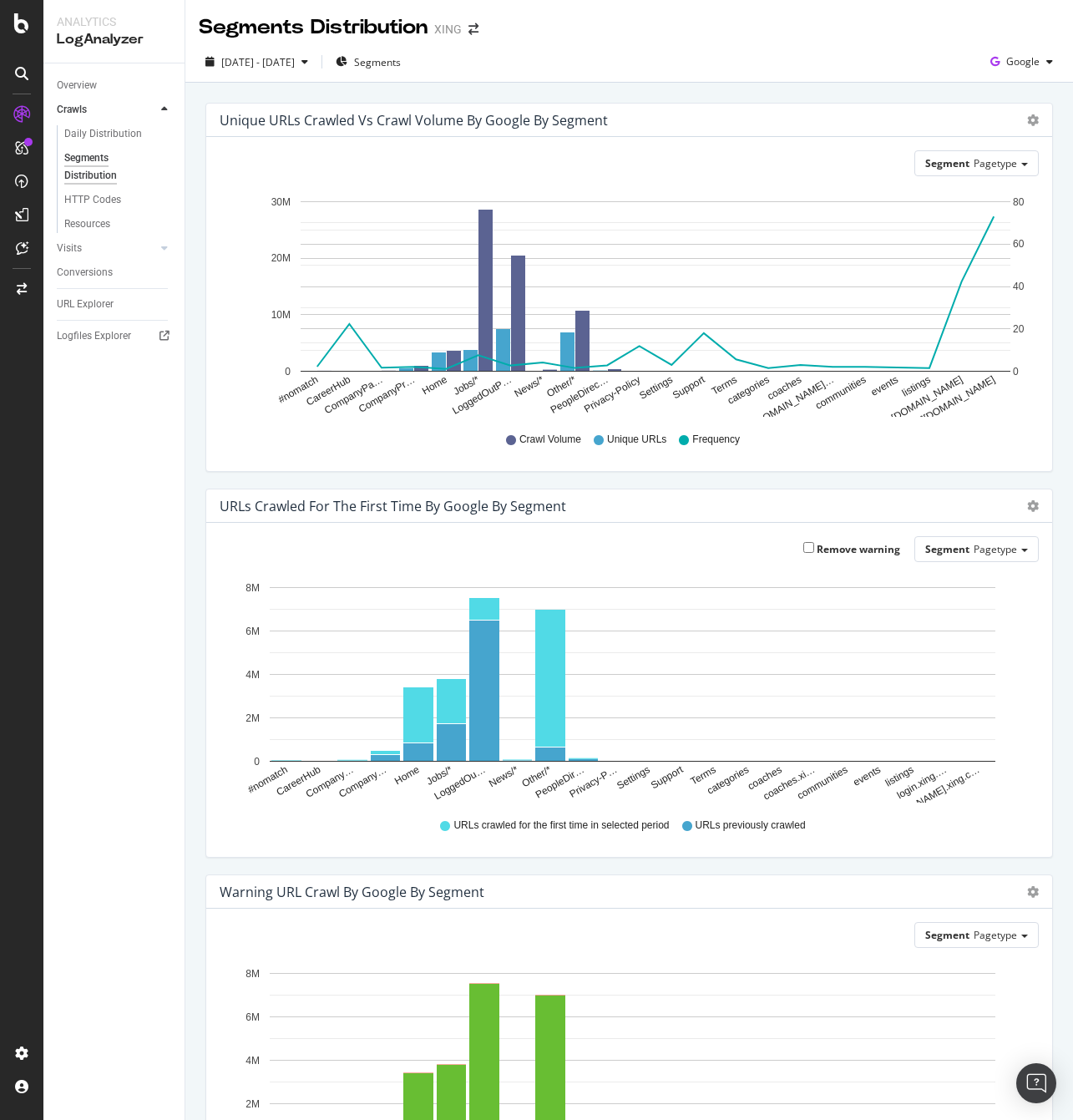
click at [857, 546] on label "Remove warning" at bounding box center [851, 549] width 97 height 14
click at [814, 546] on input "Remove warning" at bounding box center [808, 547] width 11 height 11
click at [826, 545] on label "Remove warning" at bounding box center [851, 549] width 97 height 14
click at [814, 545] on input "Remove warning" at bounding box center [808, 547] width 11 height 11
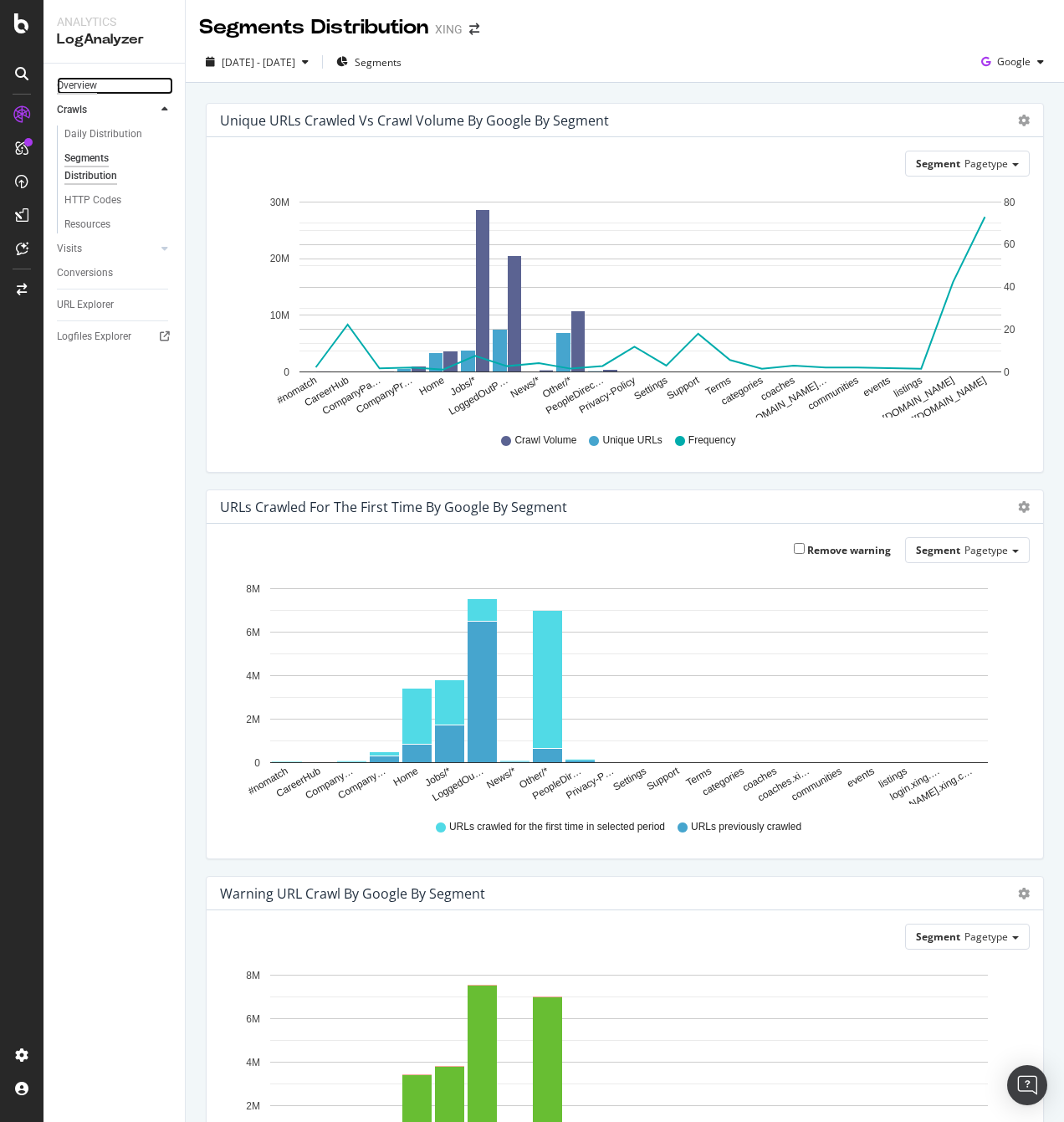
click at [90, 77] on div "Overview" at bounding box center [76, 86] width 40 height 18
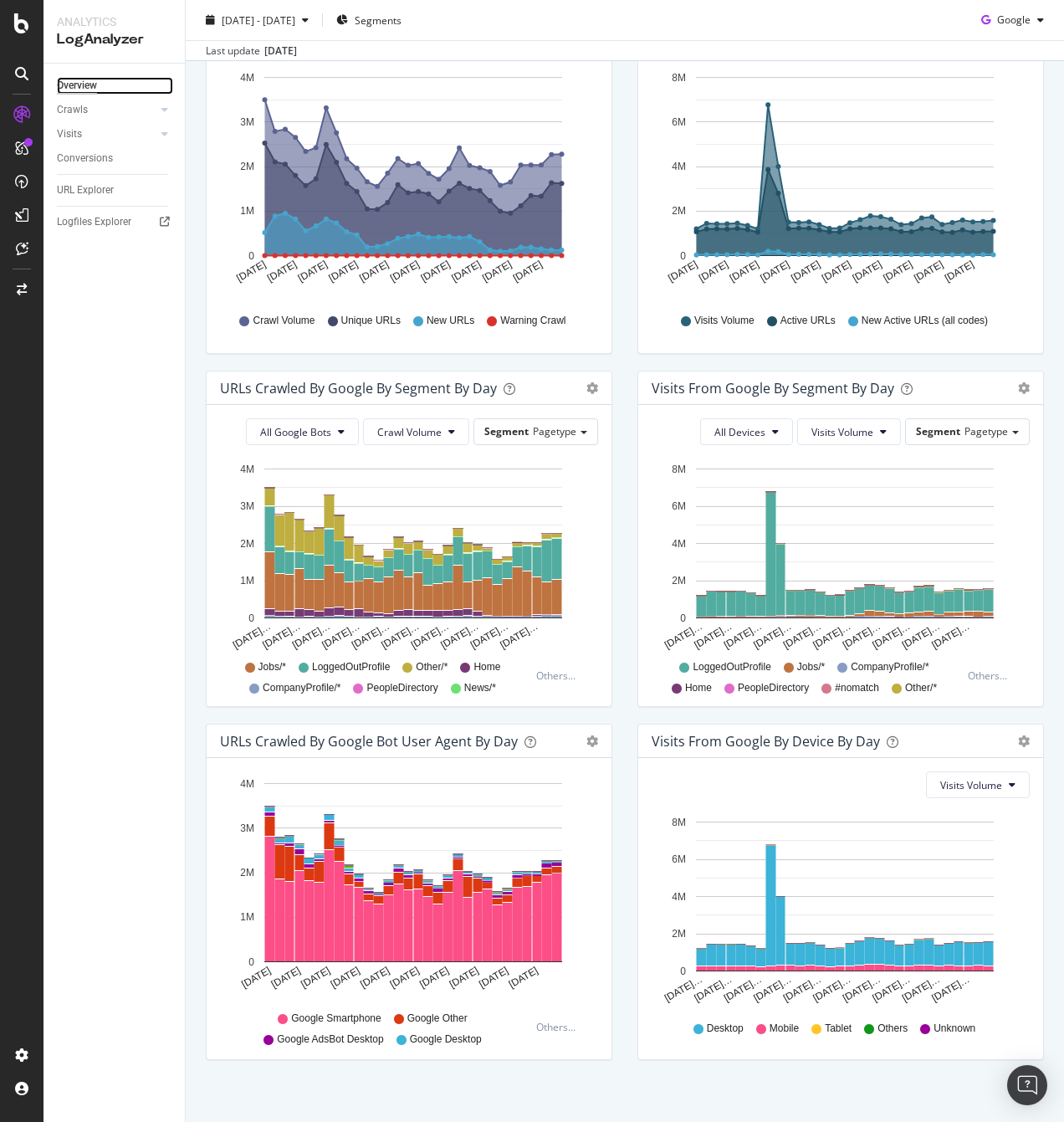
scroll to position [273, 0]
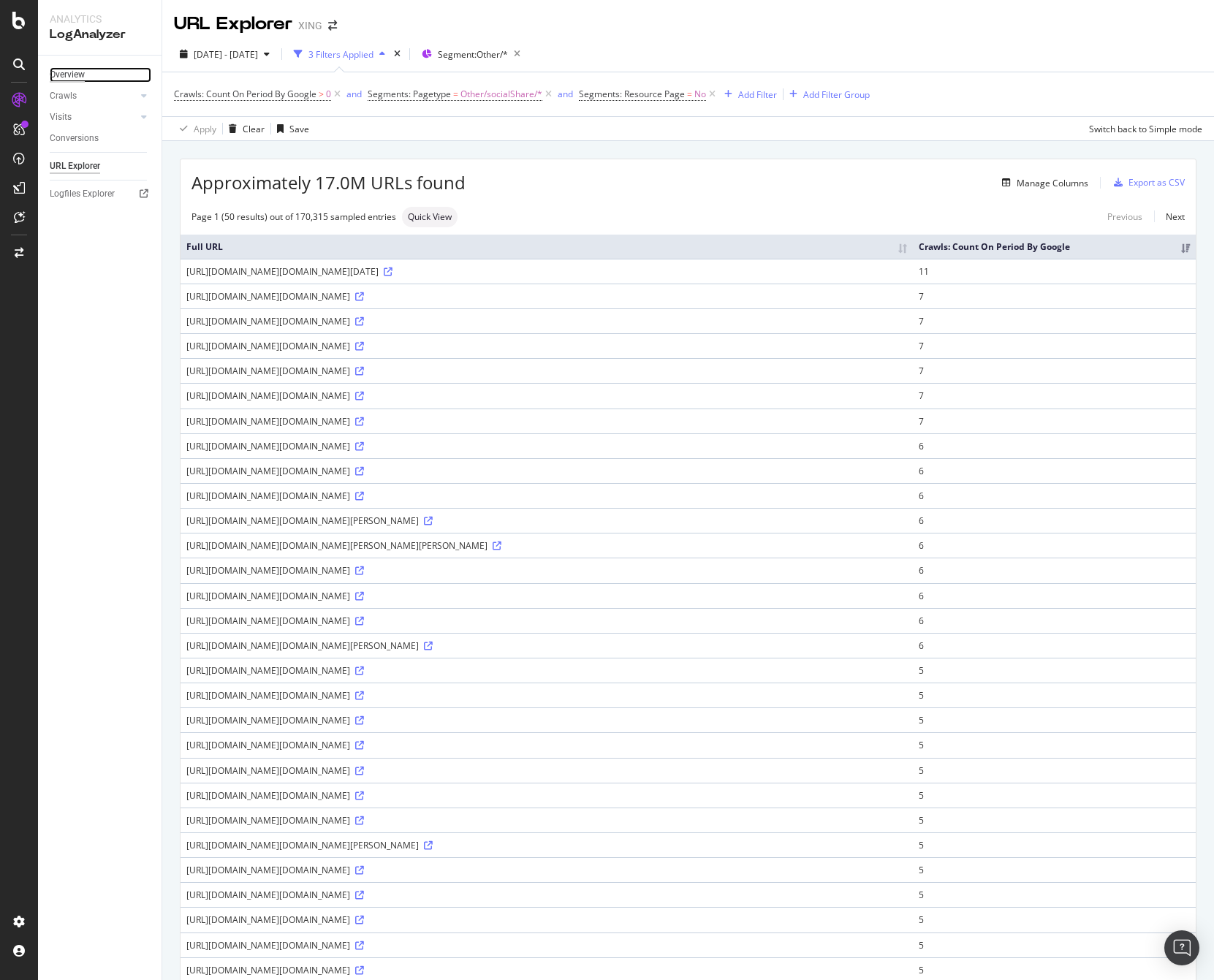
click at [72, 80] on div "Overview" at bounding box center [67, 75] width 35 height 16
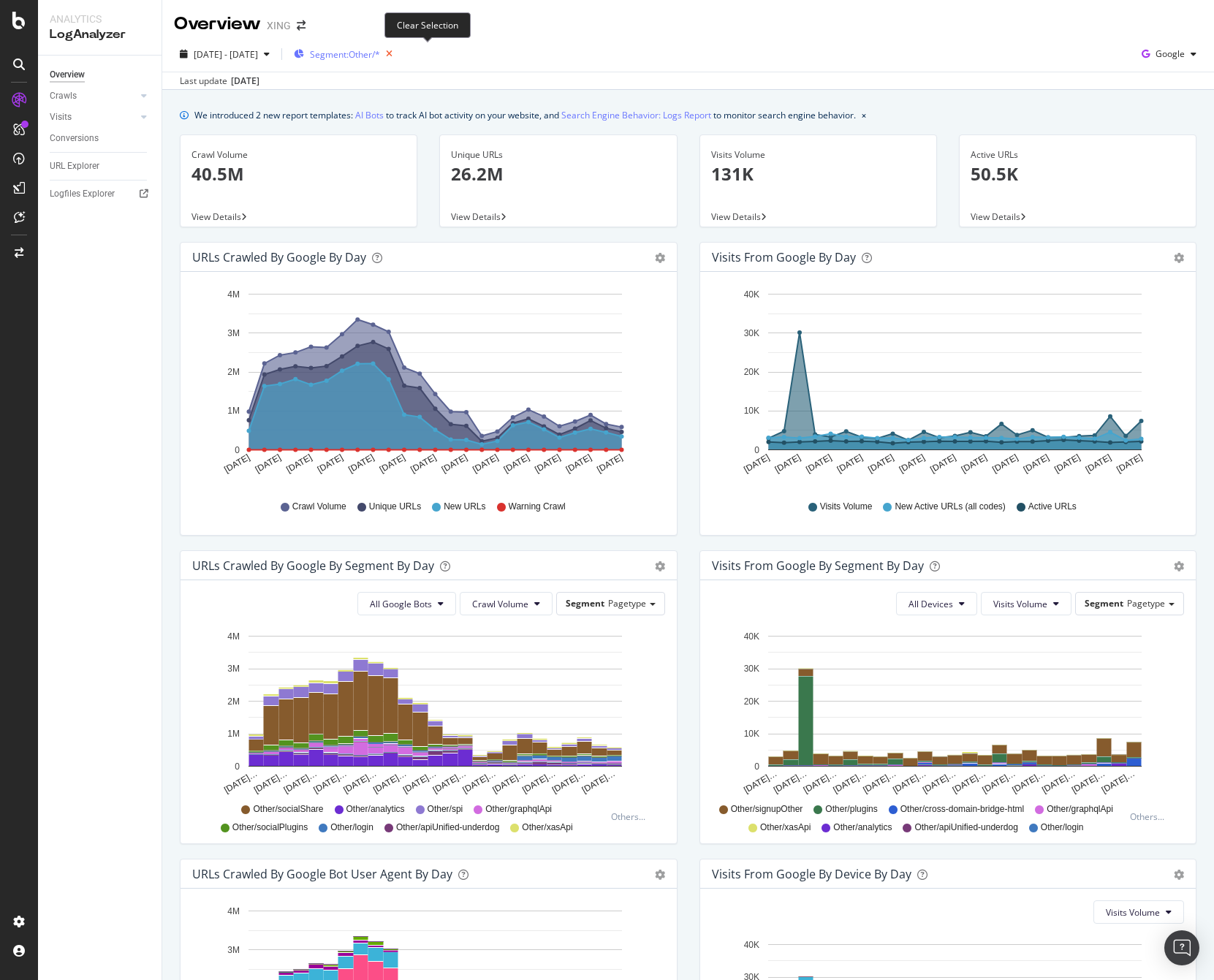
click at [398, 51] on icon "button" at bounding box center [389, 54] width 18 height 21
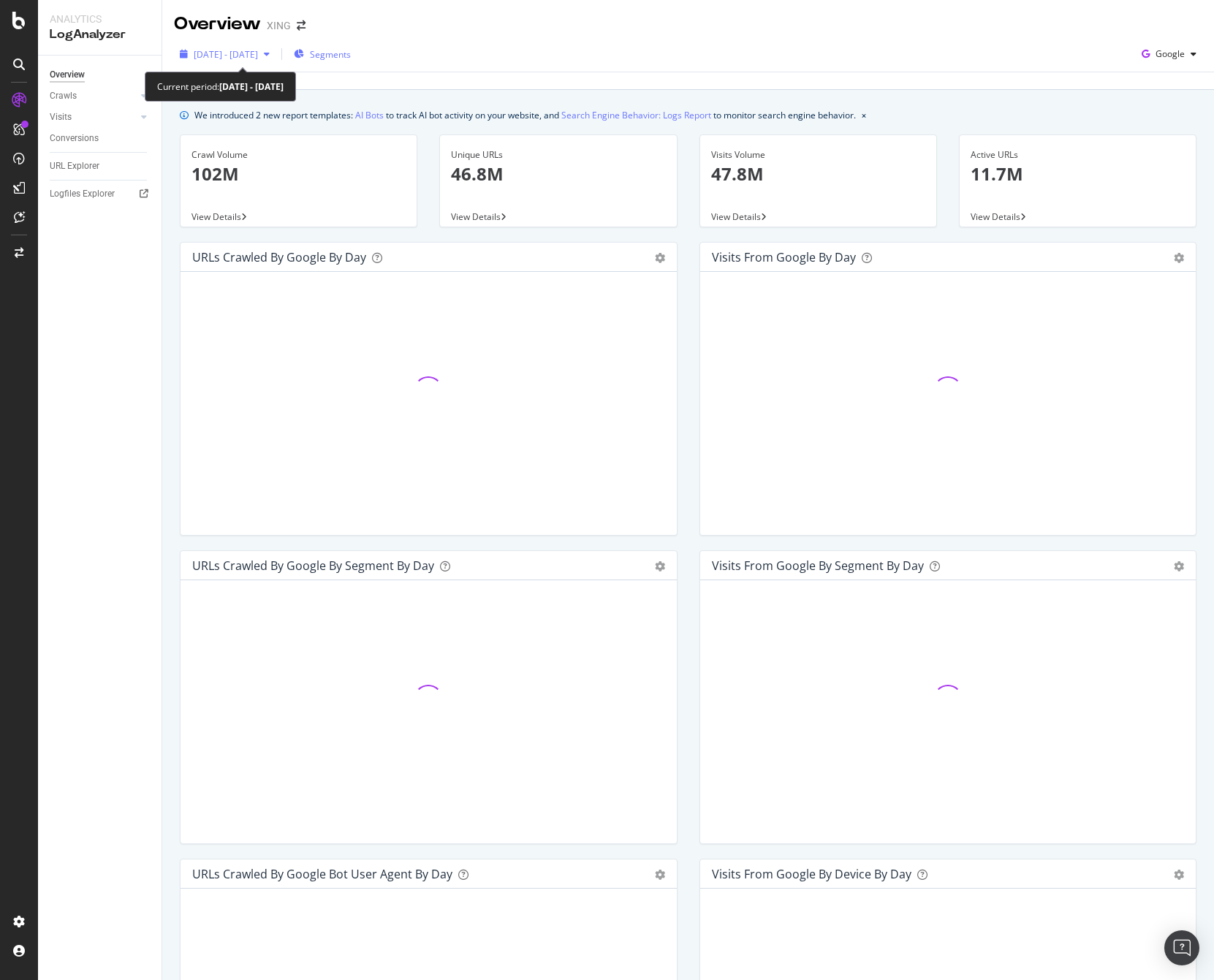
click at [258, 55] on span "[DATE] - [DATE]" at bounding box center [226, 54] width 64 height 13
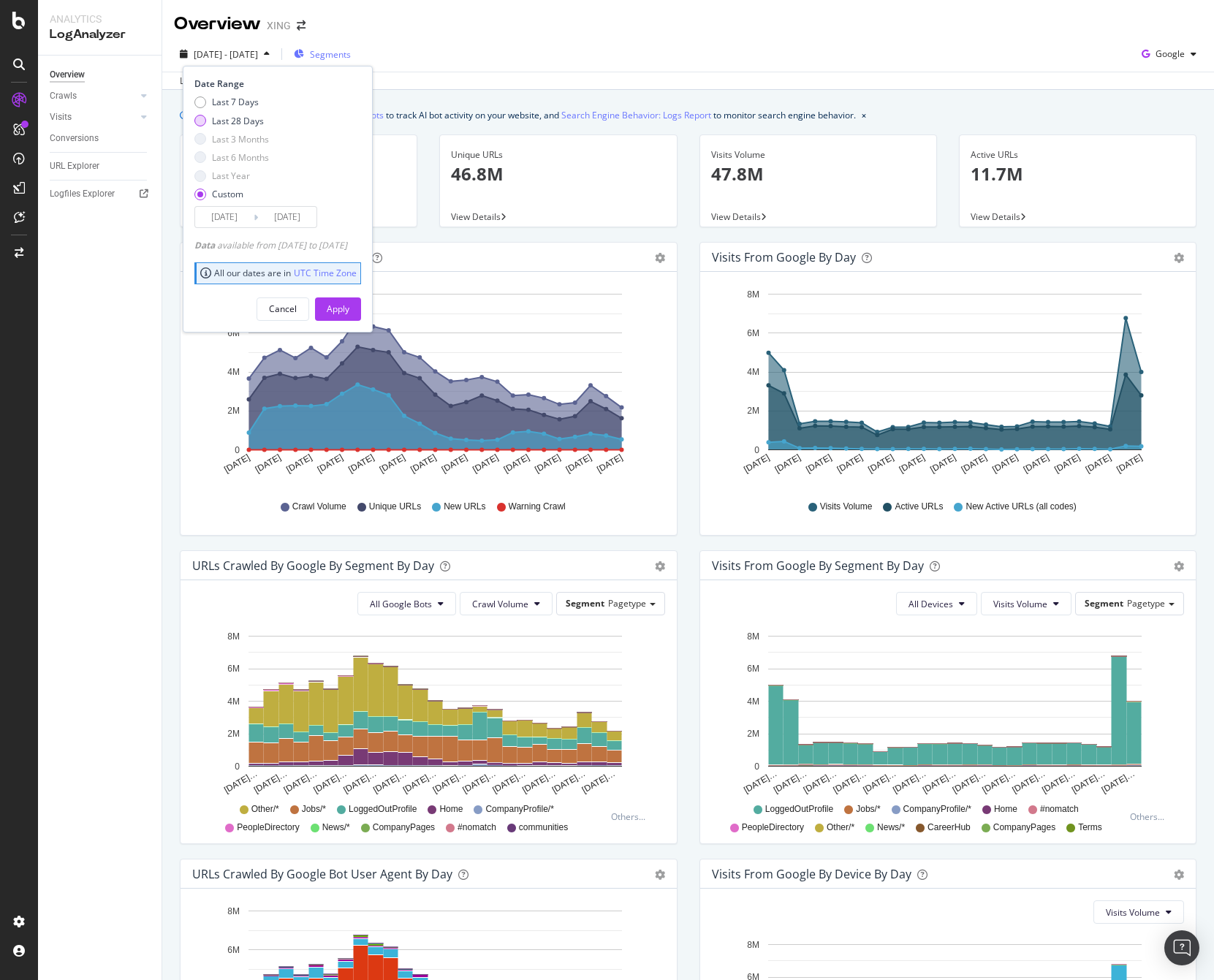
click at [218, 124] on div "Last 28 Days" at bounding box center [237, 121] width 52 height 13
type input "[DATE]"
click at [348, 306] on div "Apply" at bounding box center [338, 308] width 23 height 13
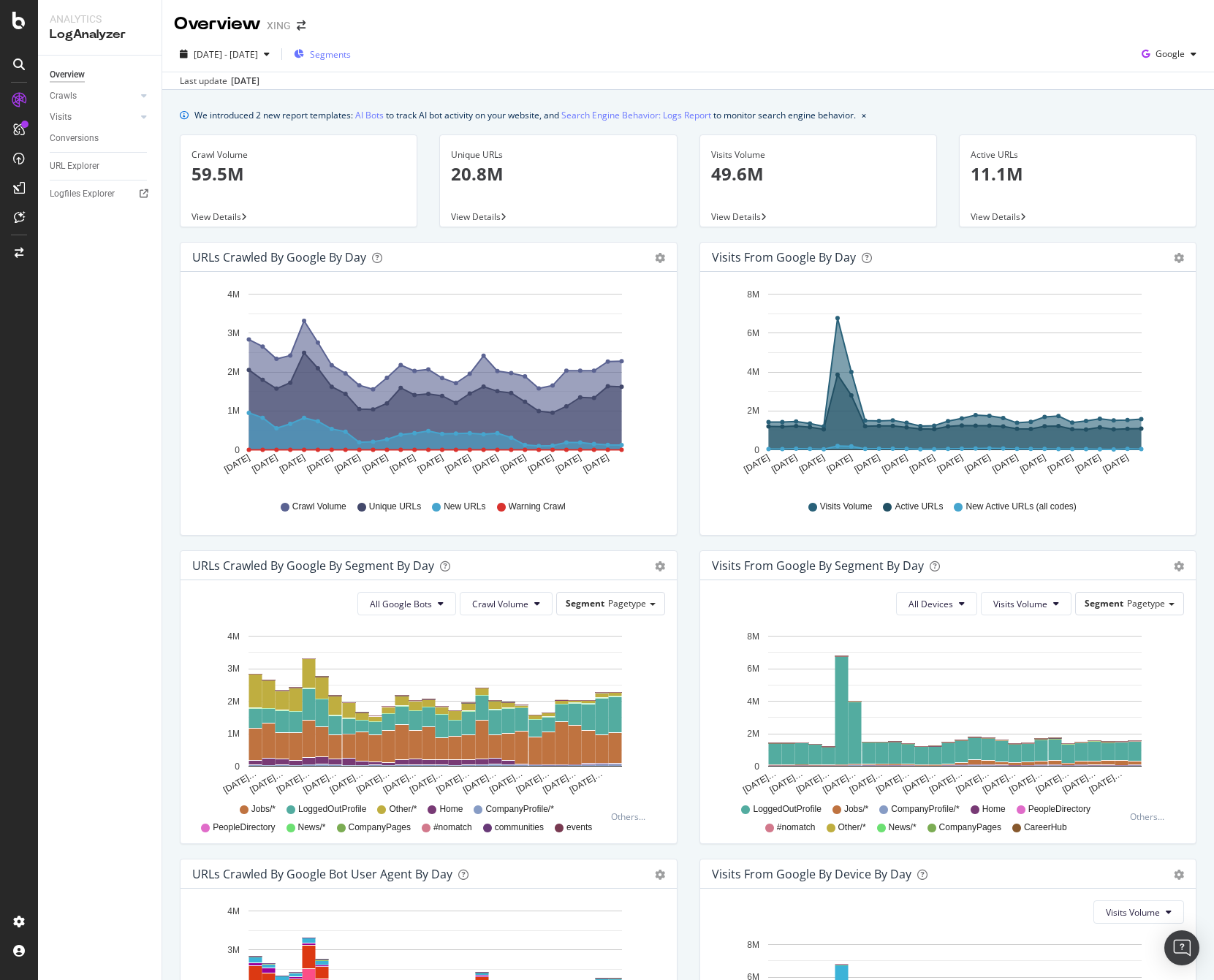
scroll to position [238, 0]
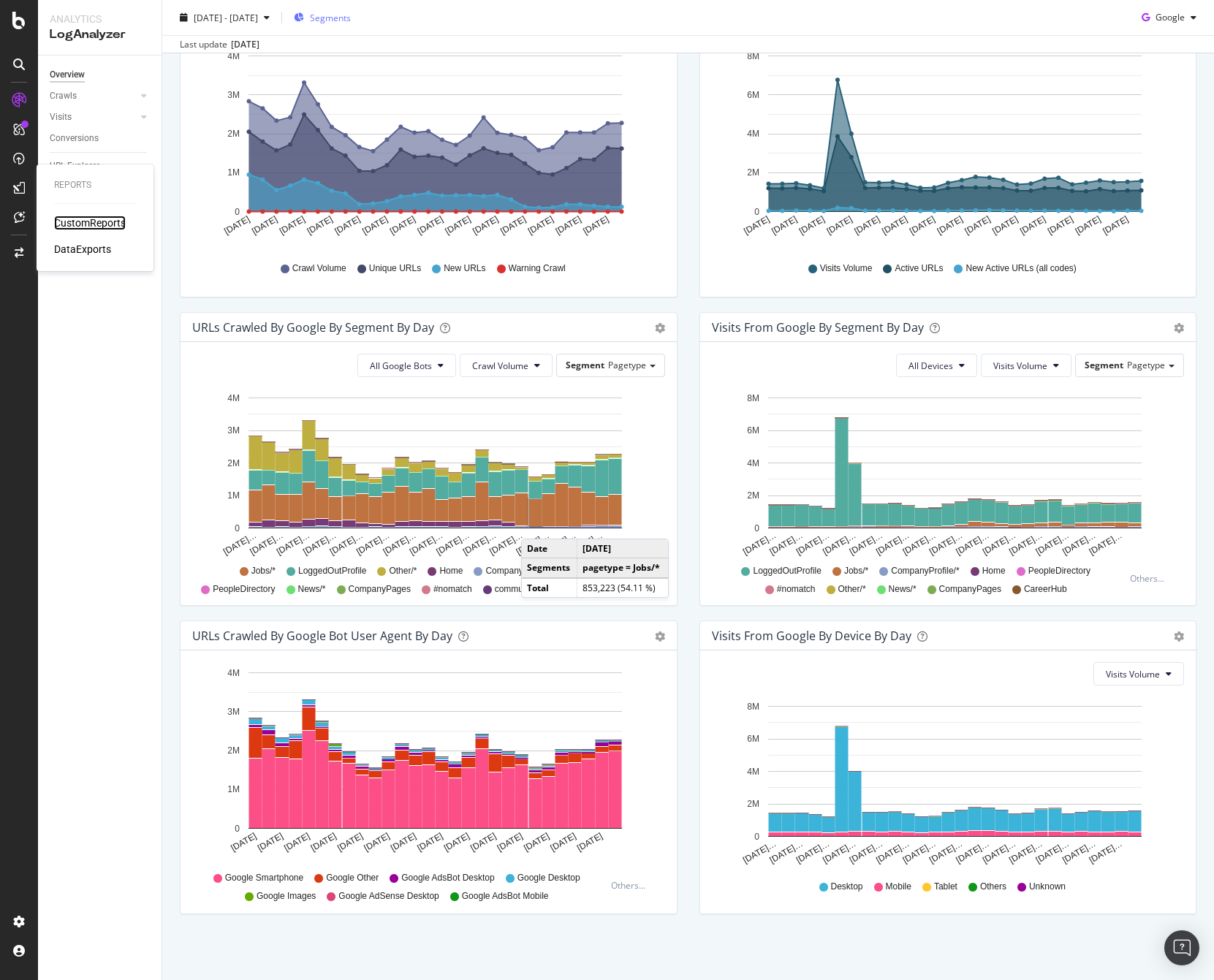
click at [80, 221] on div "CustomReports" at bounding box center [90, 223] width 72 height 15
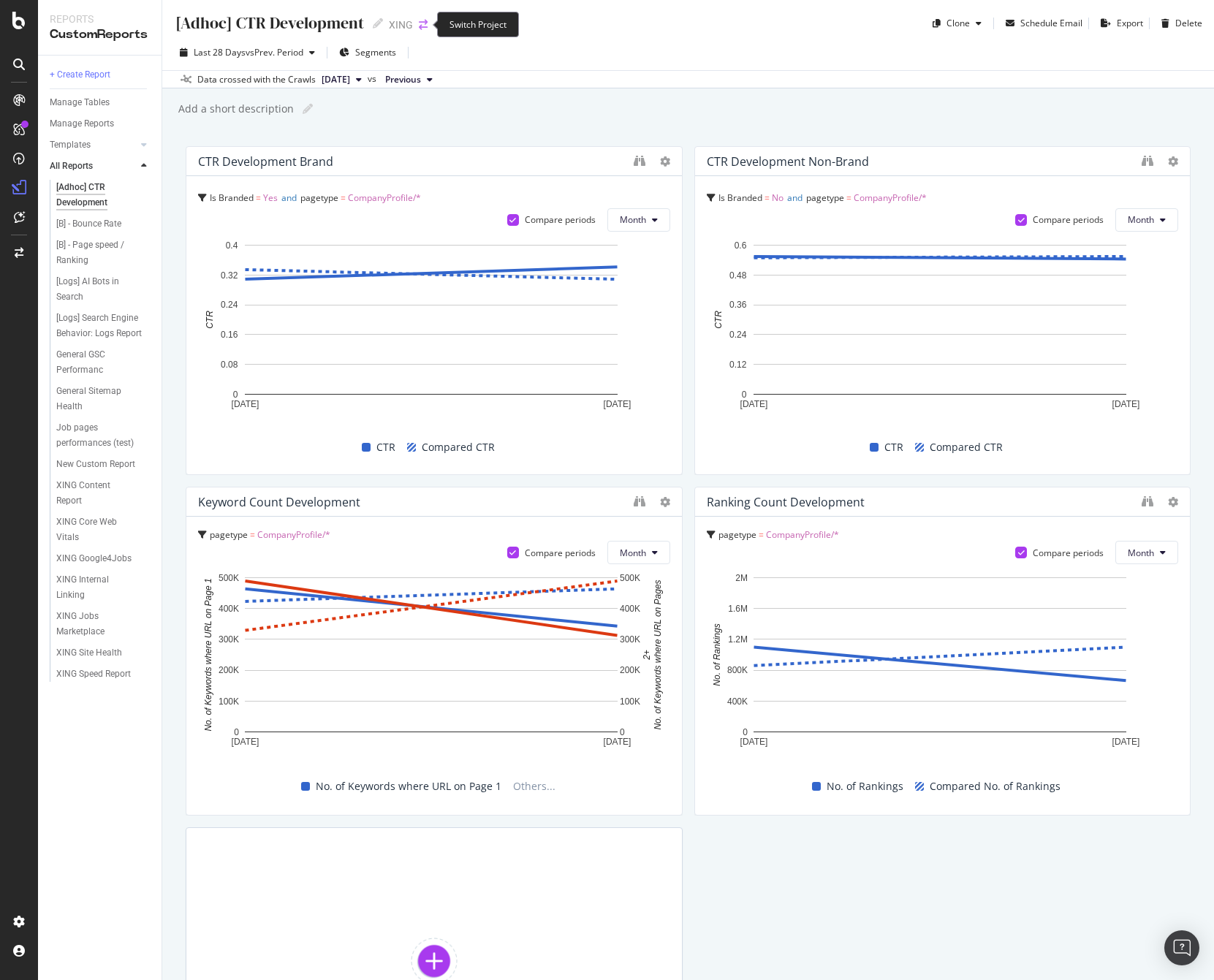
click at [419, 26] on icon "arrow-right-arrow-left" at bounding box center [423, 25] width 9 height 10
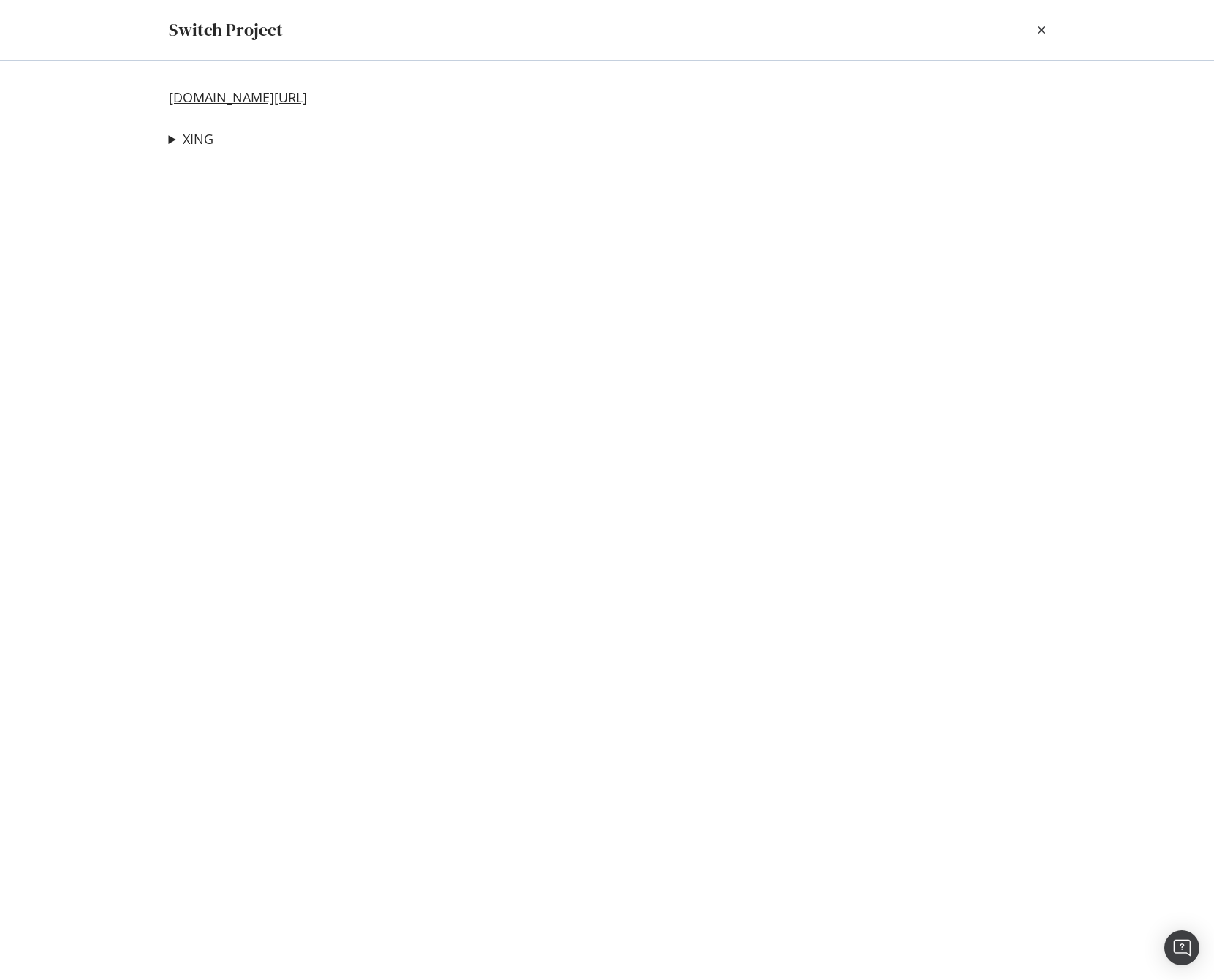
click at [215, 103] on link "[DOMAIN_NAME][URL]" at bounding box center [237, 98] width 138 height 16
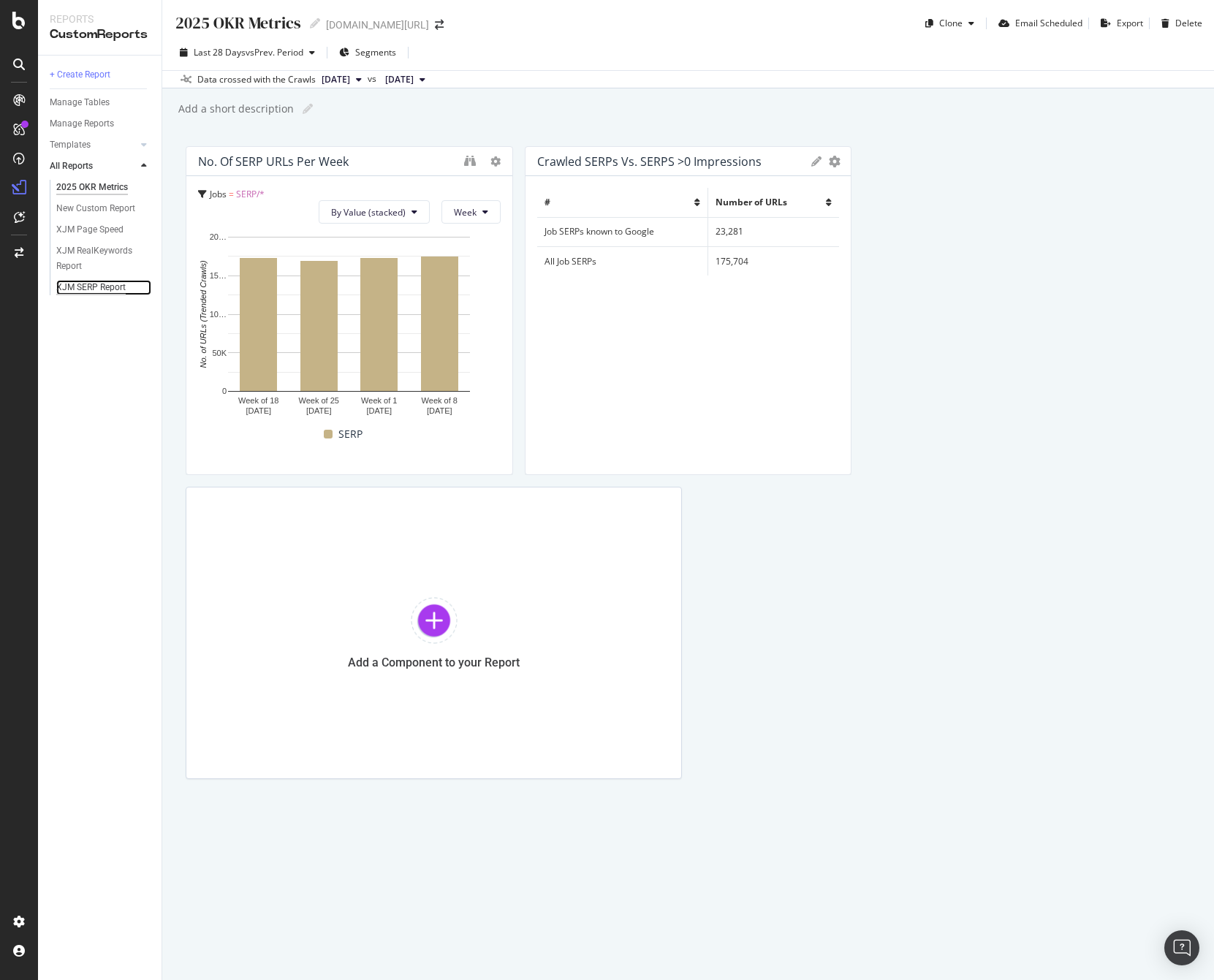
click at [90, 283] on div "XJM SERP Report" at bounding box center [91, 287] width 70 height 16
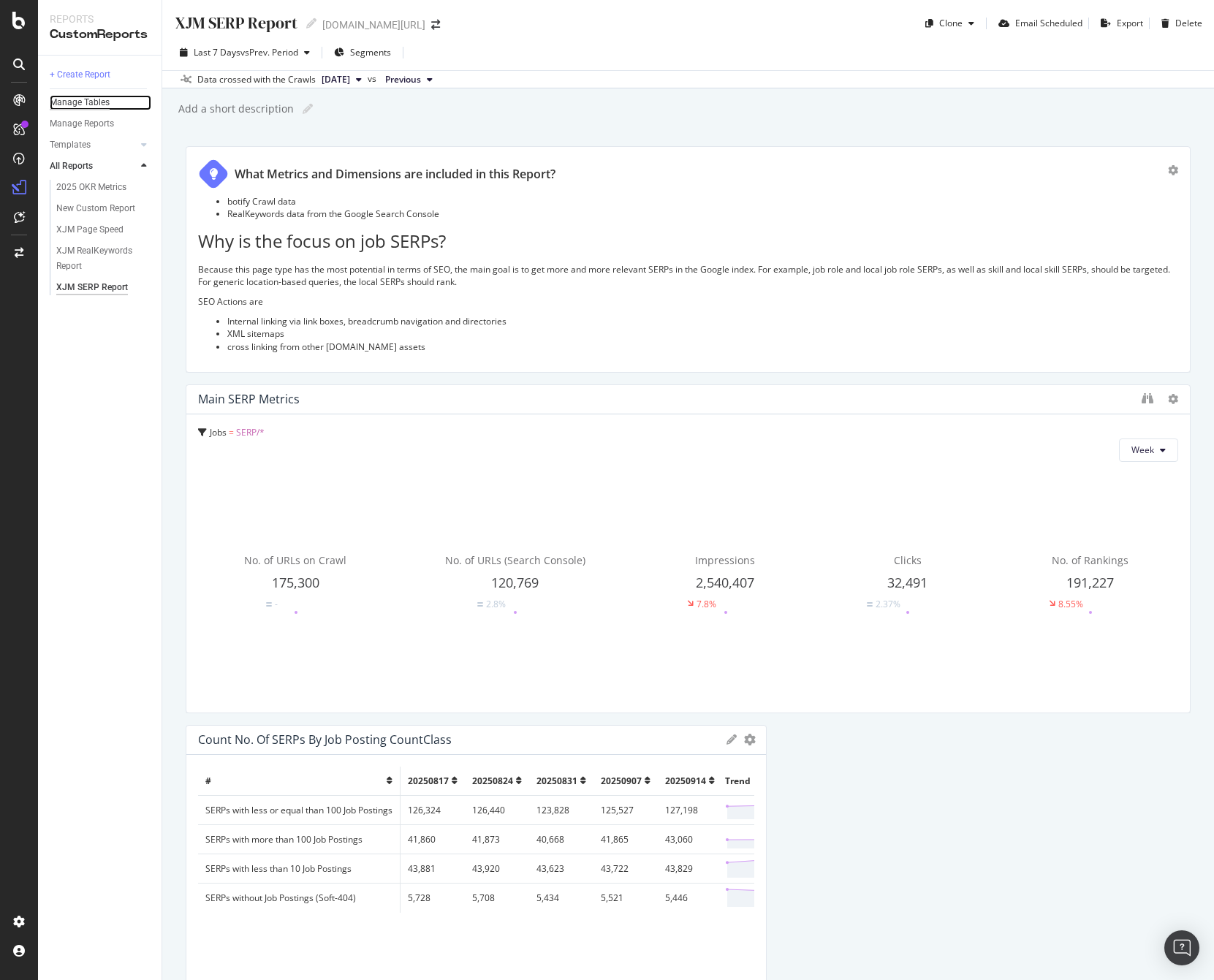
click at [88, 101] on div "Manage Tables" at bounding box center [79, 102] width 60 height 16
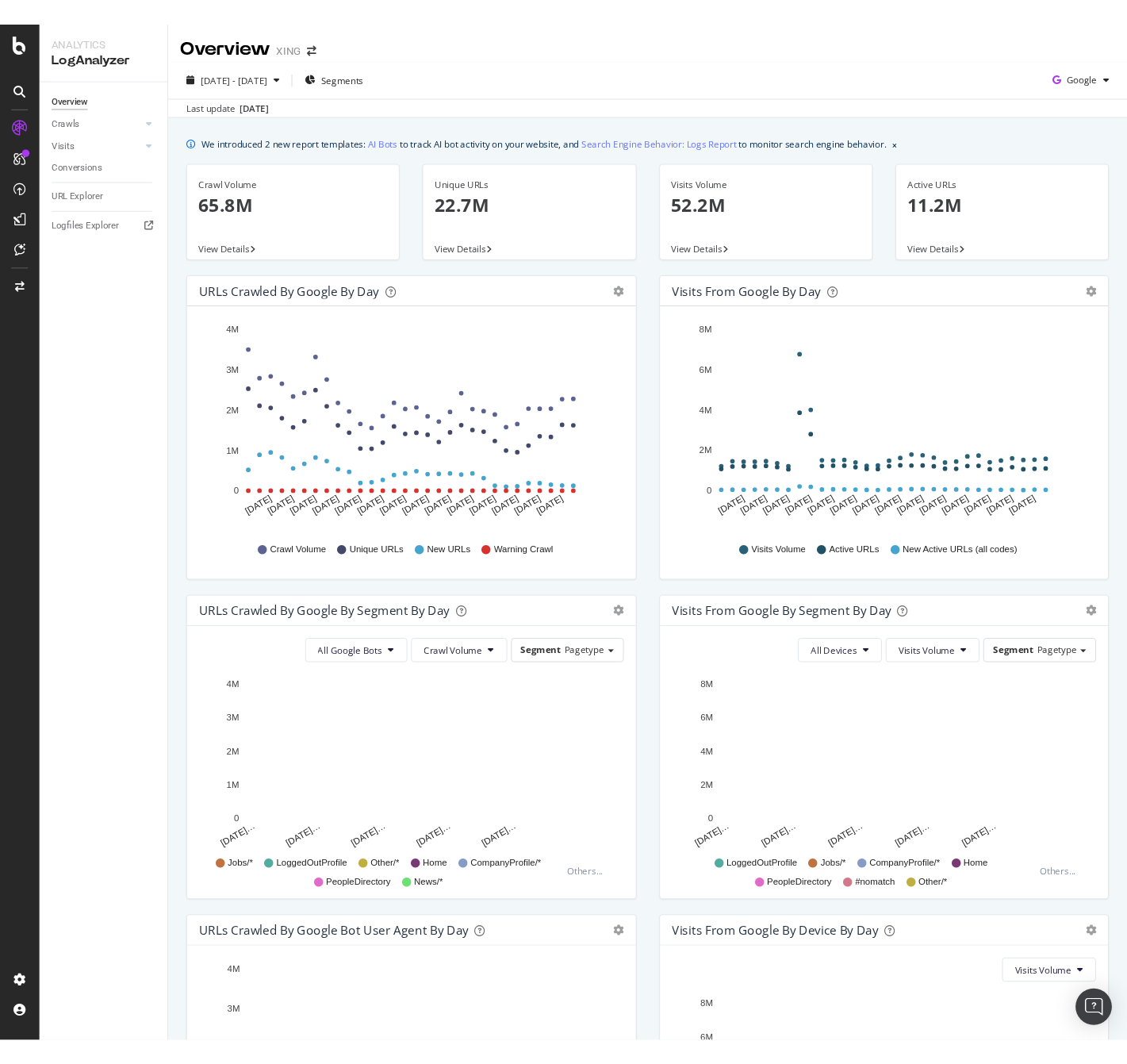
scroll to position [259, 0]
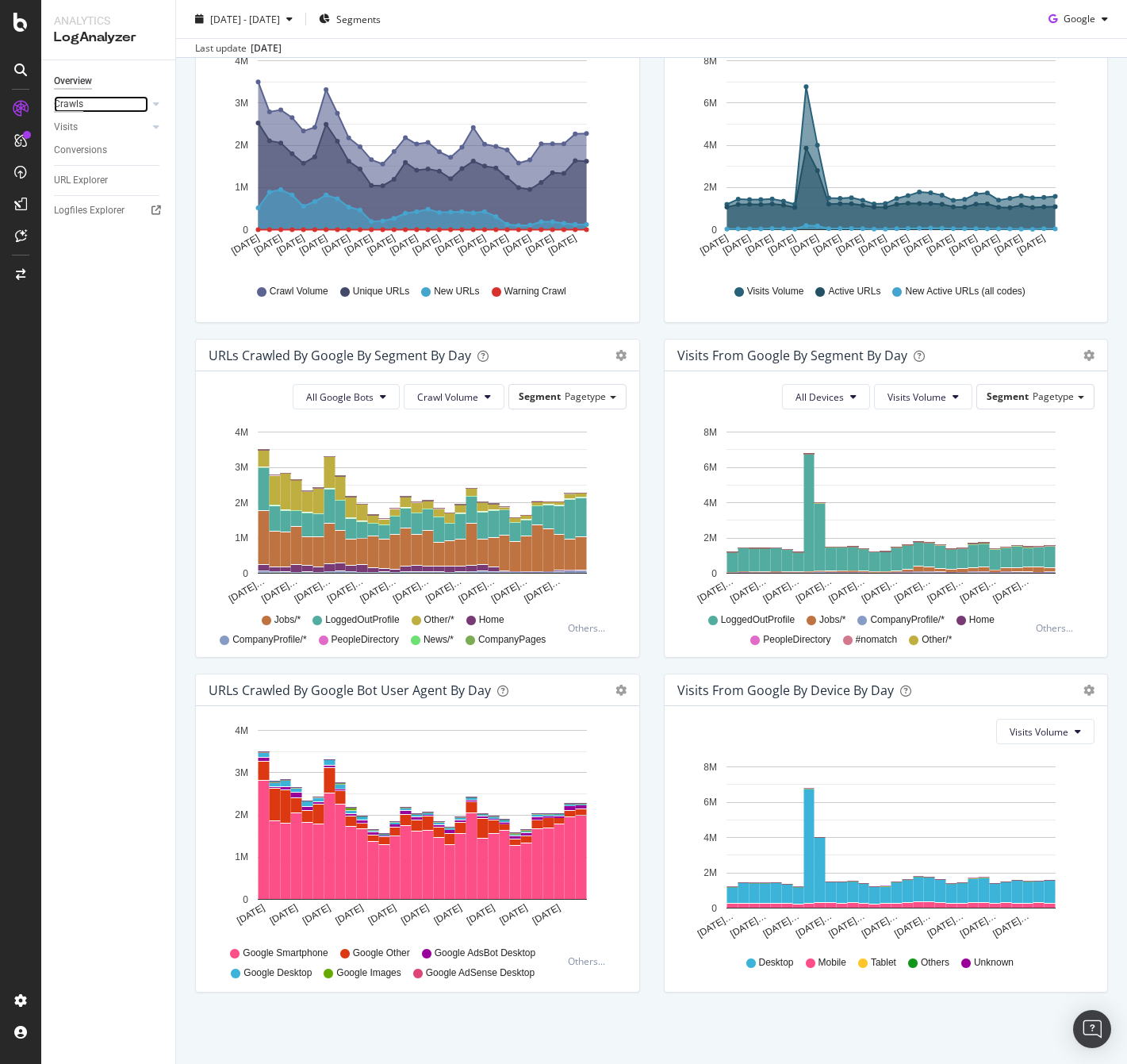
click at [78, 104] on div "Crawls" at bounding box center [68, 104] width 30 height 17
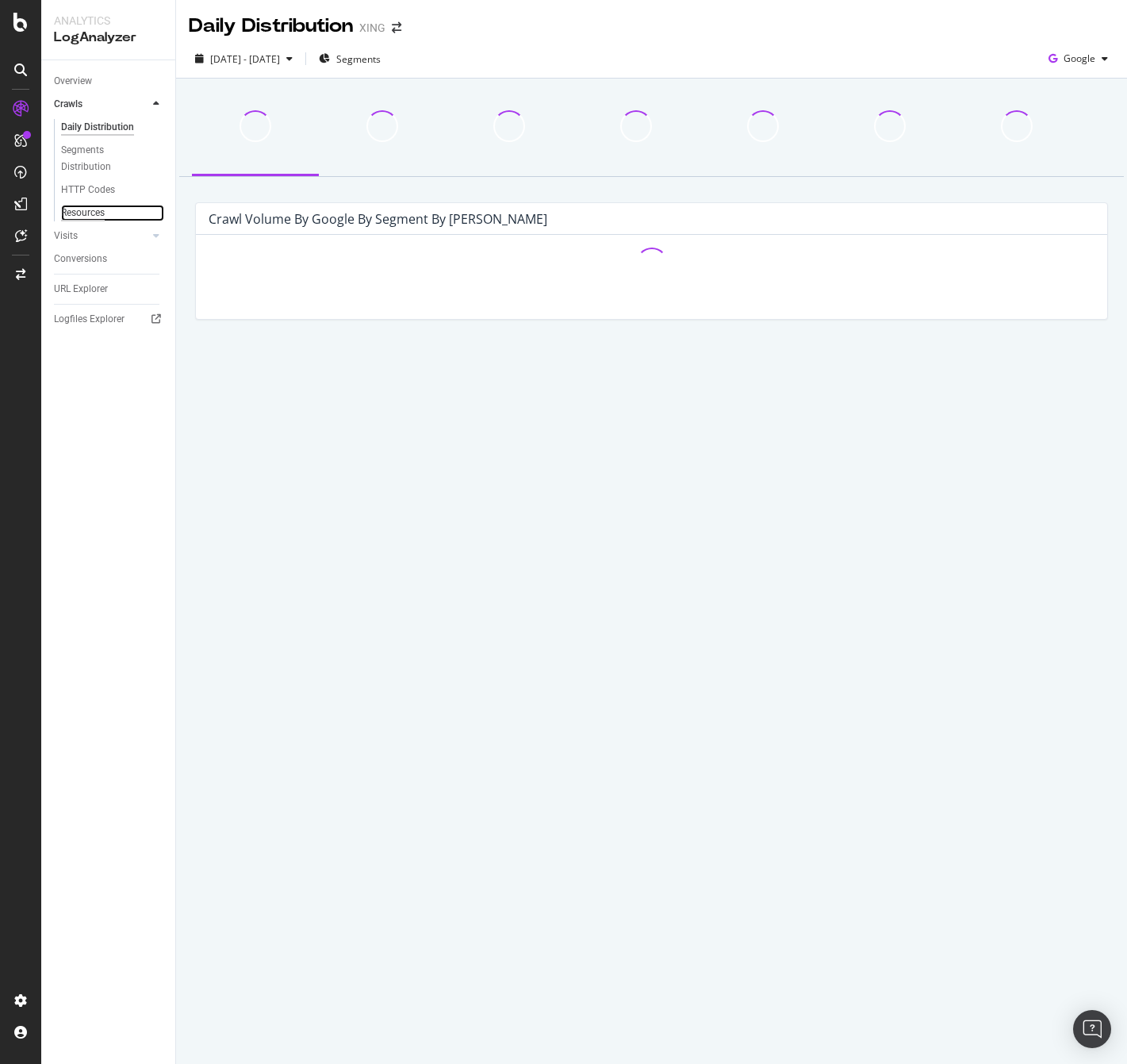
click at [93, 217] on div "Resources" at bounding box center [83, 213] width 43 height 17
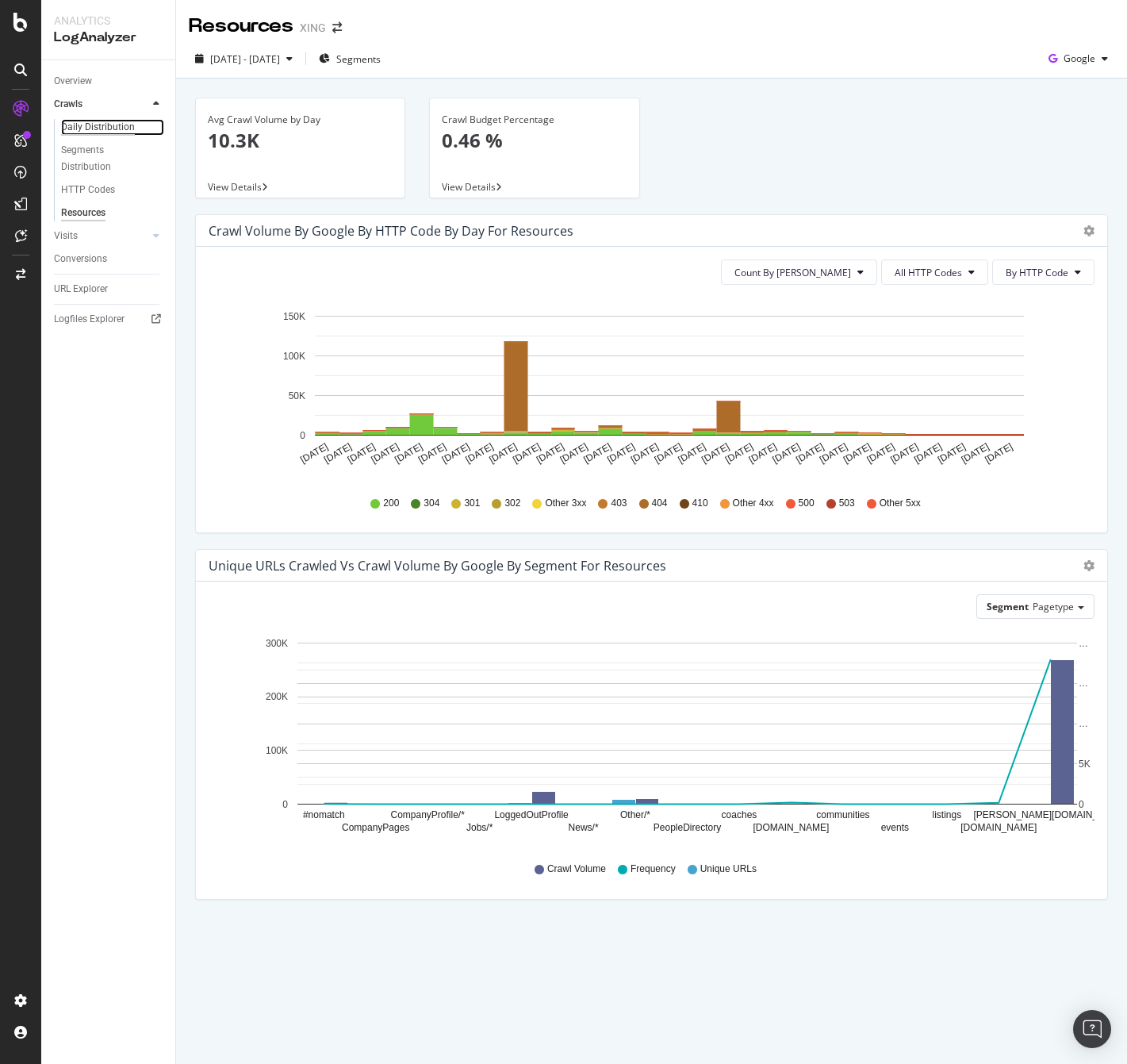
click at [98, 127] on div "Daily Distribution" at bounding box center [98, 127] width 74 height 17
